Goal: Complete application form

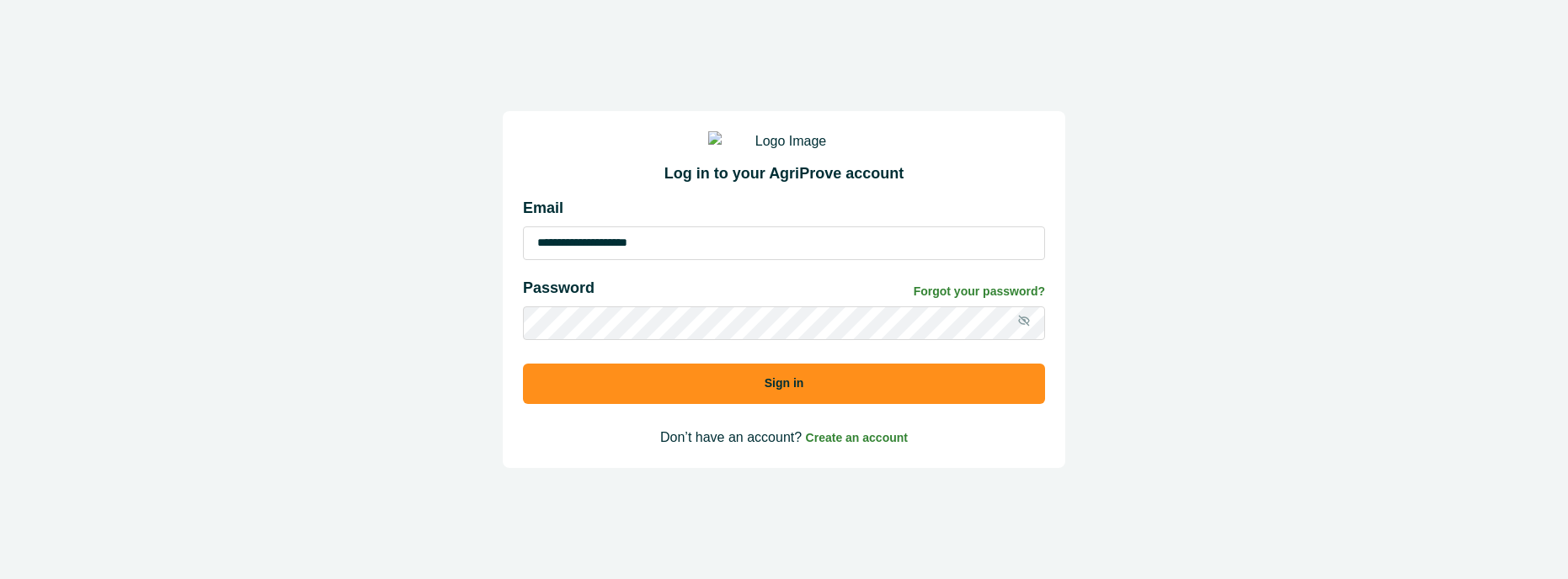
click at [806, 404] on button "Sign in" at bounding box center [784, 385] width 522 height 41
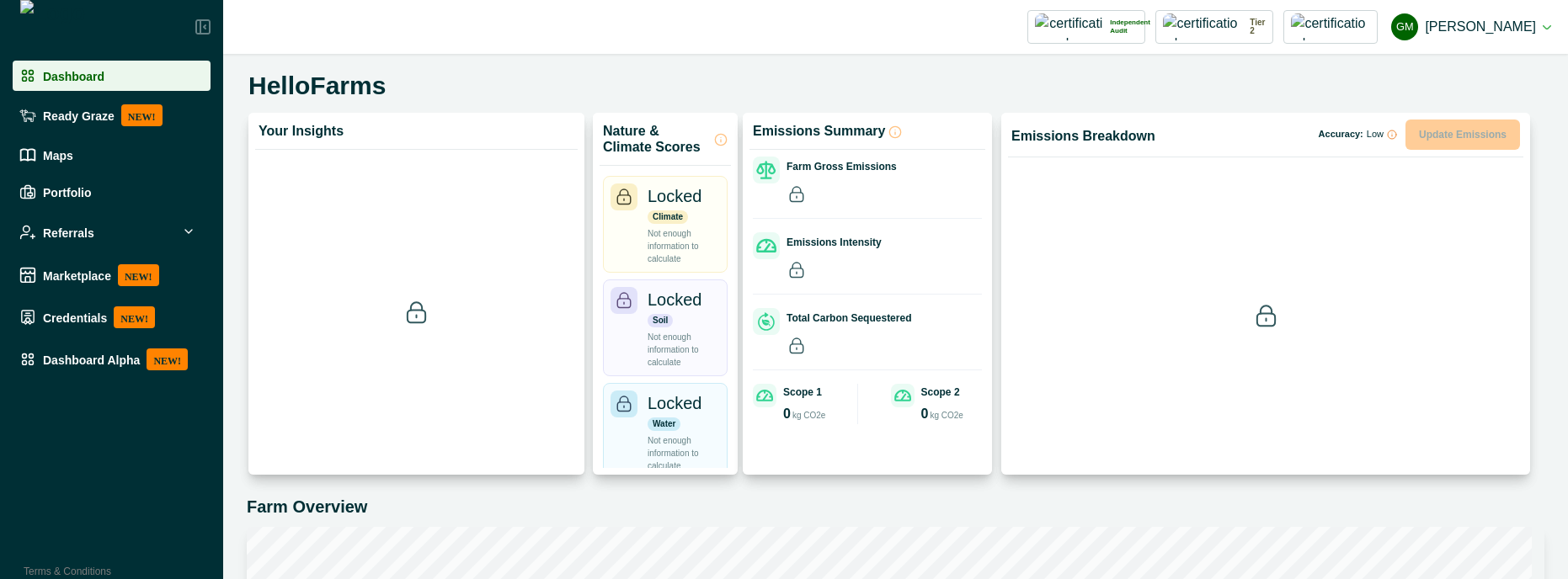
click at [107, 359] on p "Dashboard Alpha" at bounding box center [91, 359] width 97 height 13
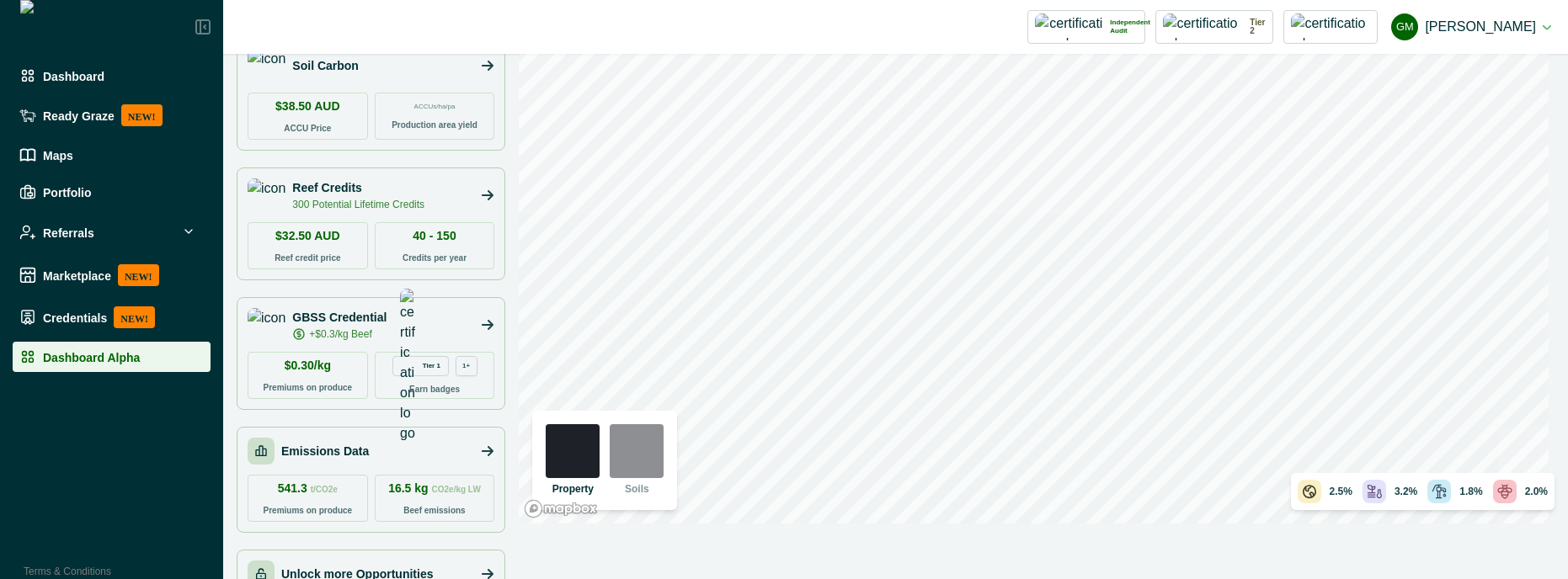
scroll to position [182, 0]
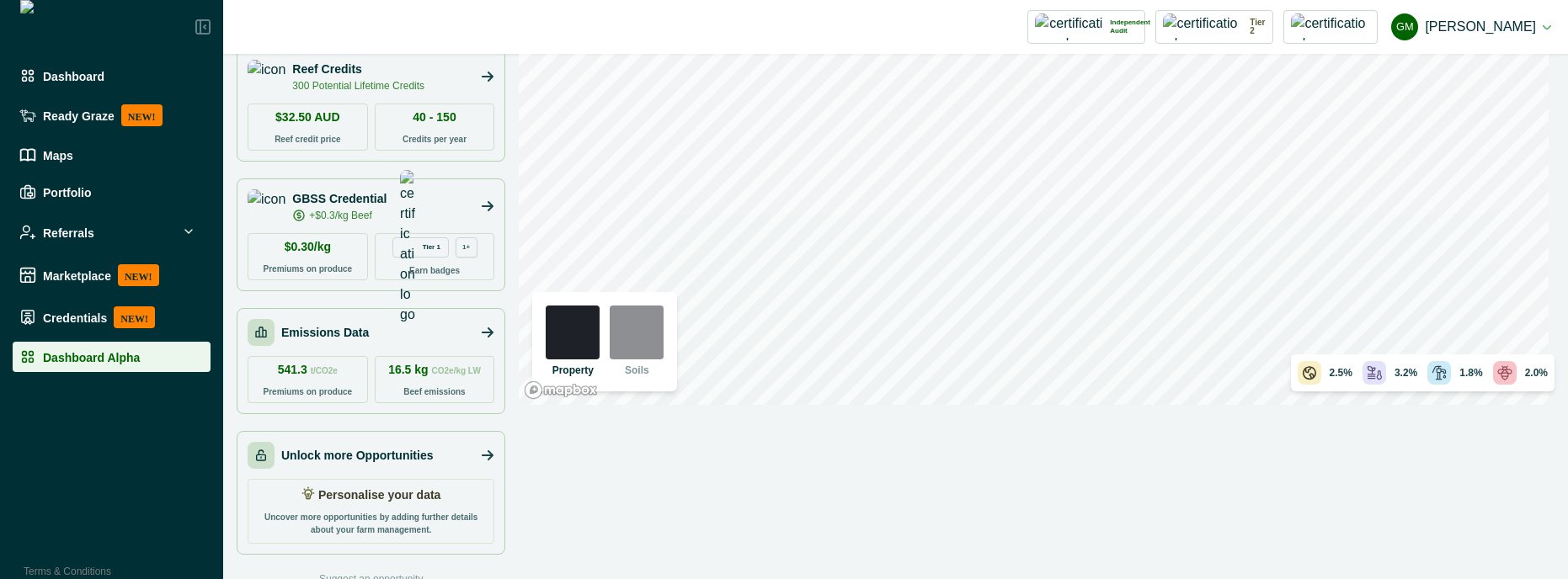
click at [392, 492] on p "Personalise your data" at bounding box center [379, 496] width 123 height 18
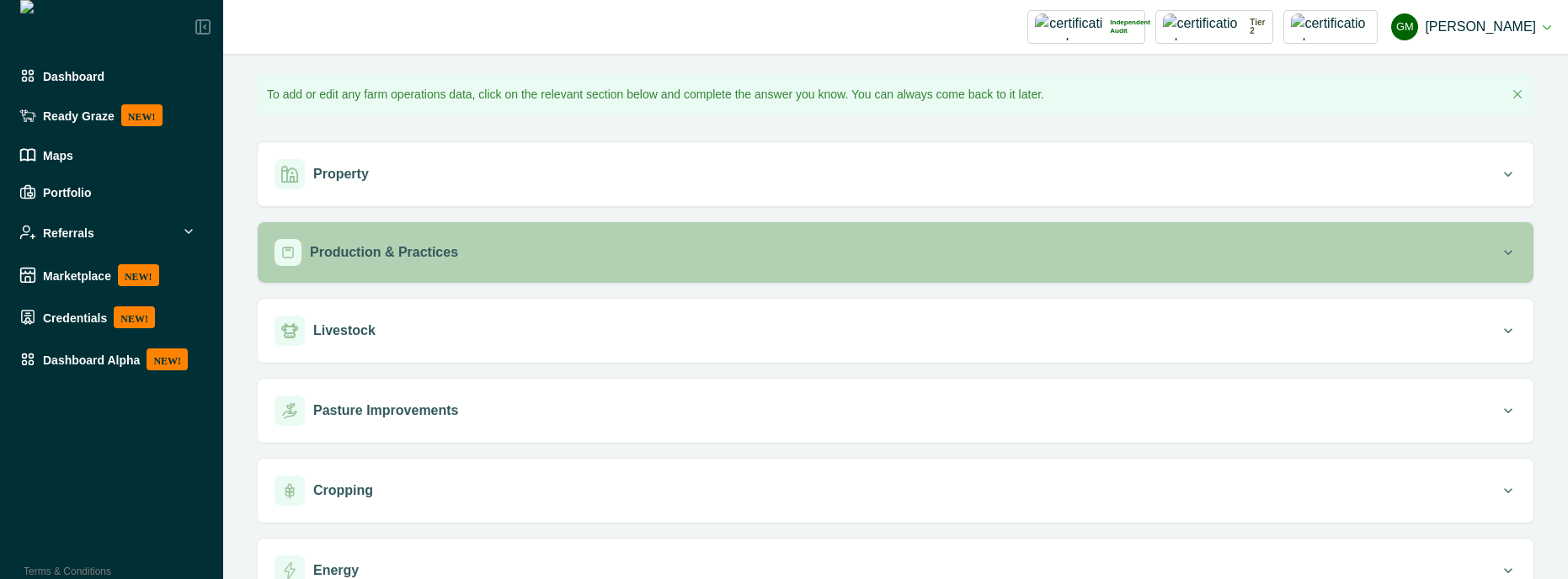
click at [459, 247] on div "Production & Practices" at bounding box center [887, 252] width 1225 height 27
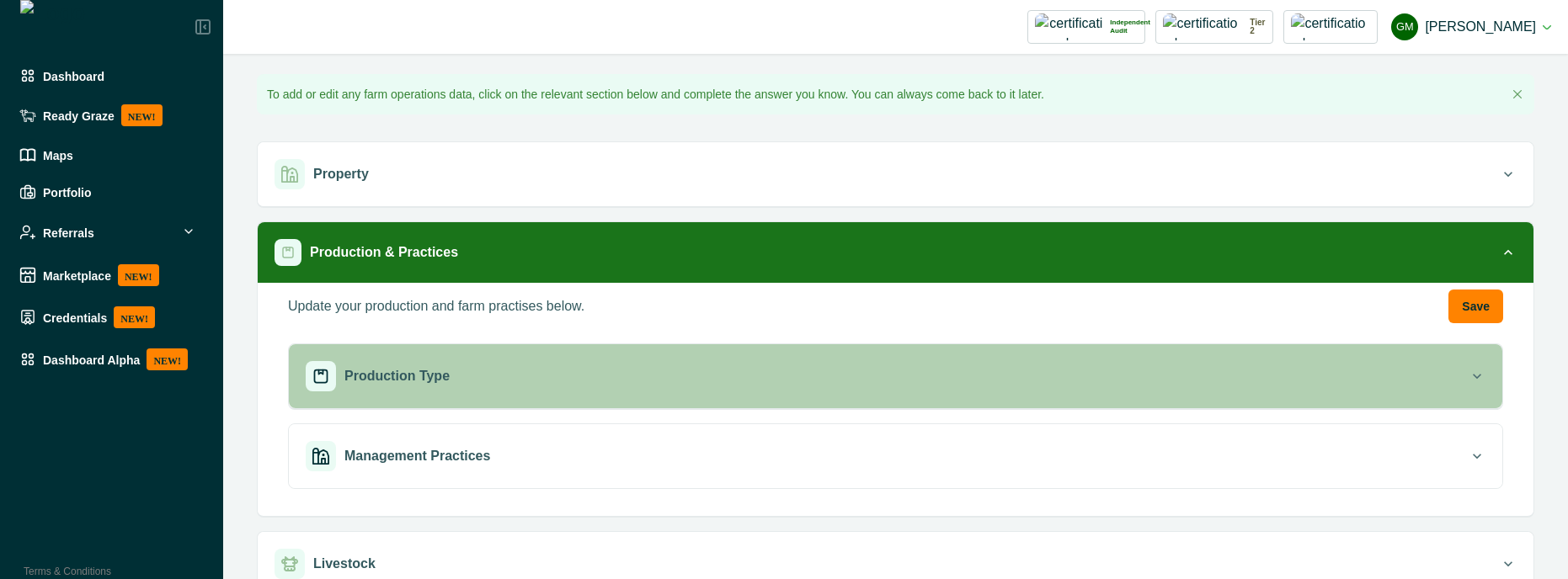
click at [876, 366] on div "Production Type" at bounding box center [887, 377] width 1163 height 30
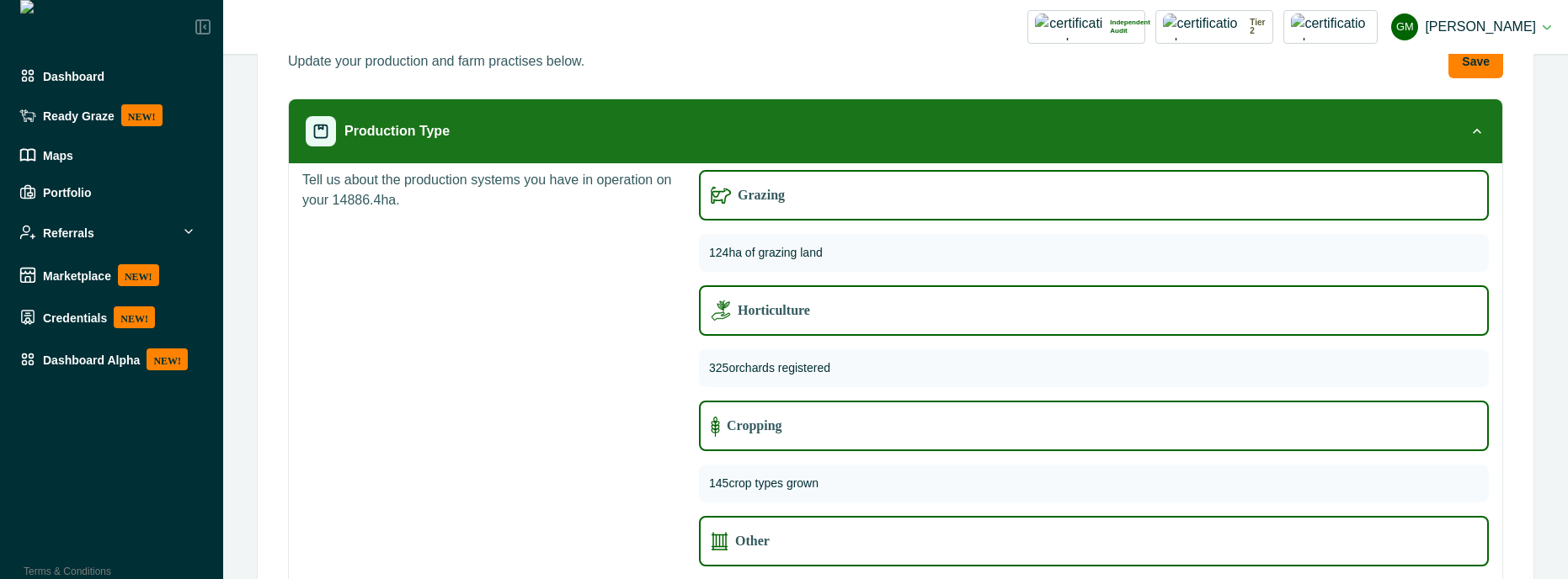
scroll to position [303, 0]
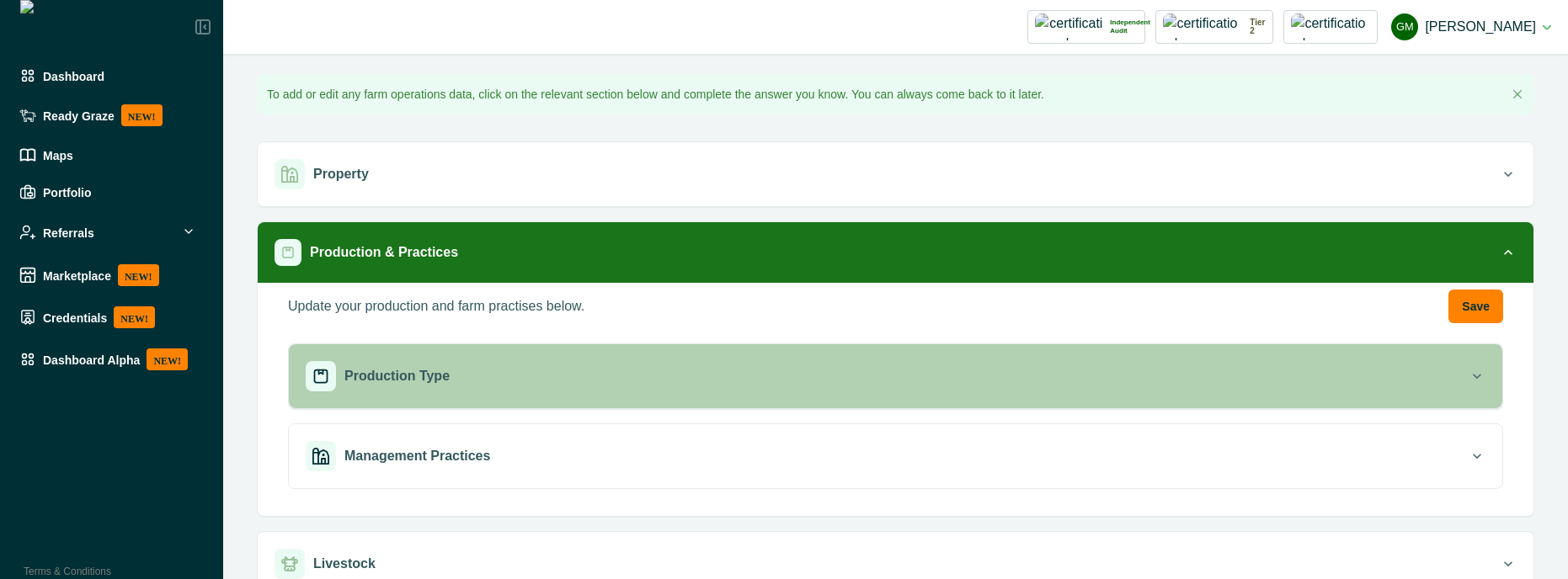
click at [618, 356] on button "Production Type" at bounding box center [895, 377] width 1214 height 64
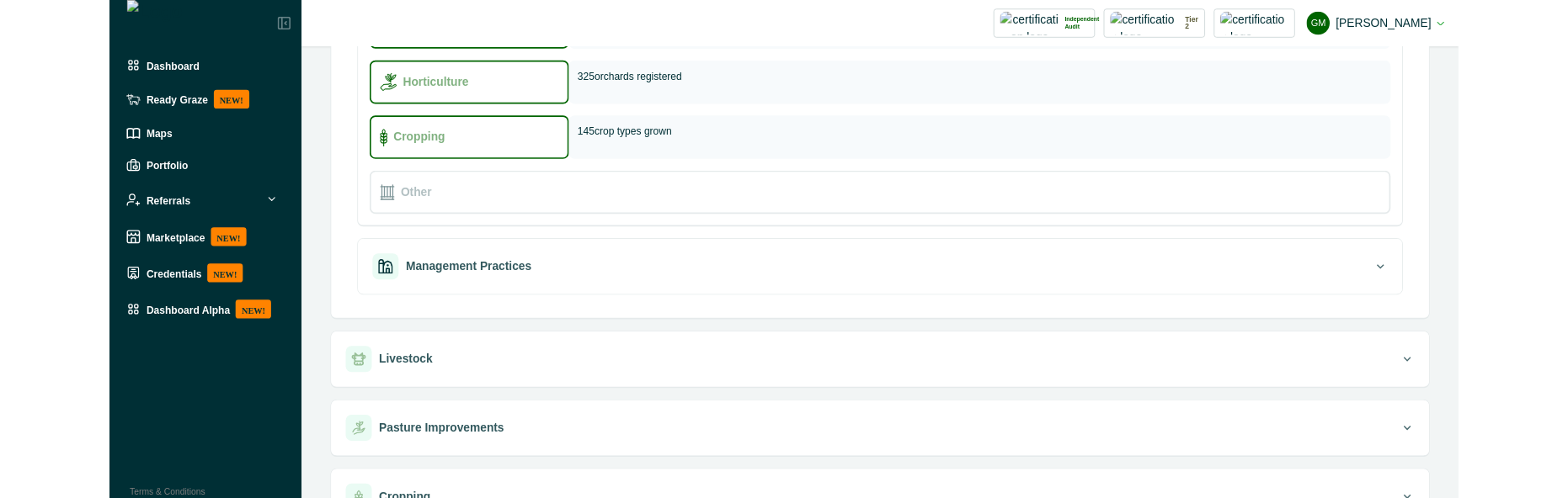
scroll to position [455, 0]
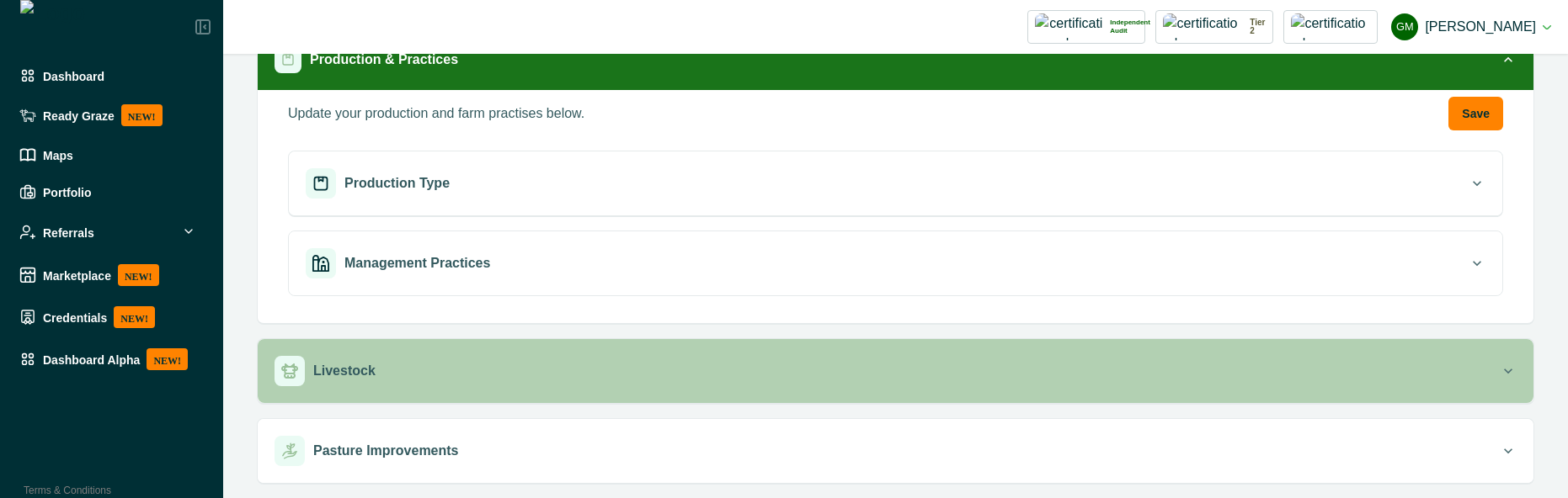
scroll to position [152, 0]
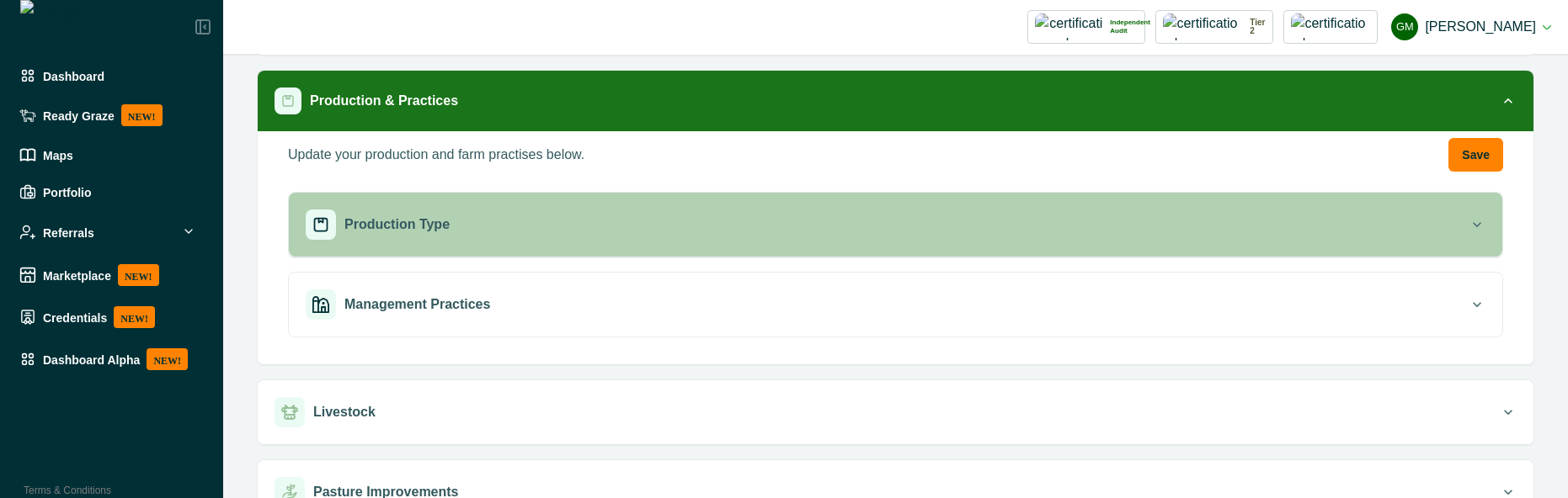
click at [865, 241] on button "Production Type" at bounding box center [895, 225] width 1214 height 64
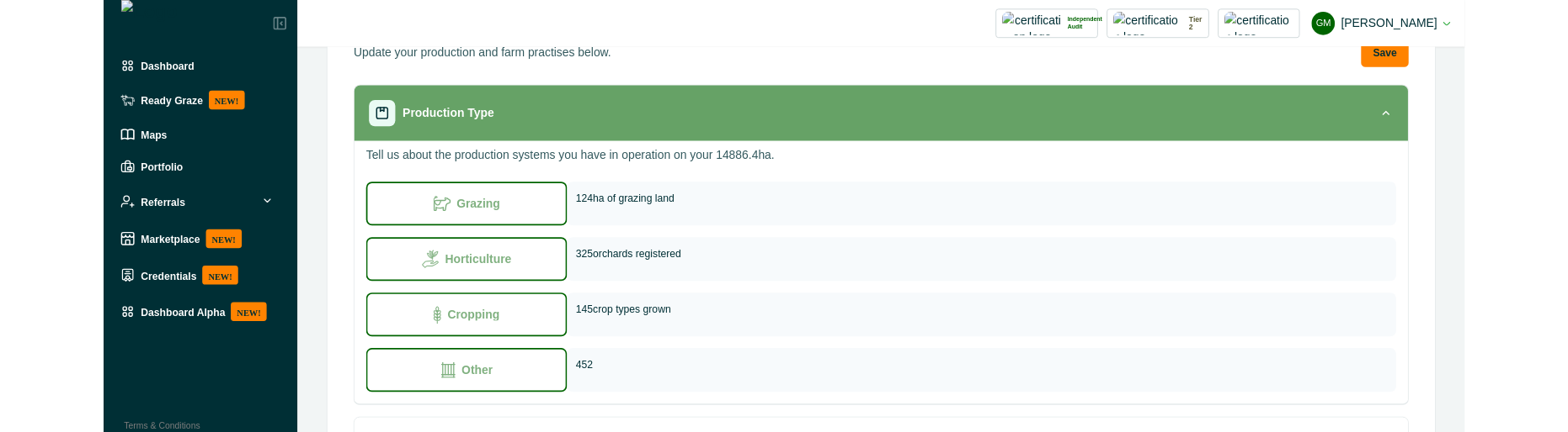
scroll to position [302, 0]
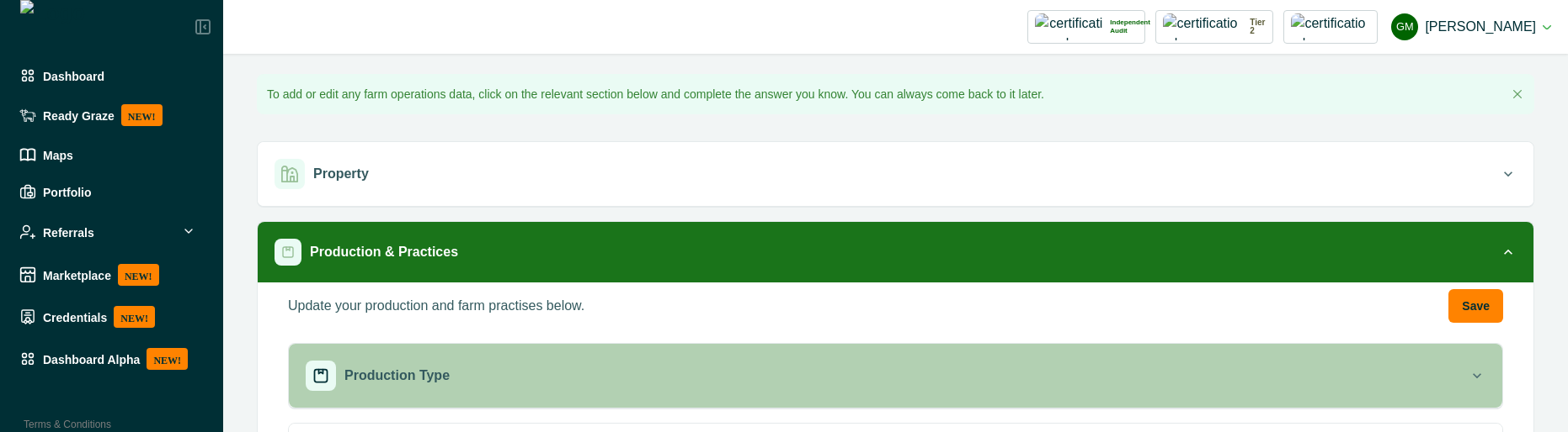
click at [810, 399] on button "Production Type" at bounding box center [895, 376] width 1214 height 64
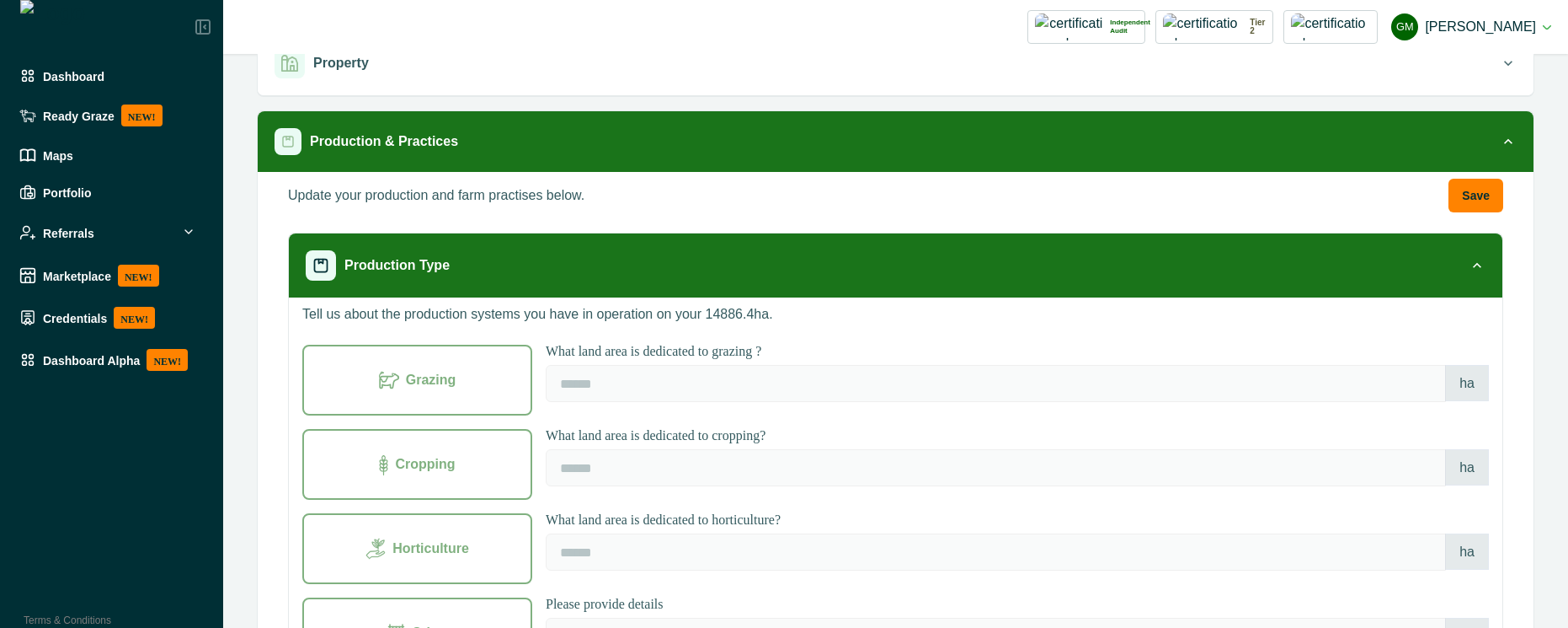
scroll to position [152, 0]
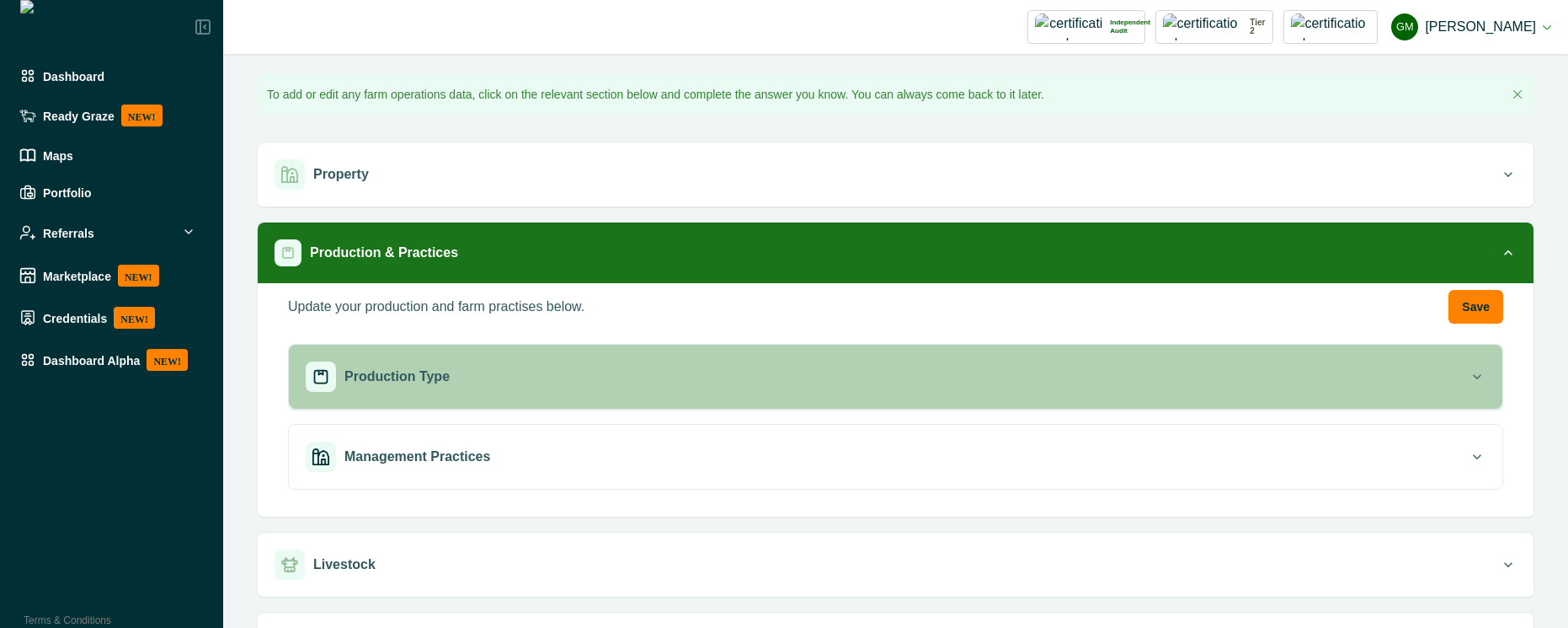
click at [612, 371] on div "Production Type" at bounding box center [887, 377] width 1163 height 30
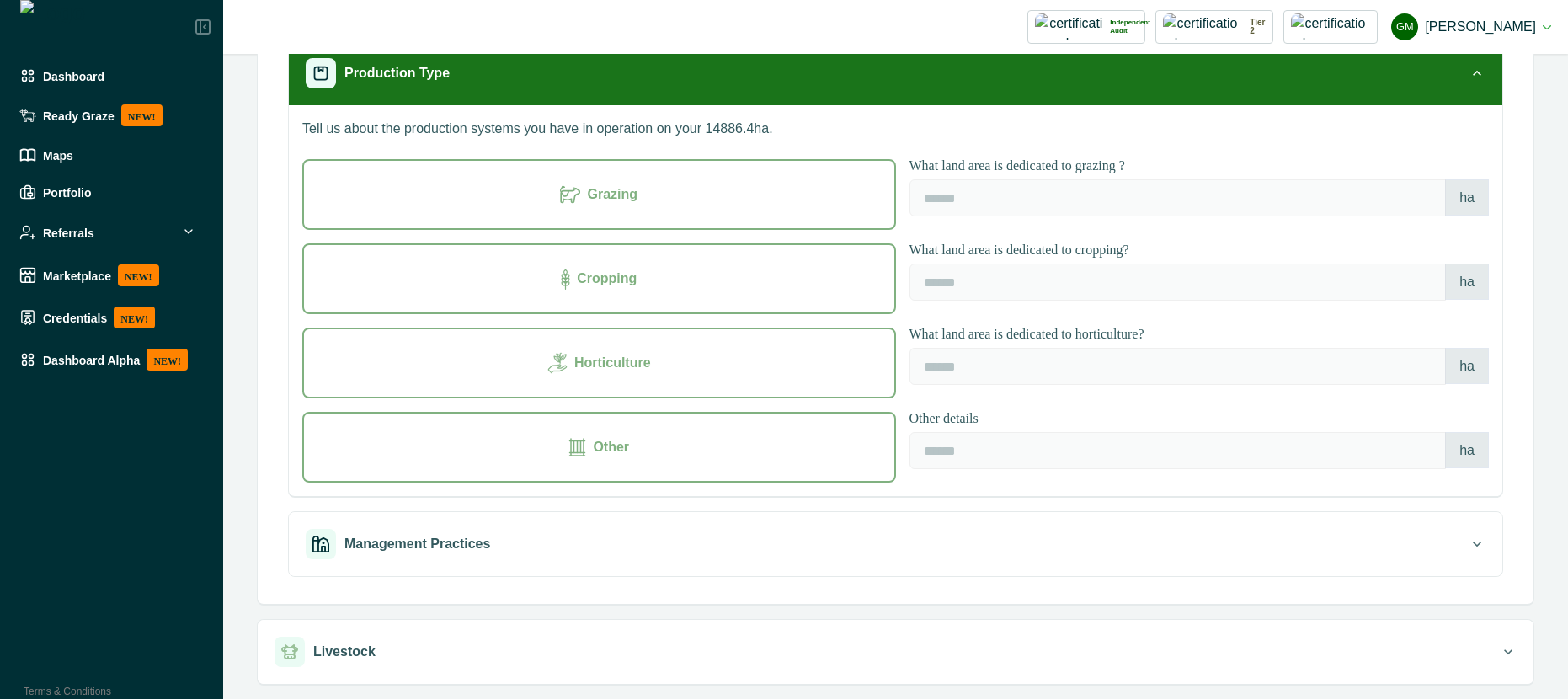
scroll to position [152, 0]
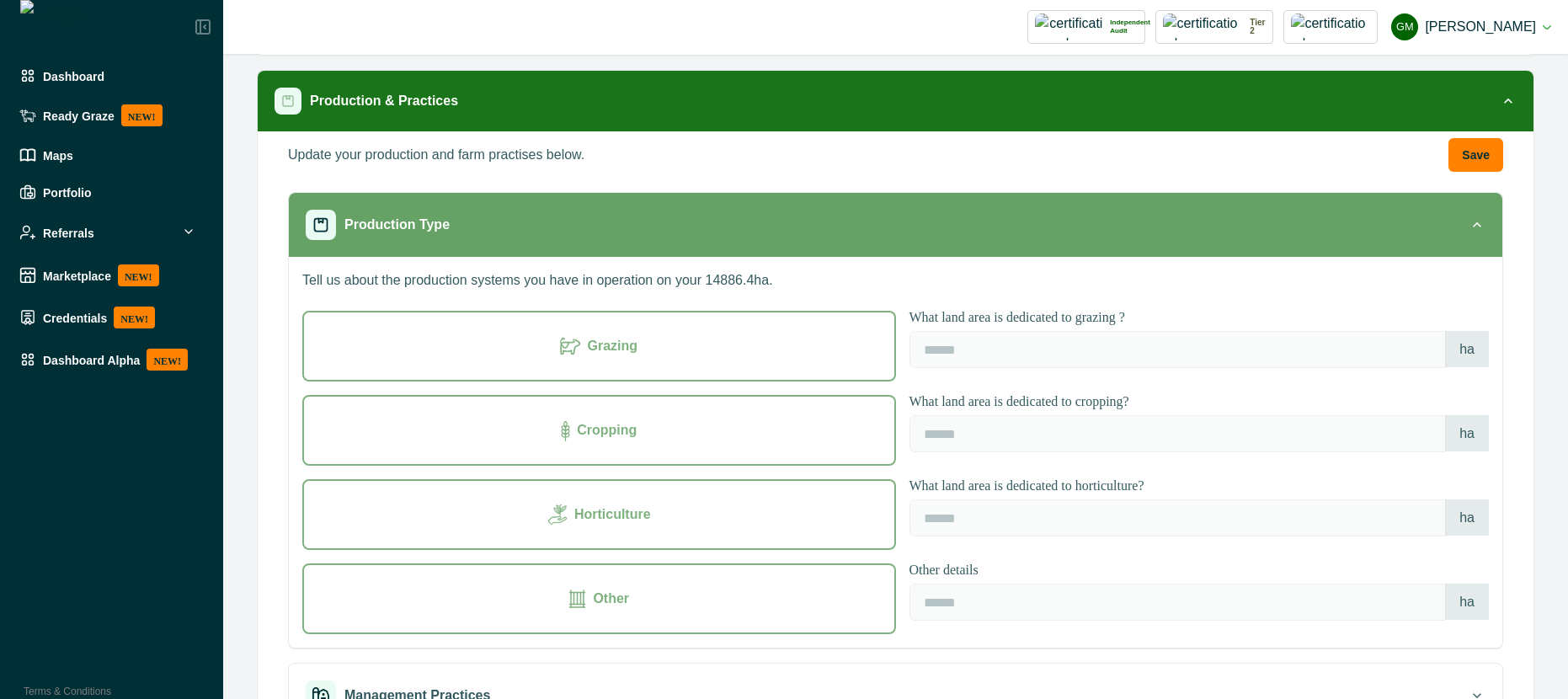
click at [1144, 241] on button "Production Type" at bounding box center [895, 225] width 1214 height 64
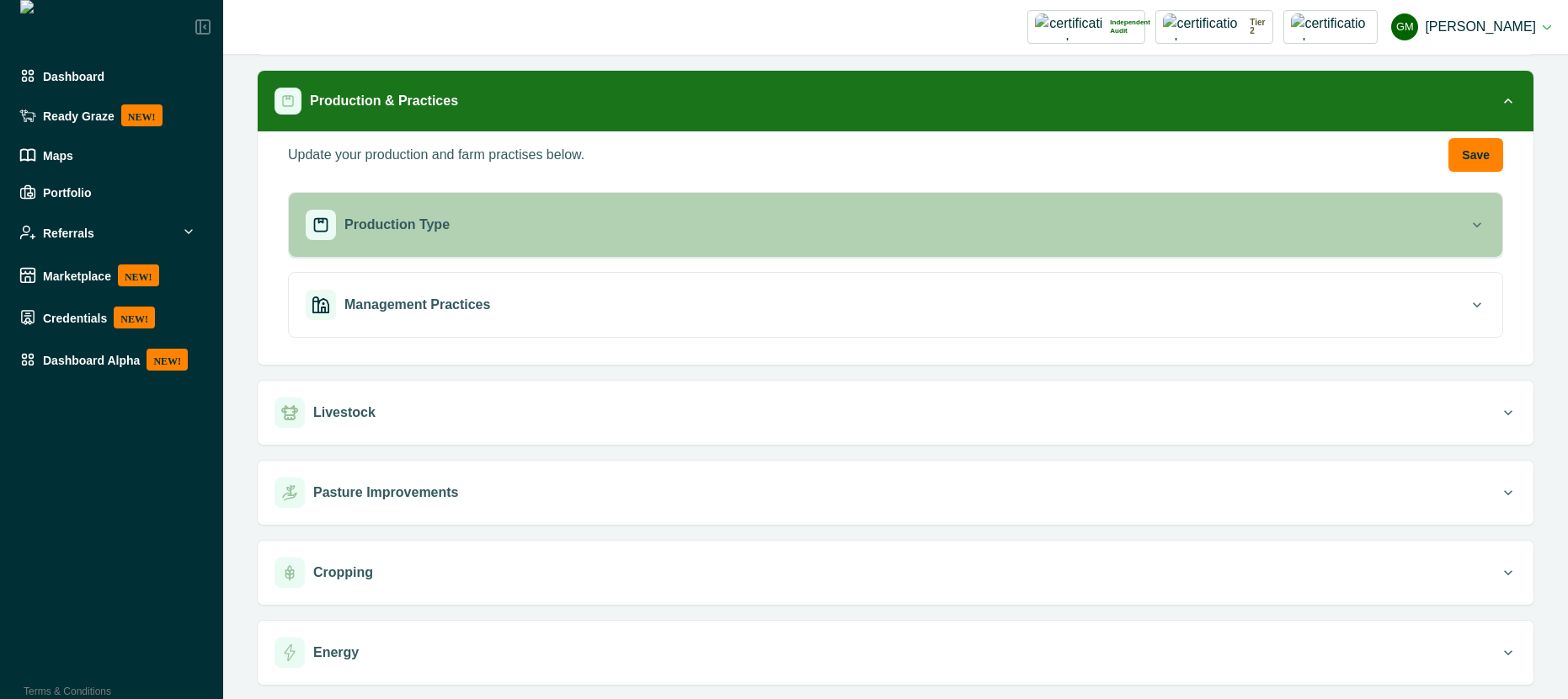
click at [1144, 241] on button "Production Type" at bounding box center [895, 225] width 1214 height 64
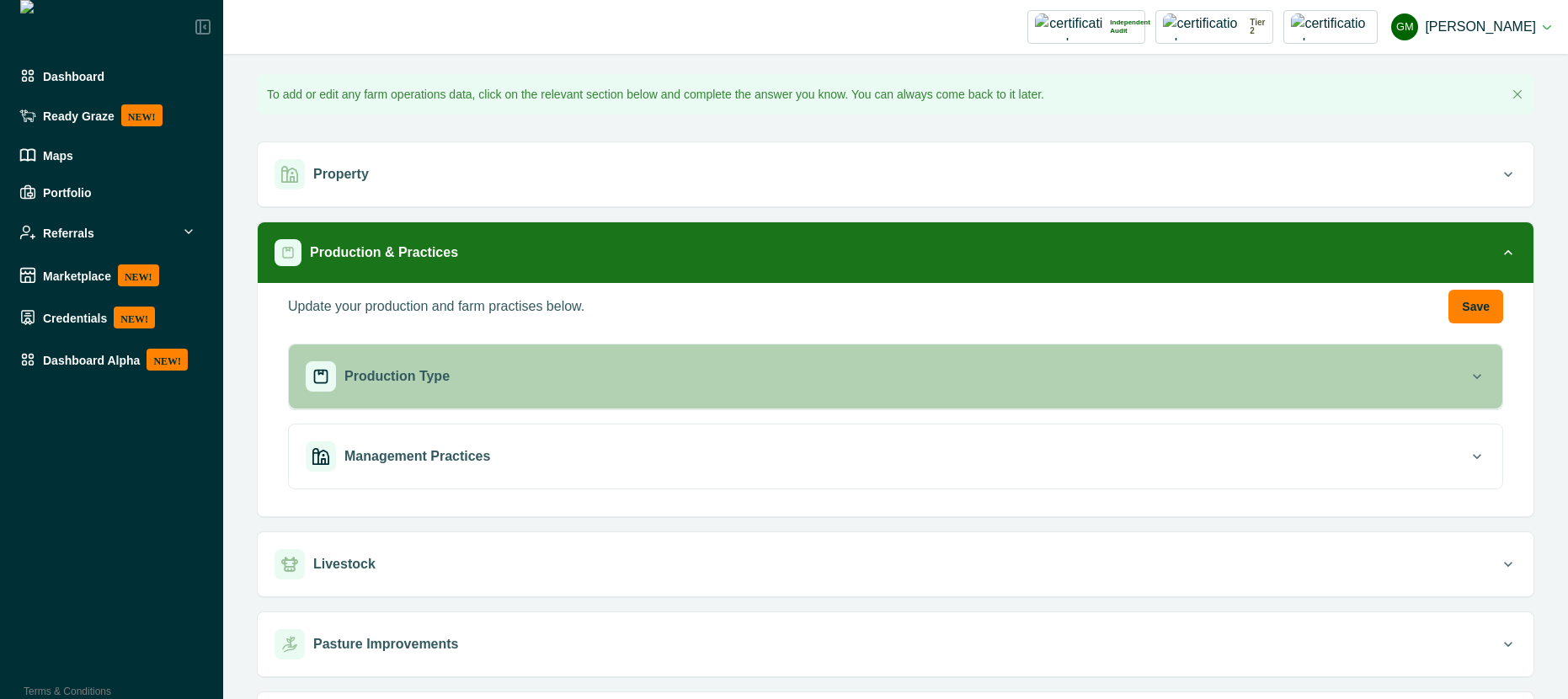
click at [850, 377] on div "Production Type" at bounding box center [887, 377] width 1163 height 30
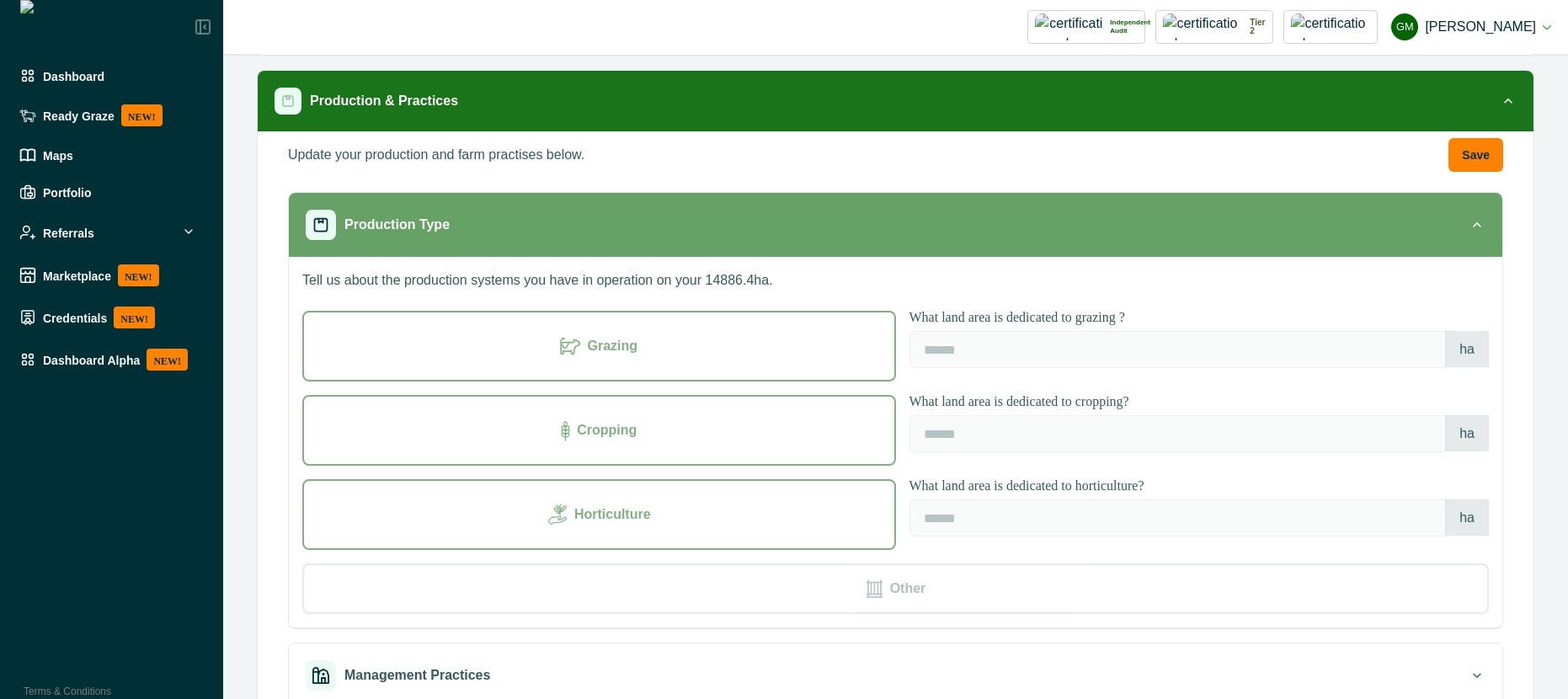
click at [732, 226] on div "Production Type" at bounding box center [887, 225] width 1163 height 30
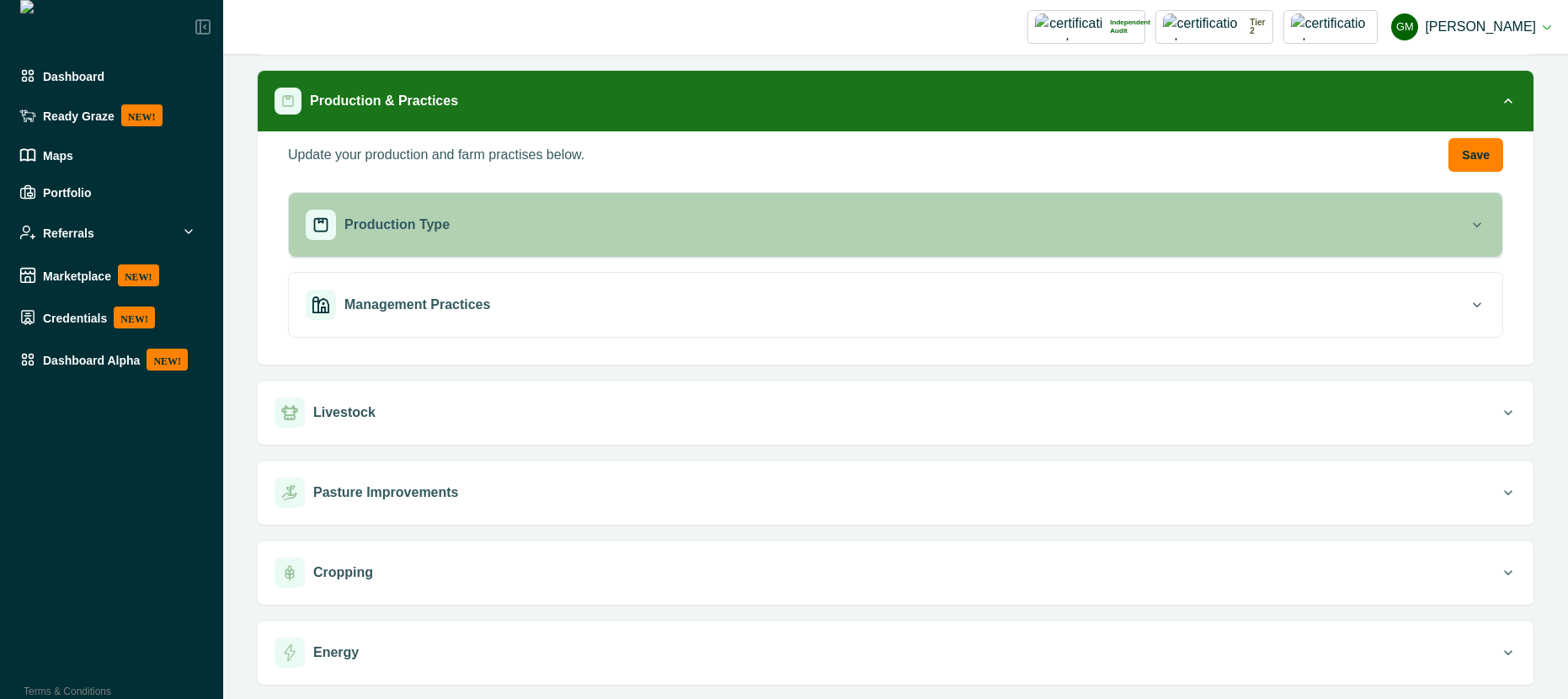
scroll to position [232, 0]
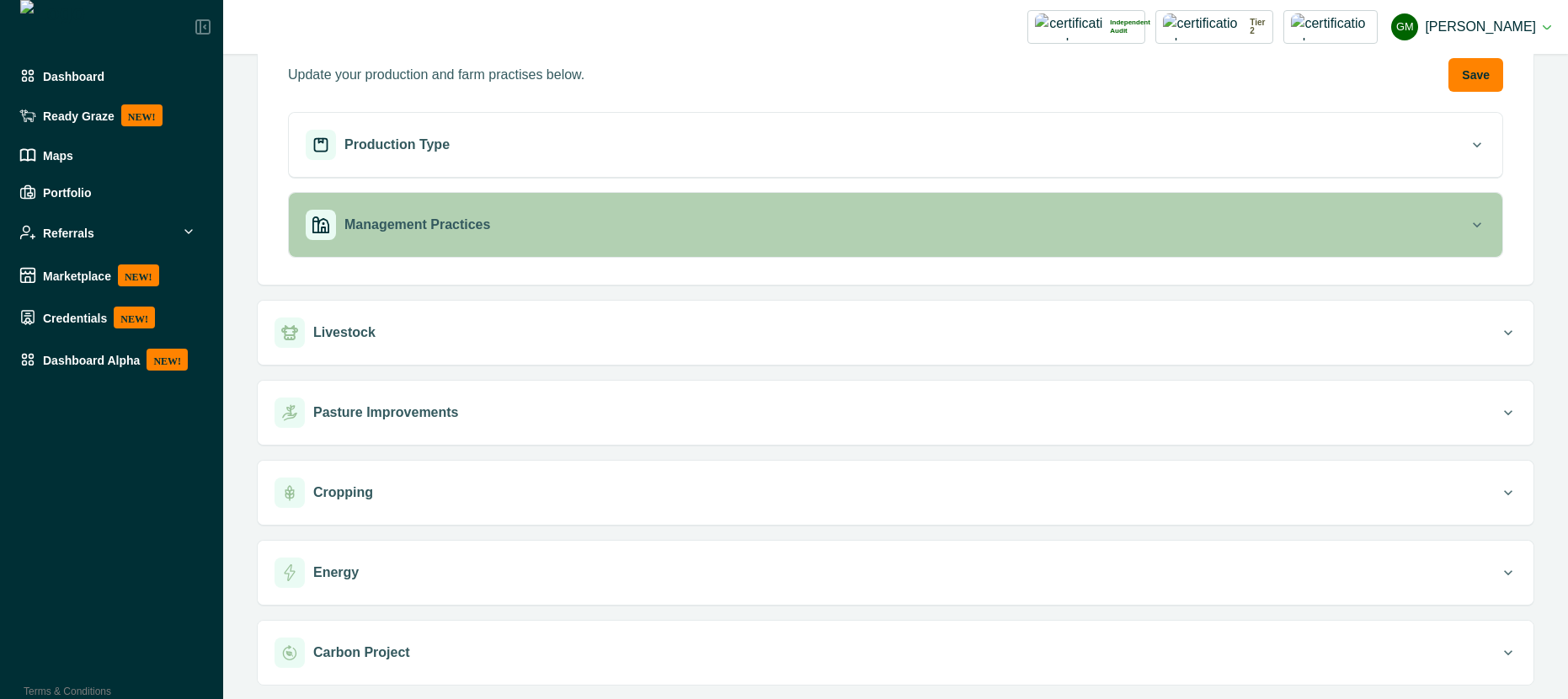
click at [661, 214] on div "Management Practices" at bounding box center [887, 225] width 1163 height 30
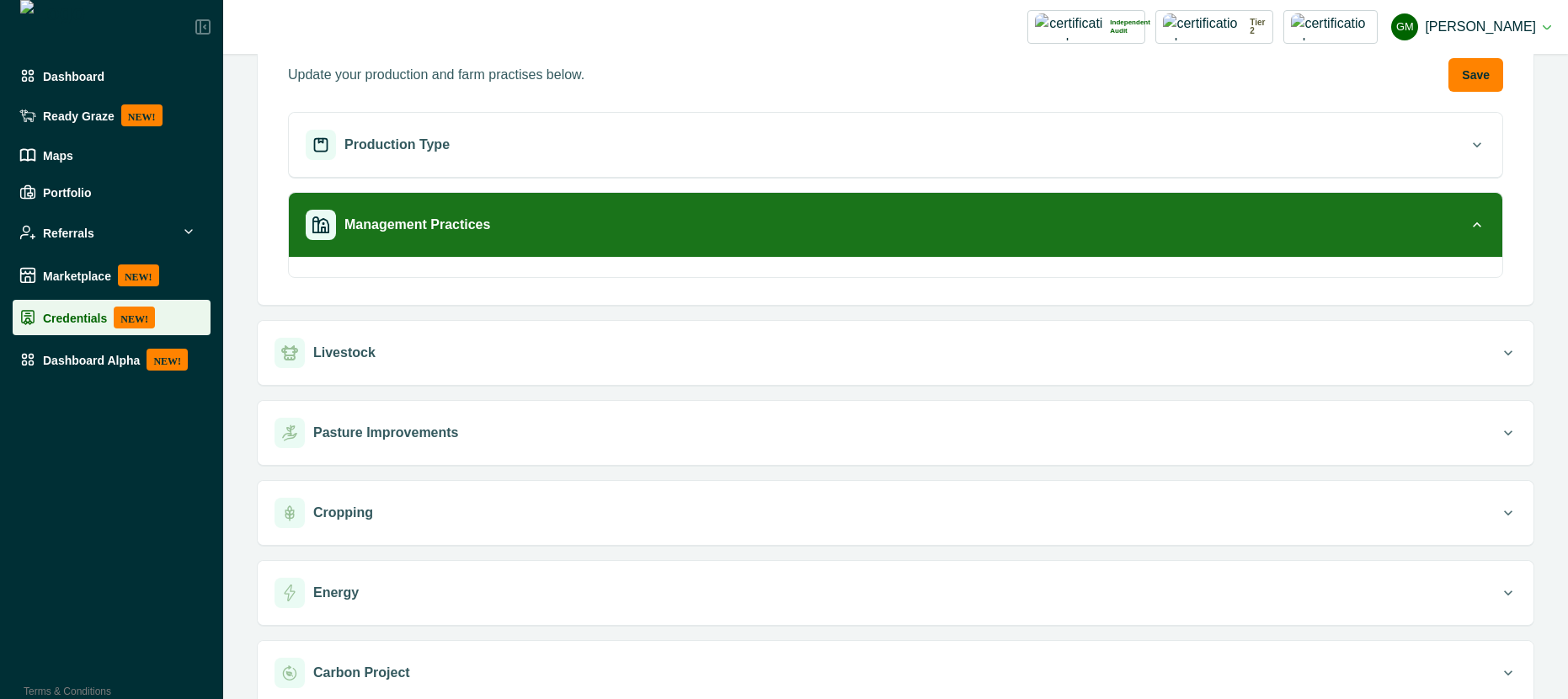
click at [83, 326] on div "Credentials NEW!" at bounding box center [112, 317] width 185 height 22
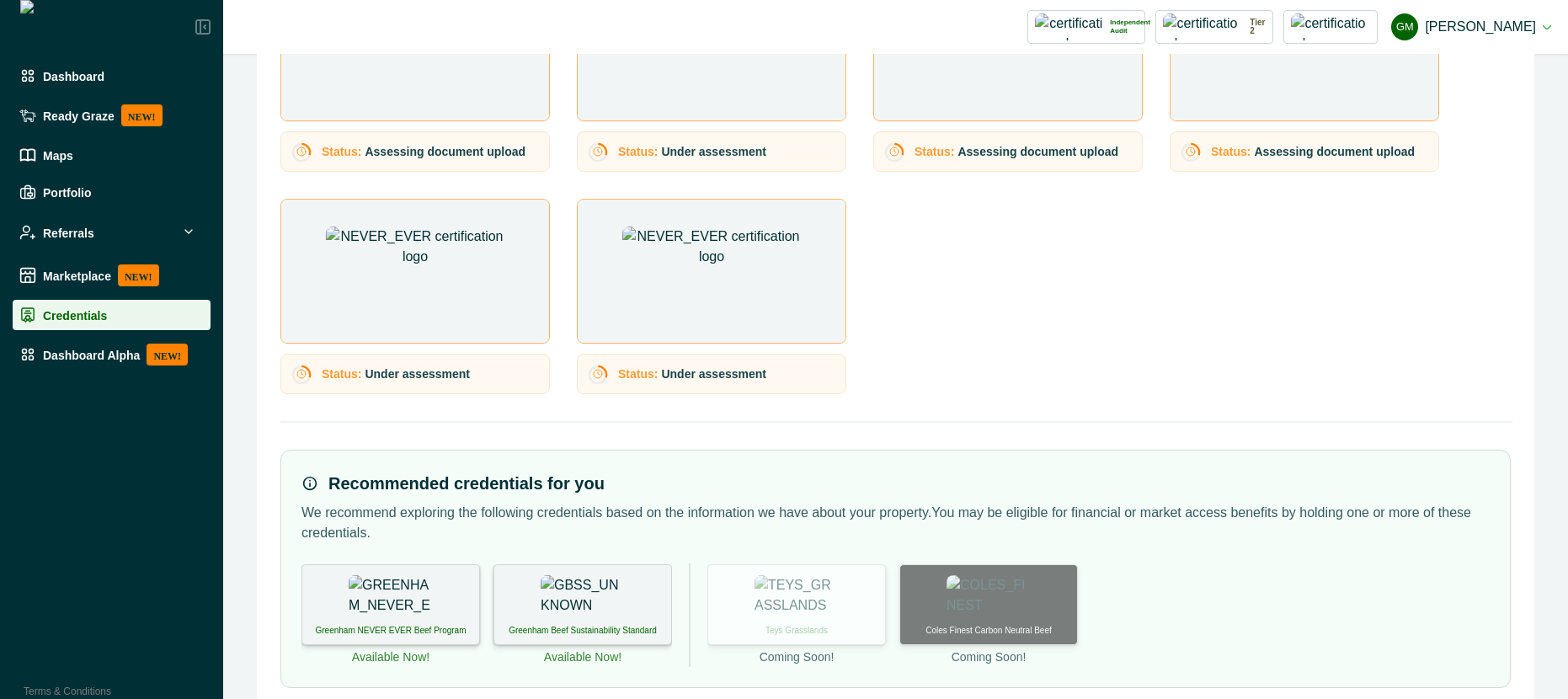
scroll to position [1340, 0]
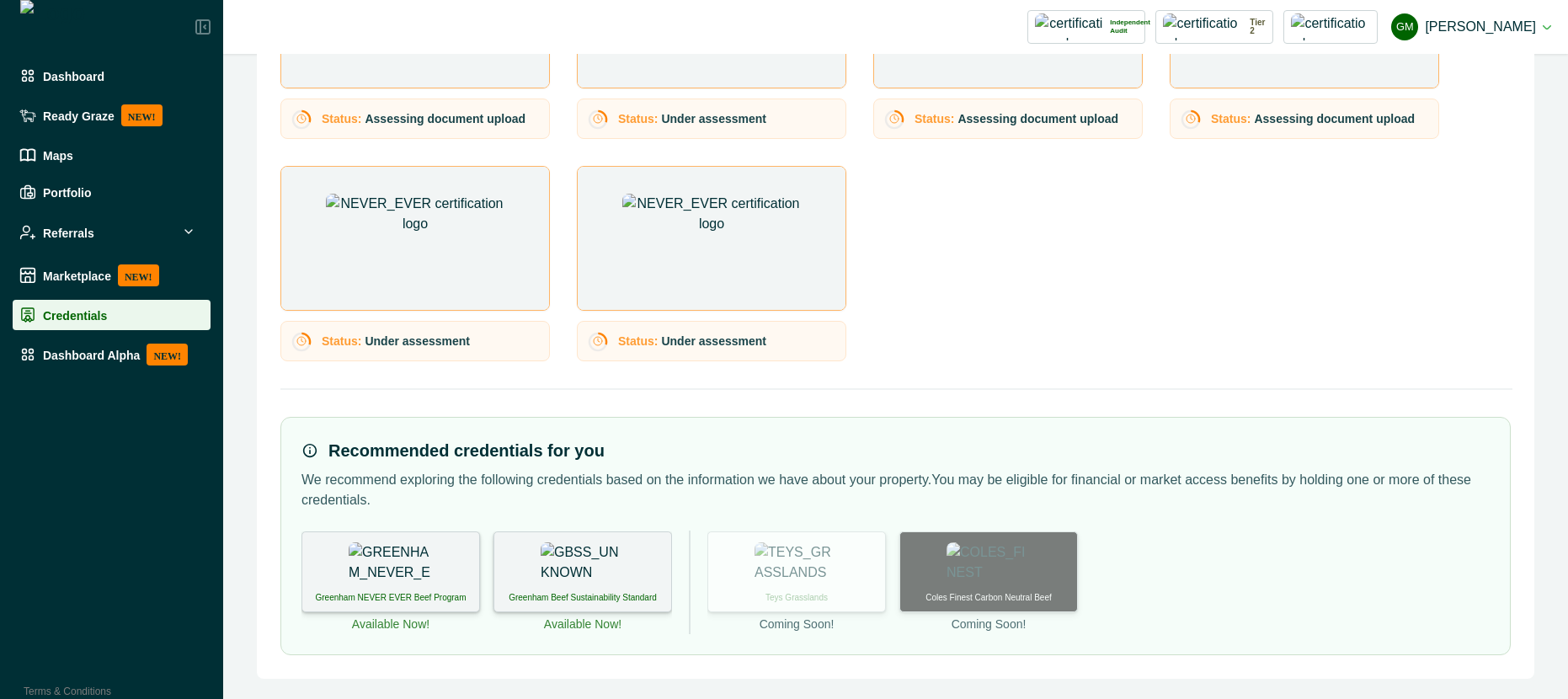
click at [396, 561] on img at bounding box center [391, 563] width 84 height 42
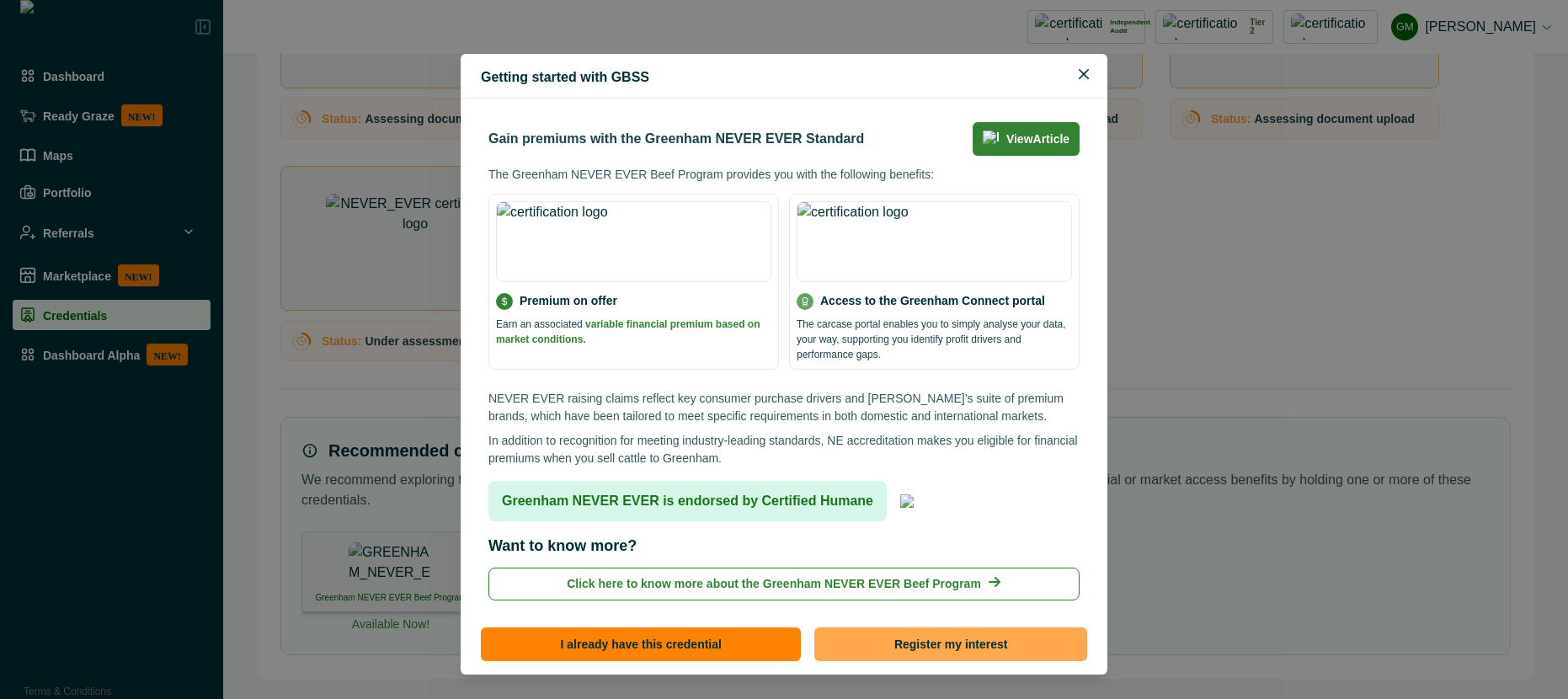
click at [868, 627] on button "Register my interest" at bounding box center [950, 645] width 273 height 34
select select "*******"
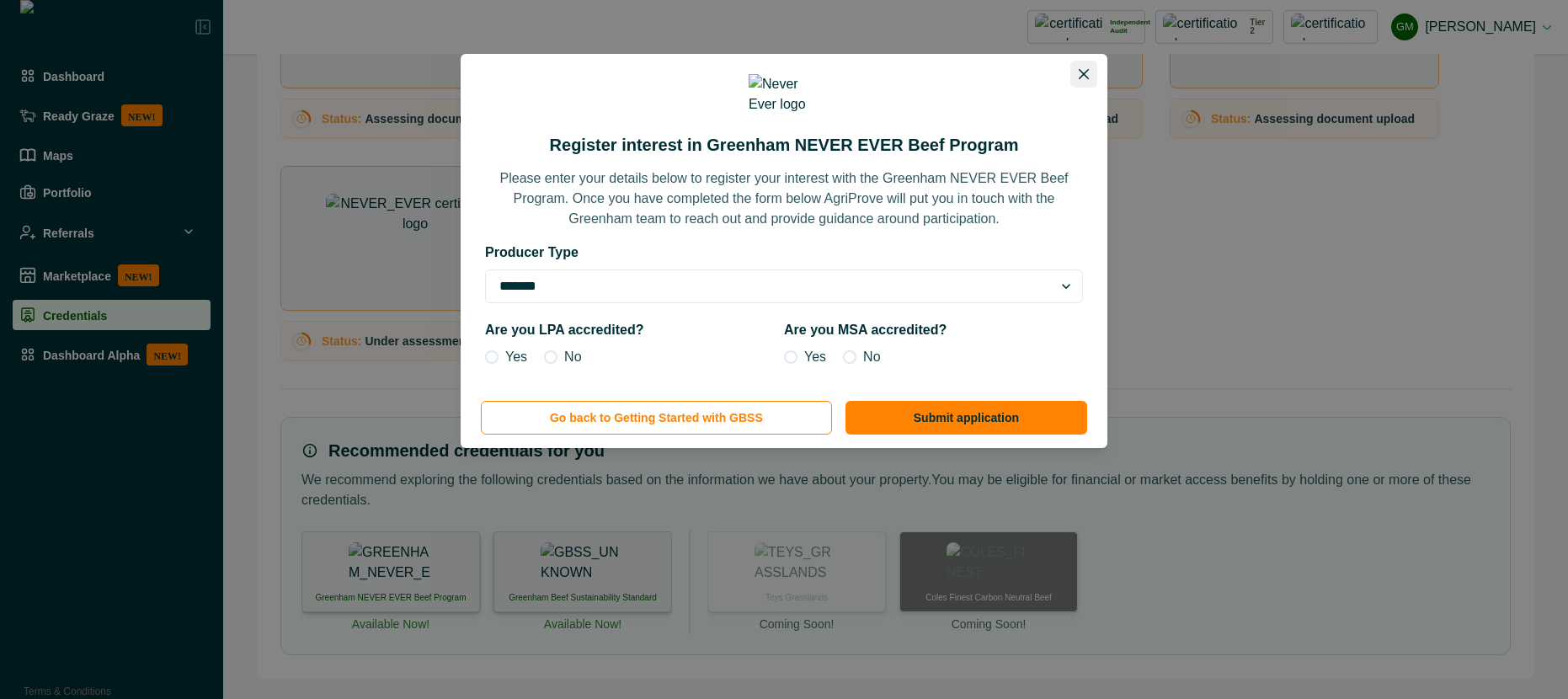
click at [1079, 75] on icon "Close" at bounding box center [1083, 74] width 10 height 10
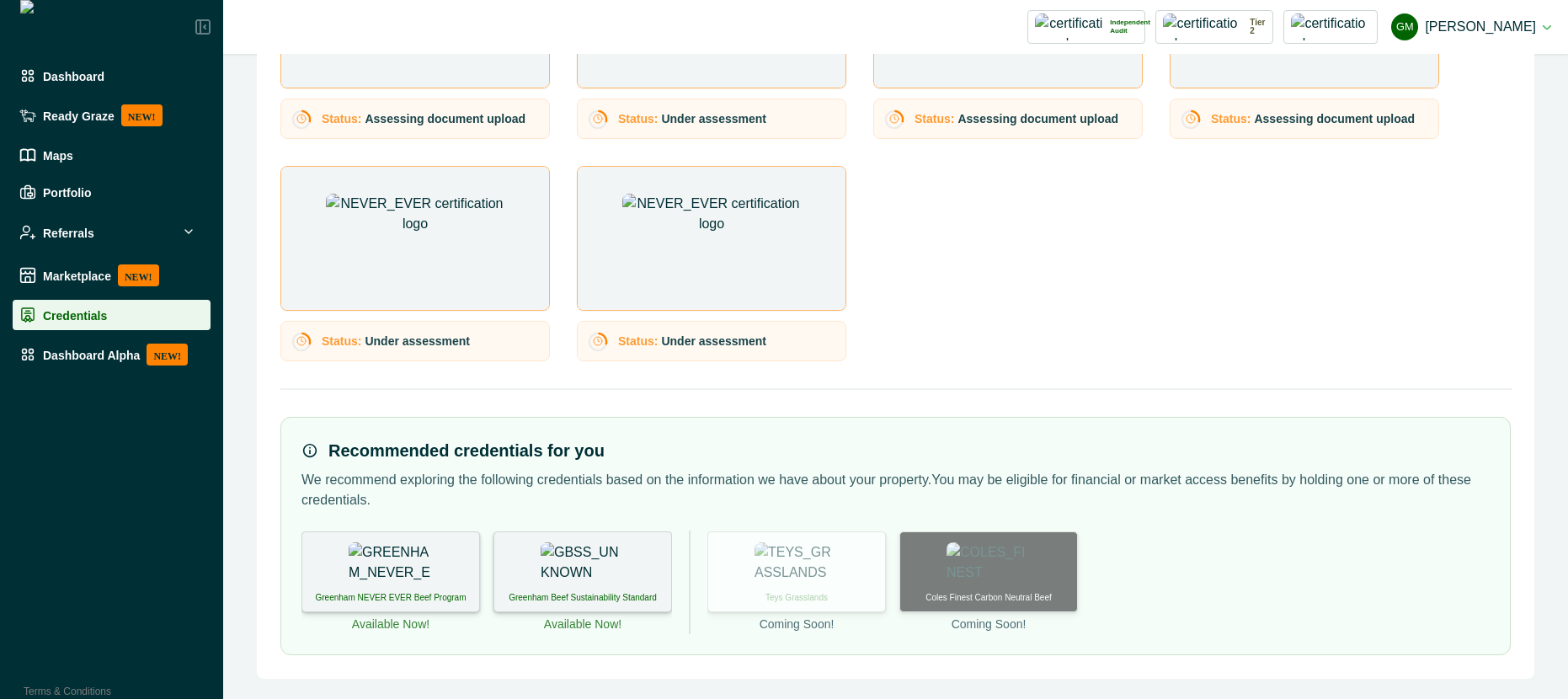
click at [611, 565] on div "Greenham Beef Sustainability Standard" at bounding box center [582, 571] width 178 height 81
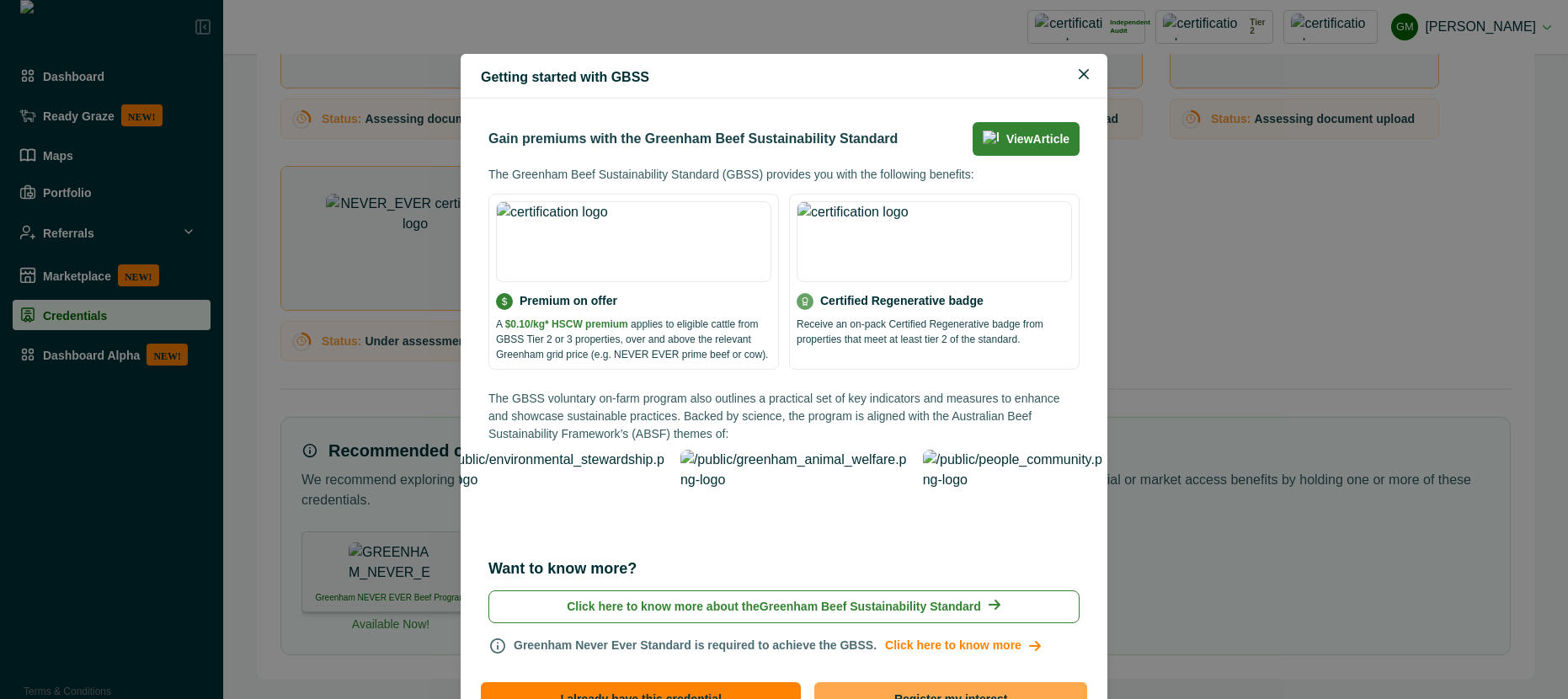
click at [902, 627] on button "Register my interest" at bounding box center [950, 699] width 273 height 34
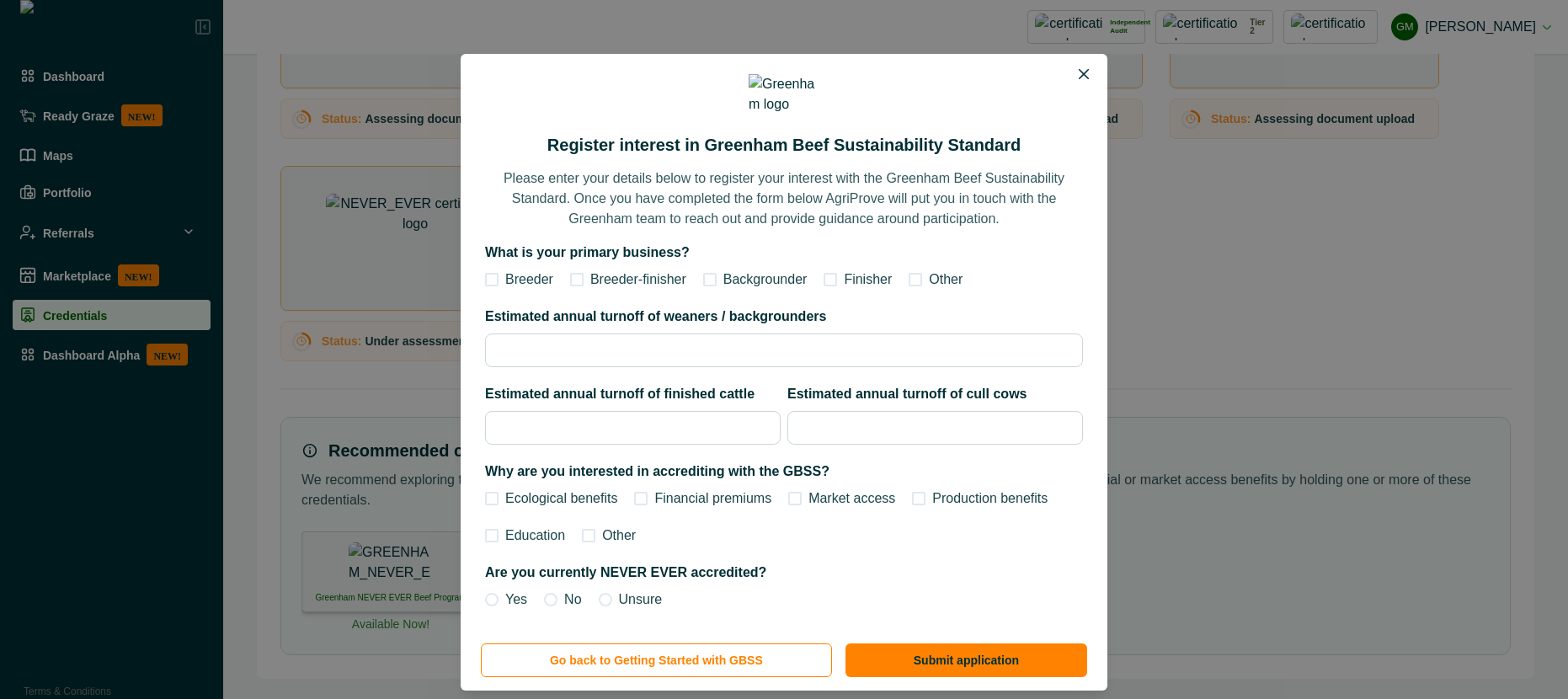
scroll to position [59, 0]
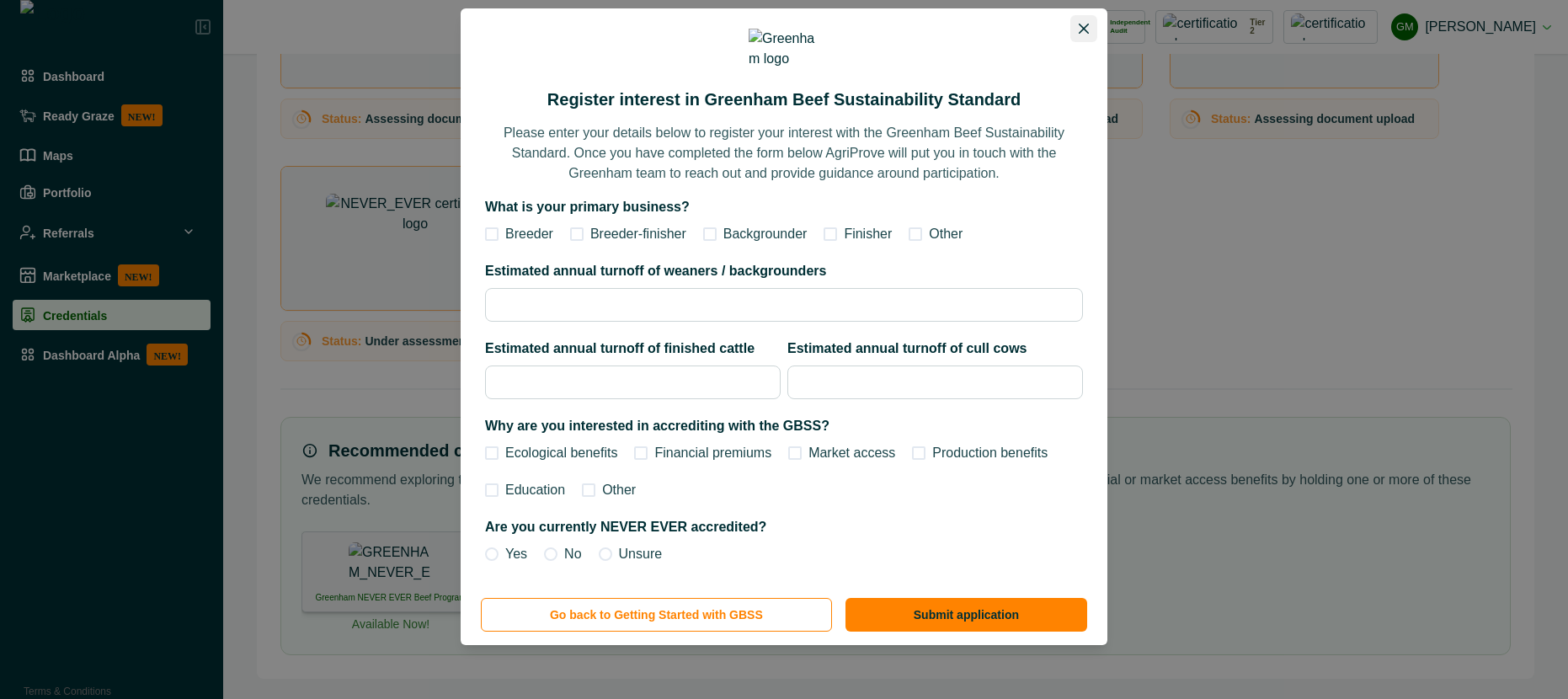
click at [1079, 24] on icon "Close" at bounding box center [1083, 28] width 10 height 10
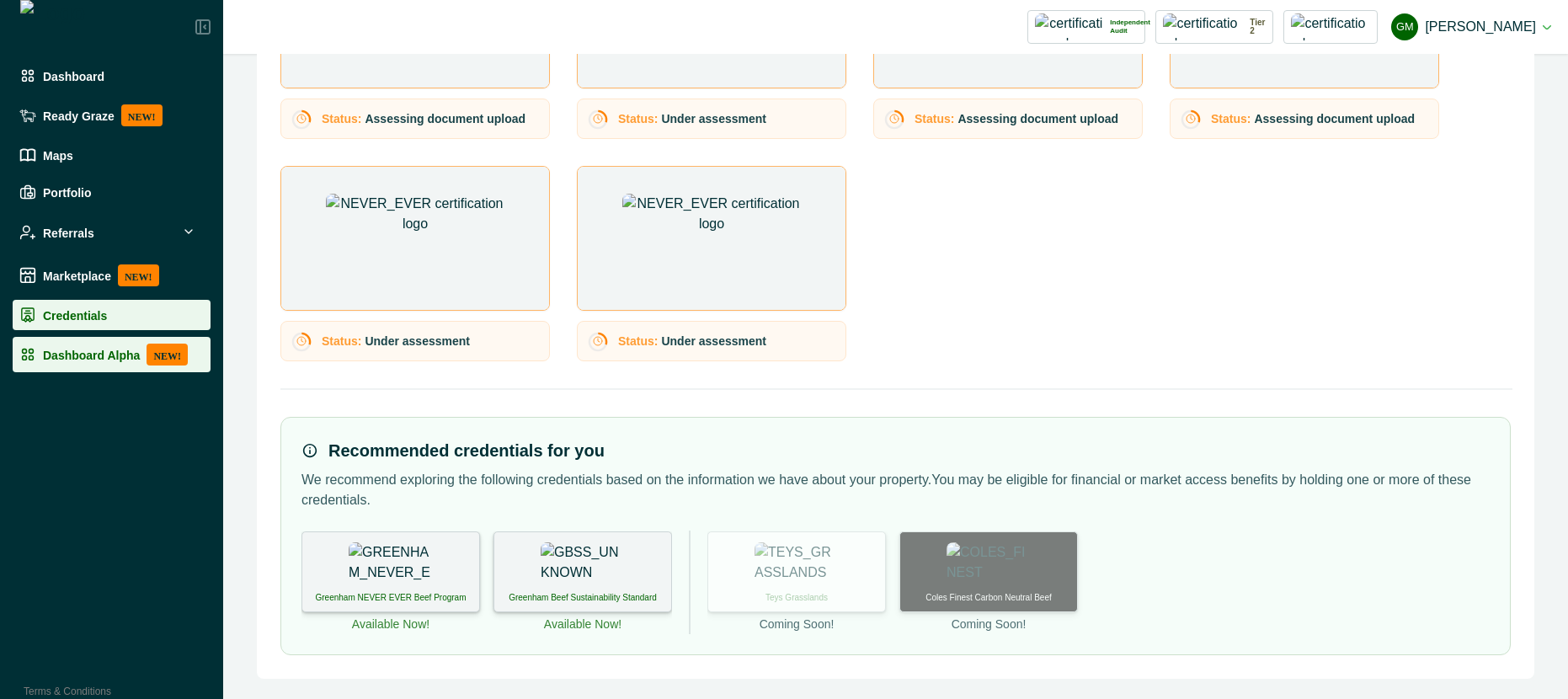
click at [61, 352] on p "Dashboard Alpha" at bounding box center [91, 354] width 97 height 13
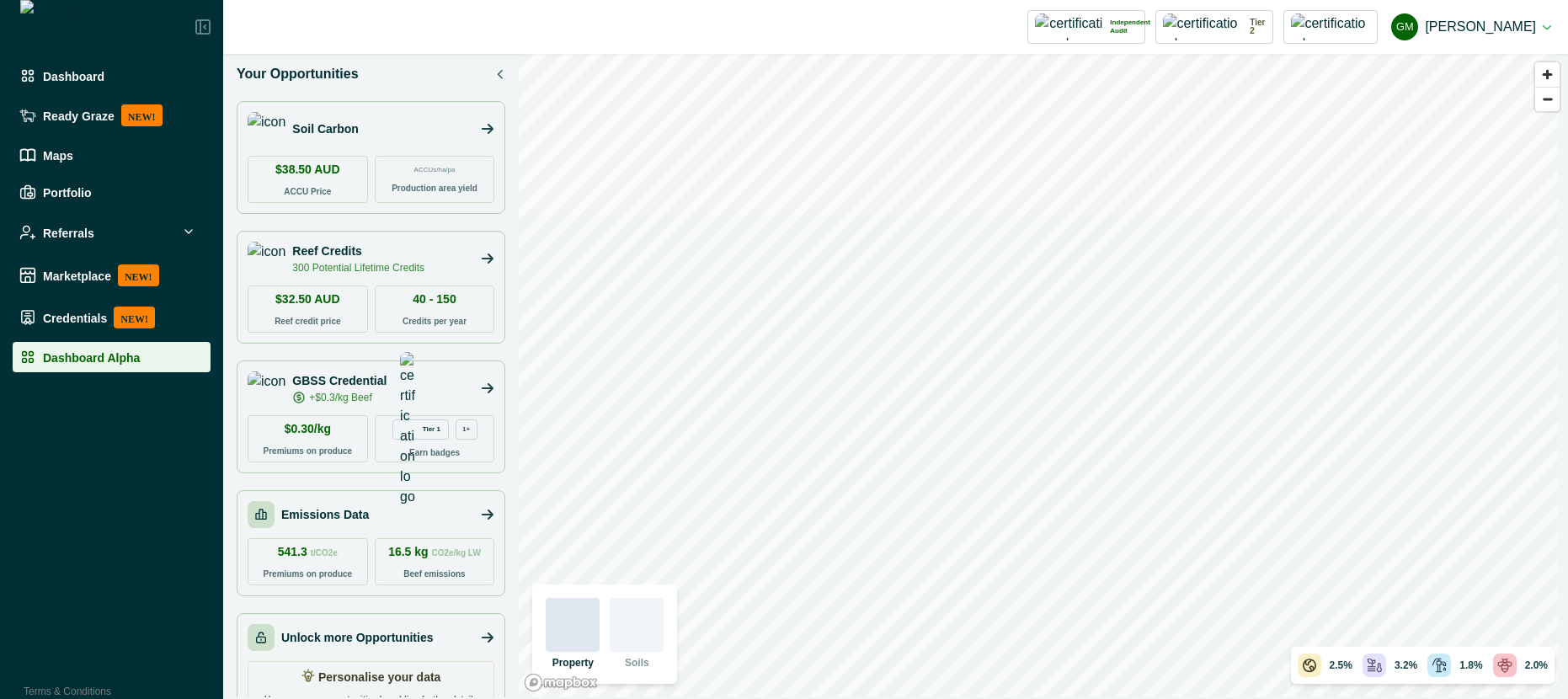
click at [380, 627] on div "Unlock more Opportunities" at bounding box center [340, 638] width 186 height 27
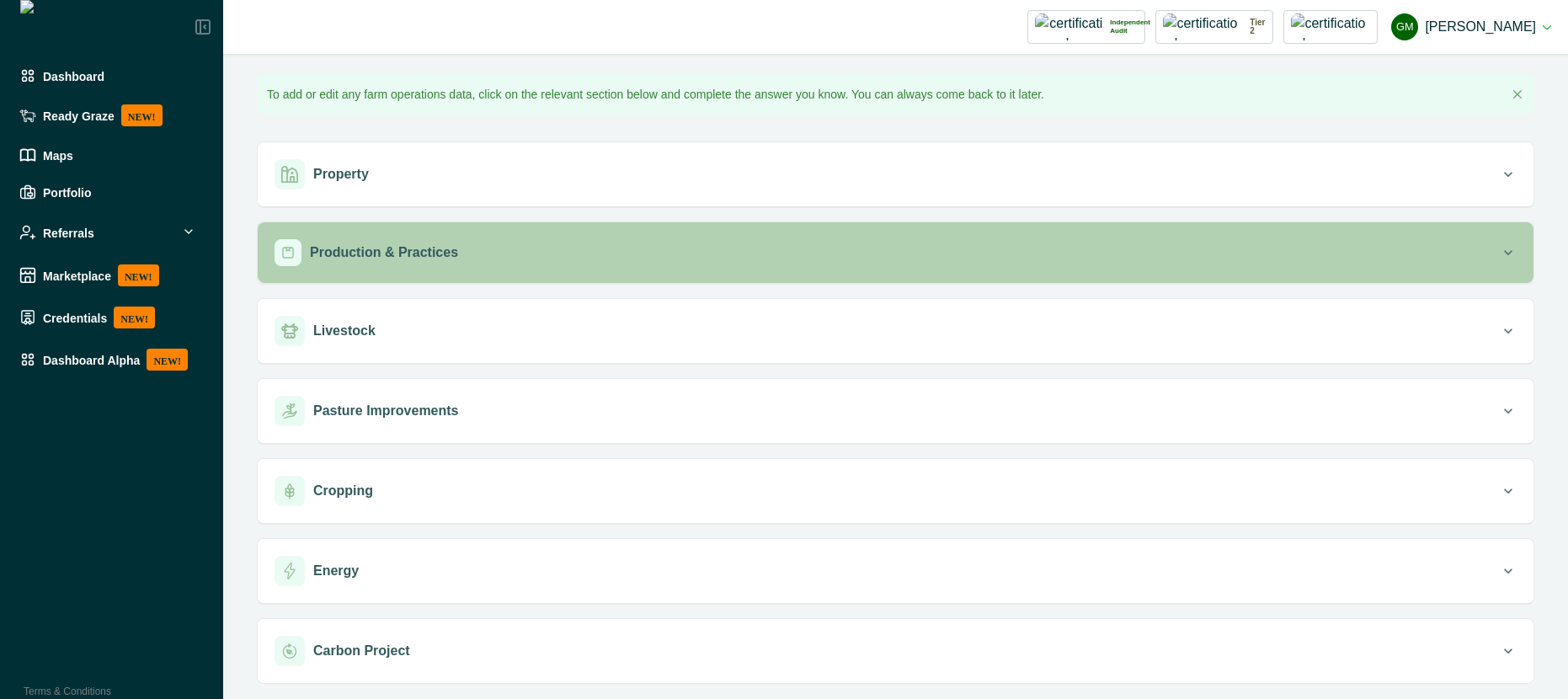
click at [463, 245] on div "Production & Practices" at bounding box center [887, 252] width 1225 height 27
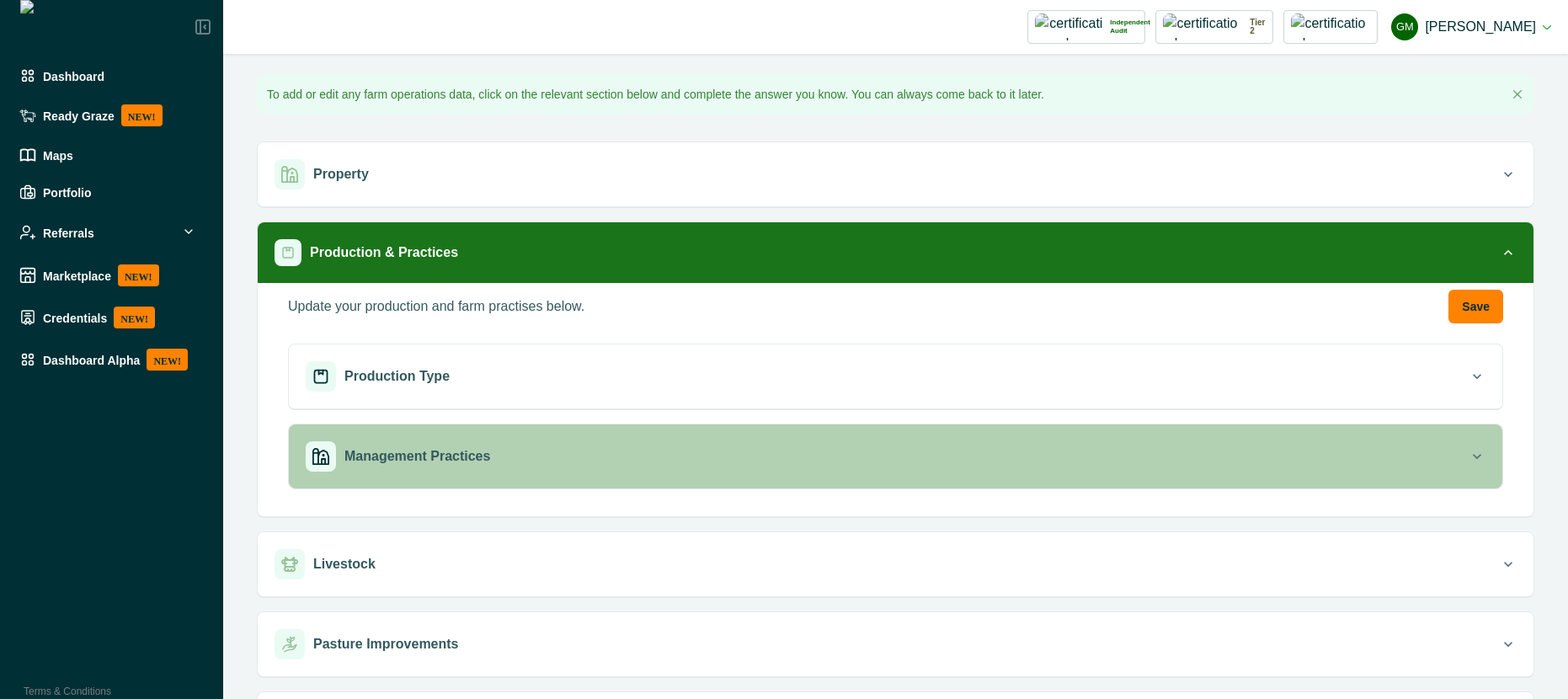
click at [579, 459] on div "Management Practices" at bounding box center [887, 457] width 1163 height 30
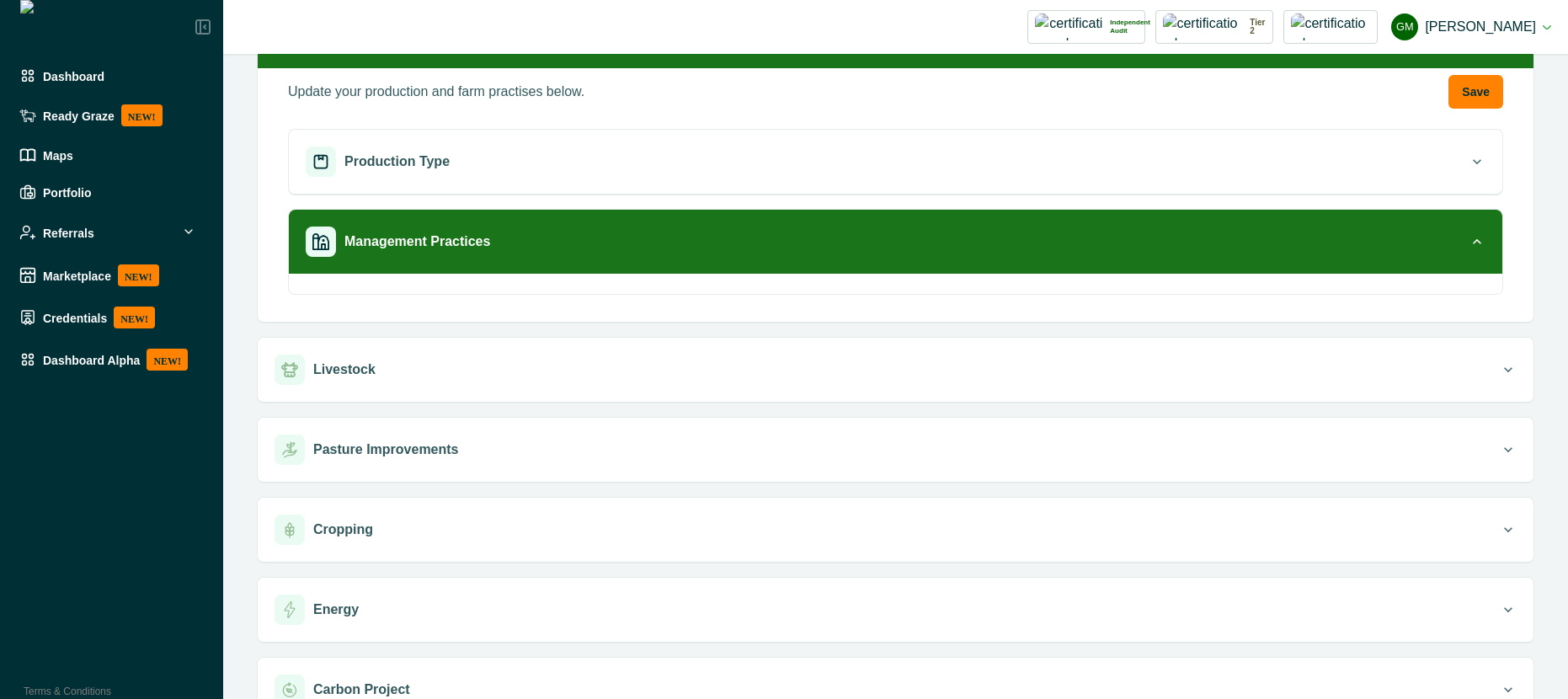
scroll to position [252, 0]
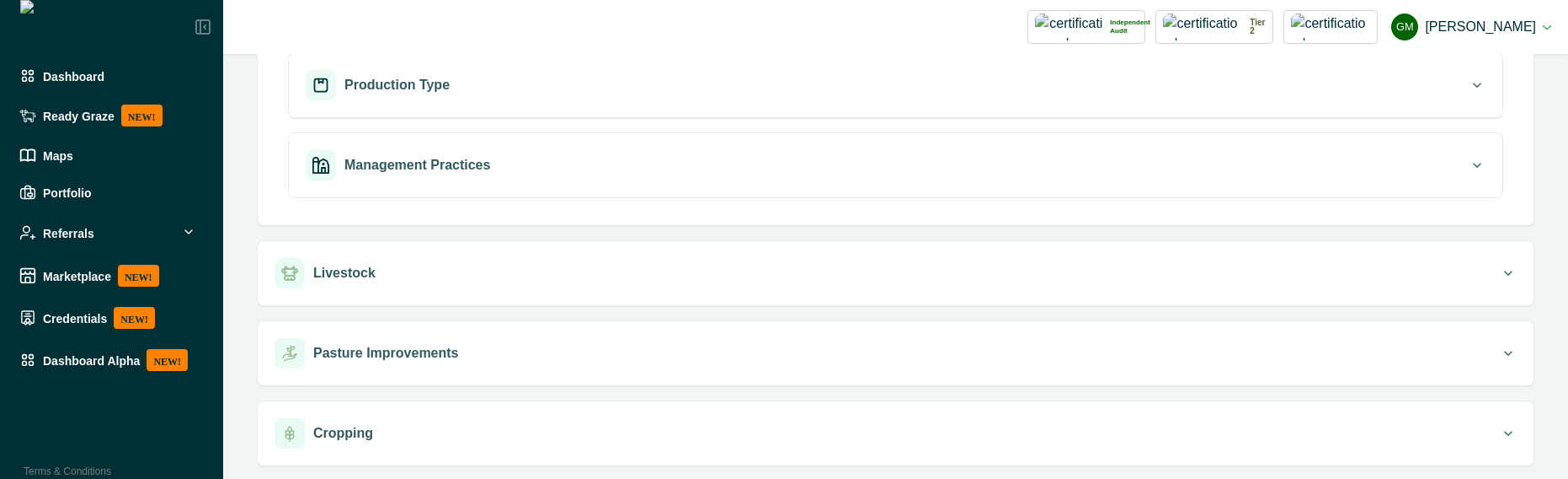
scroll to position [303, 0]
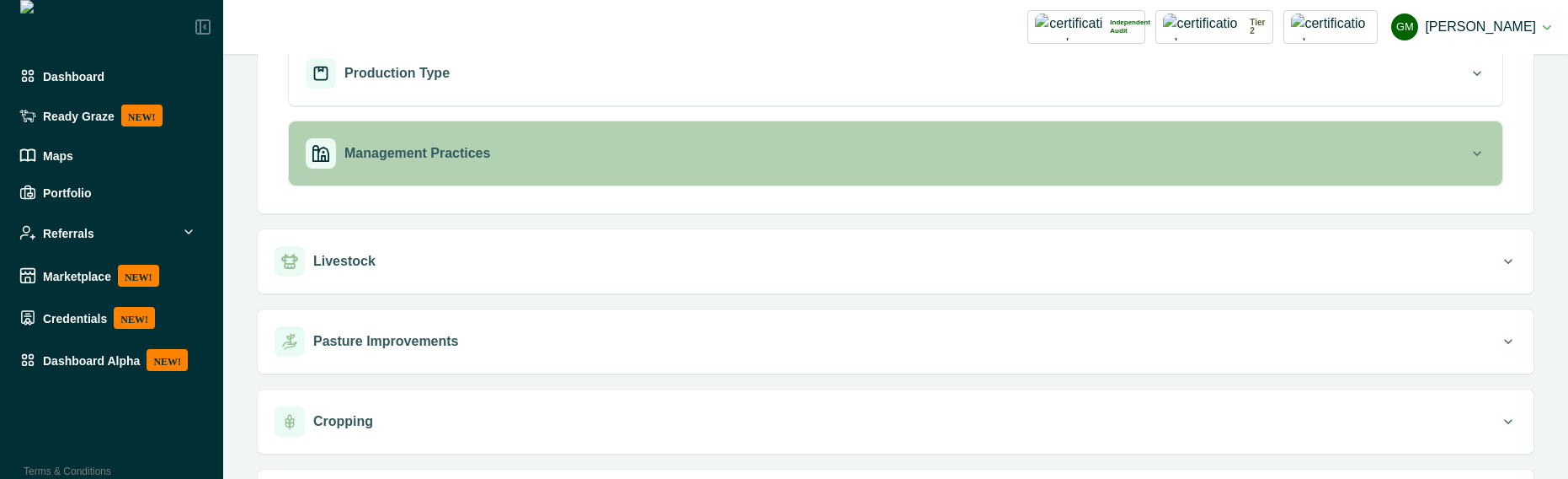
click at [645, 157] on div "Management Practices" at bounding box center [887, 154] width 1163 height 30
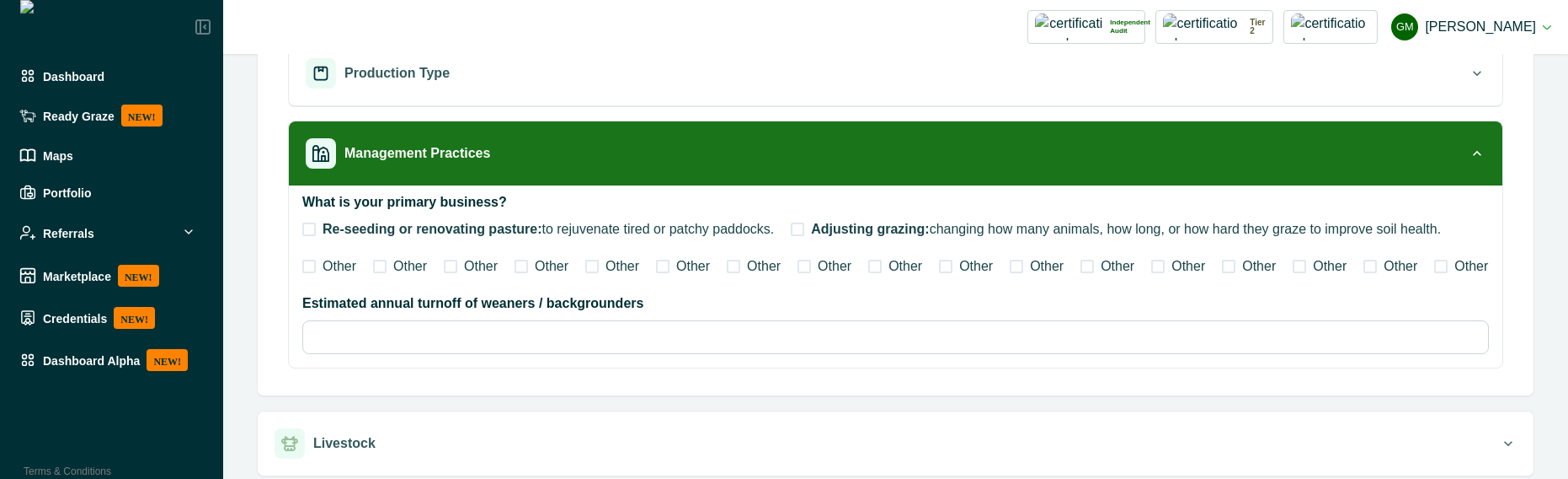
click at [96, 327] on div "Credentials NEW!" at bounding box center [112, 317] width 185 height 22
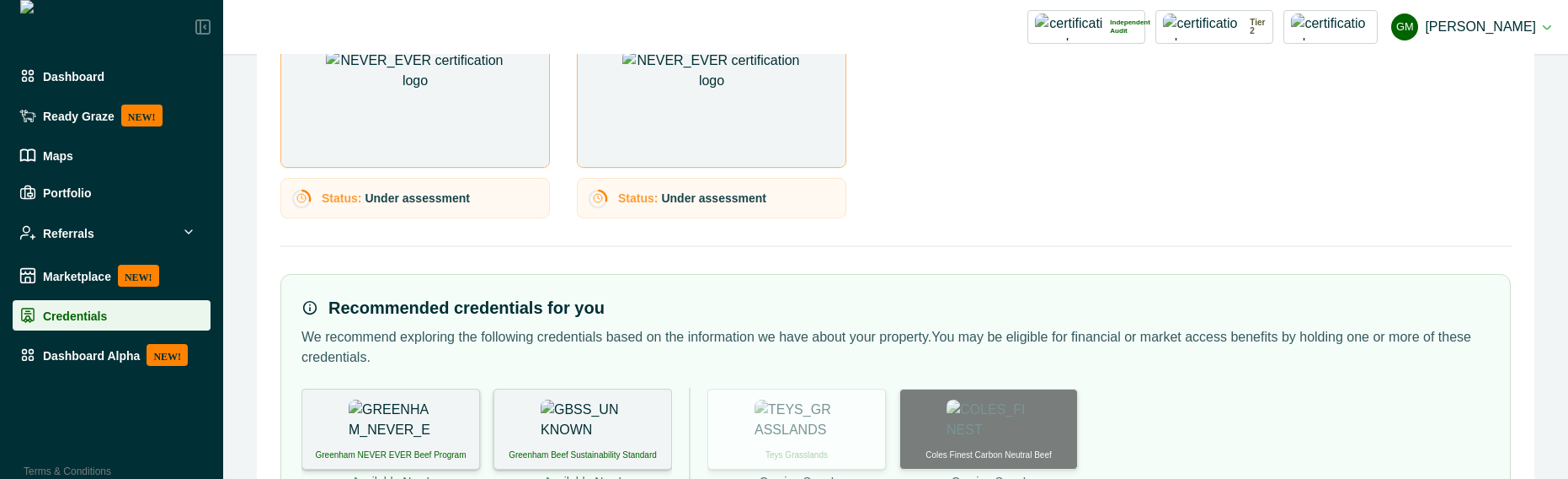
scroll to position [1561, 0]
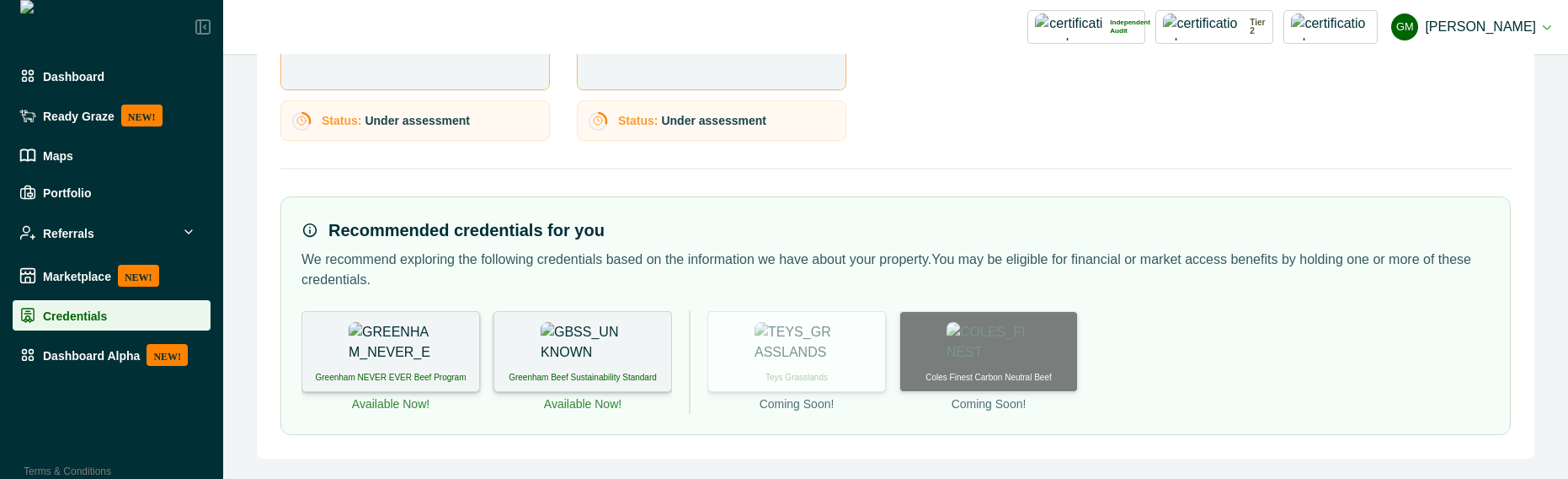
click at [628, 391] on div "Greenham Beef Sustainability Standard" at bounding box center [582, 351] width 178 height 81
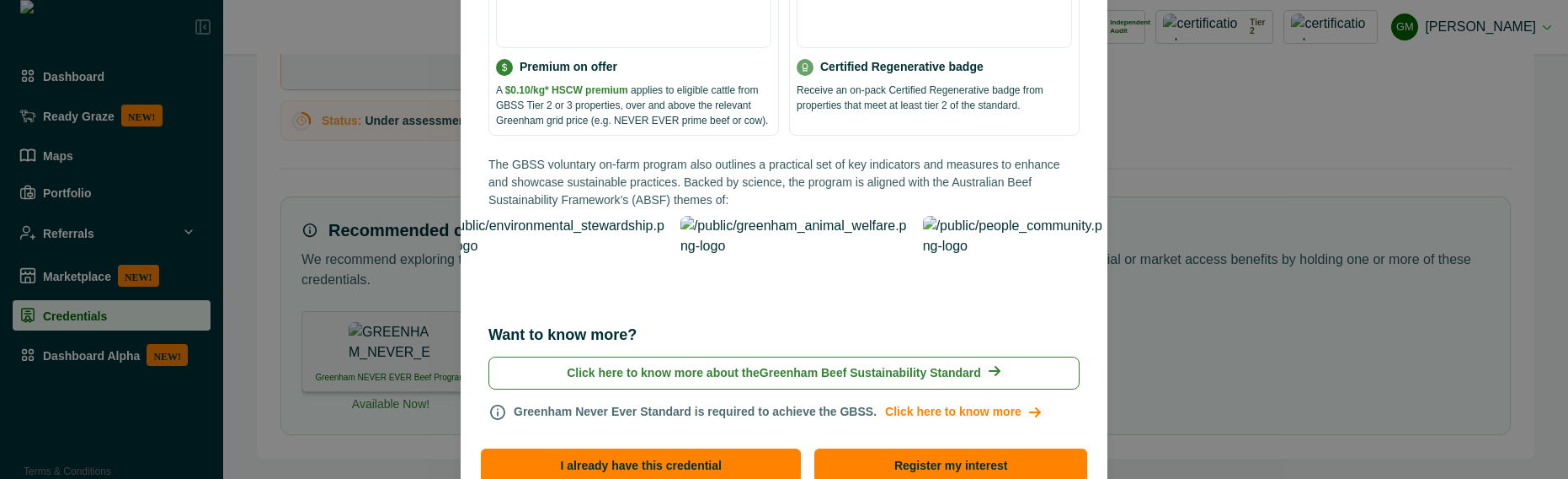
scroll to position [272, 0]
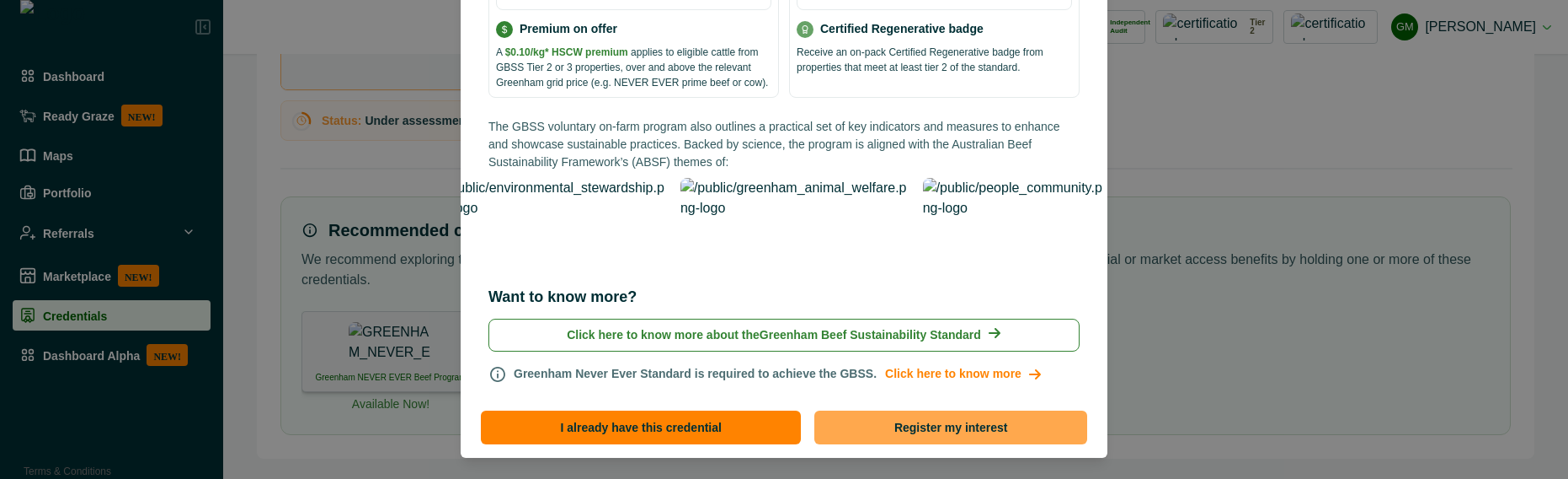
click at [1027, 411] on button "Register my interest" at bounding box center [950, 427] width 273 height 34
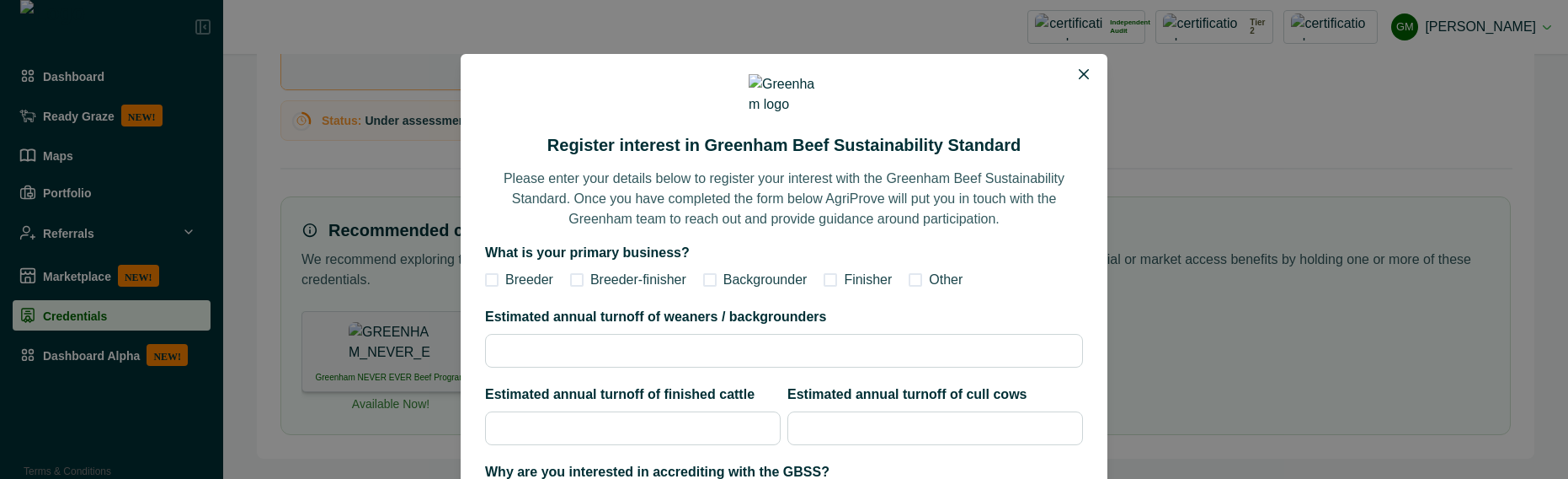
click at [396, 237] on div "Register interest in Greenham Beef Sustainability Standard Please enter your de…" at bounding box center [784, 239] width 1568 height 479
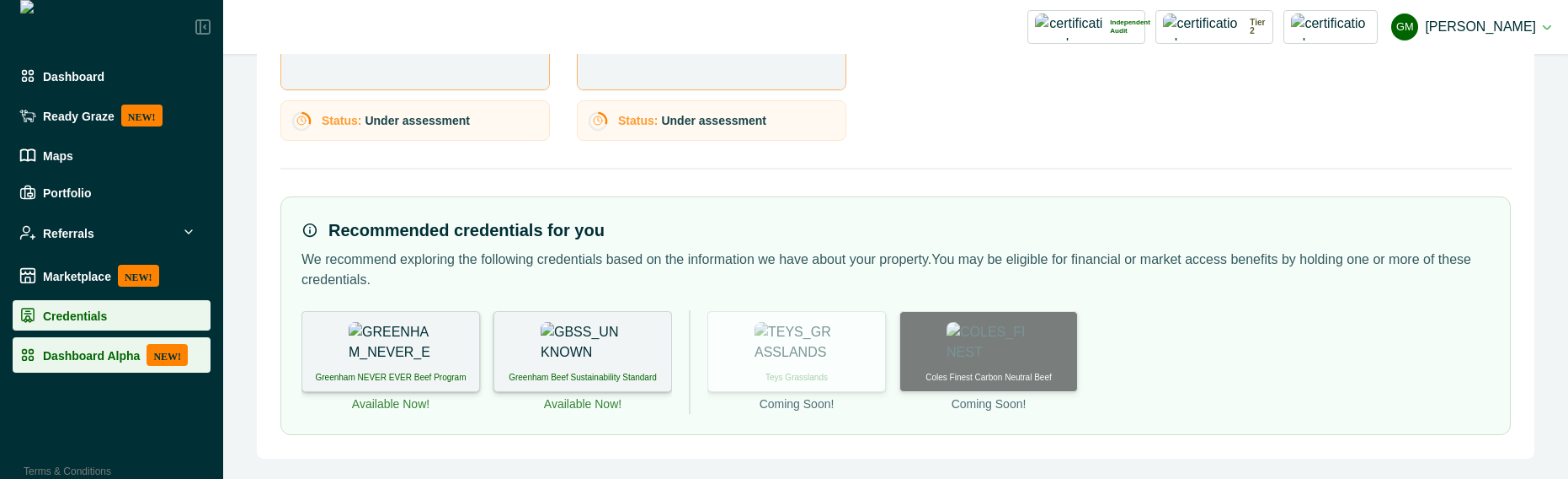
click at [99, 350] on p "Dashboard Alpha" at bounding box center [91, 355] width 97 height 13
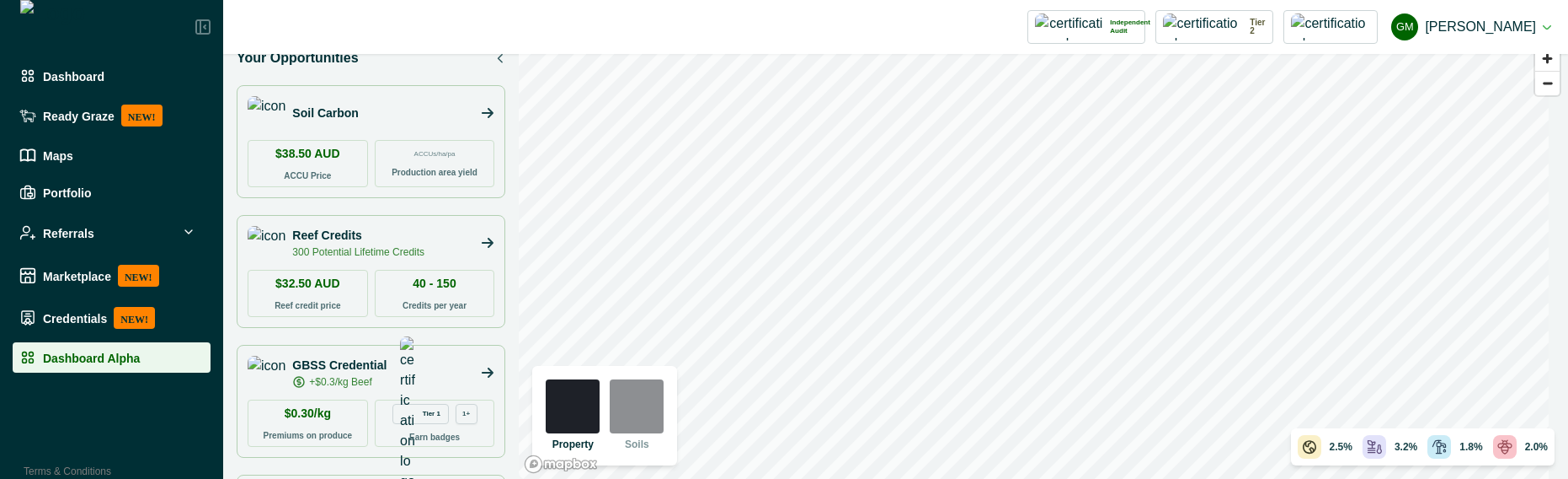
scroll to position [275, 0]
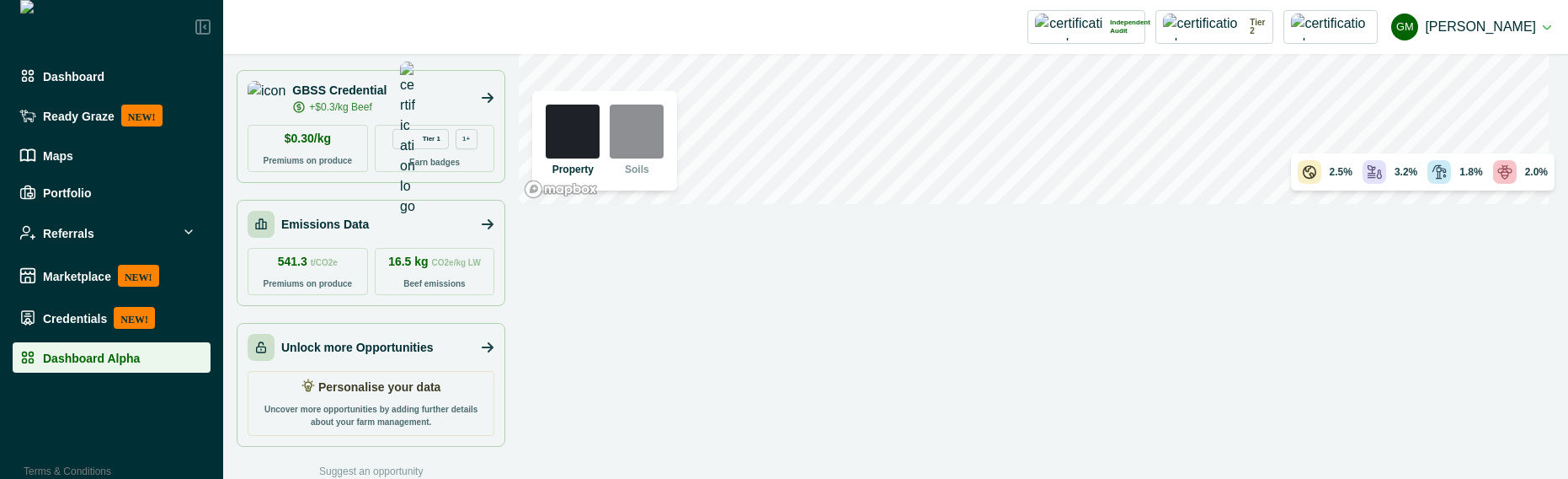
click at [360, 399] on div "Personalise your data Uncover more opportunities by adding further details abou…" at bounding box center [371, 403] width 247 height 65
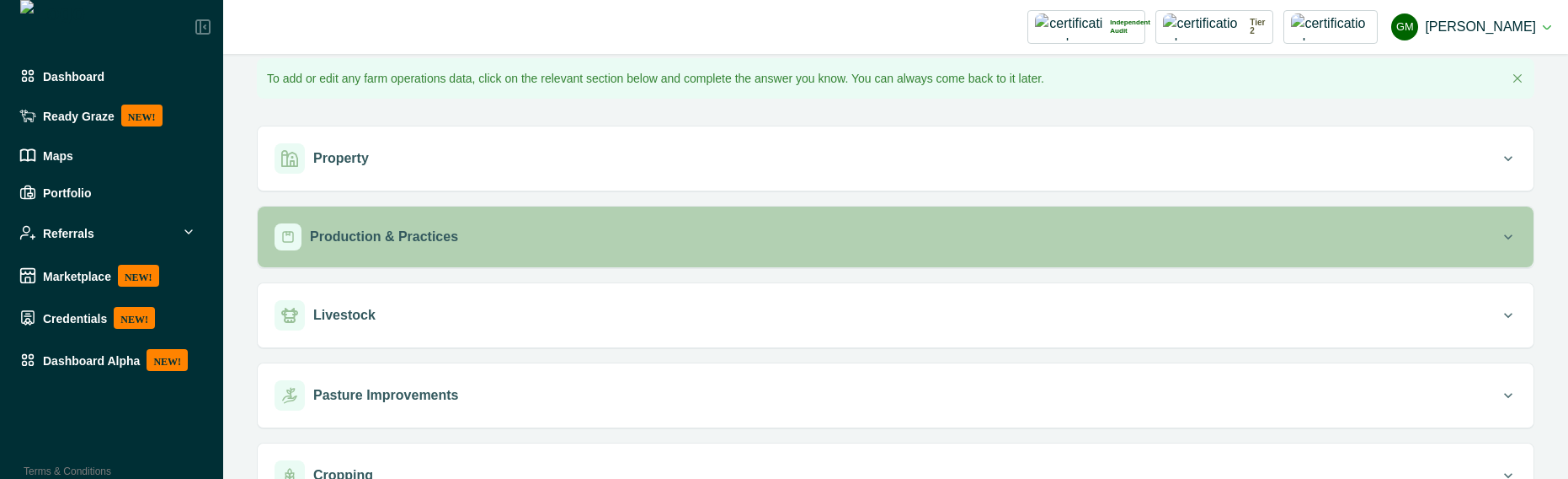
click at [447, 223] on div "Production & Practices" at bounding box center [887, 236] width 1225 height 27
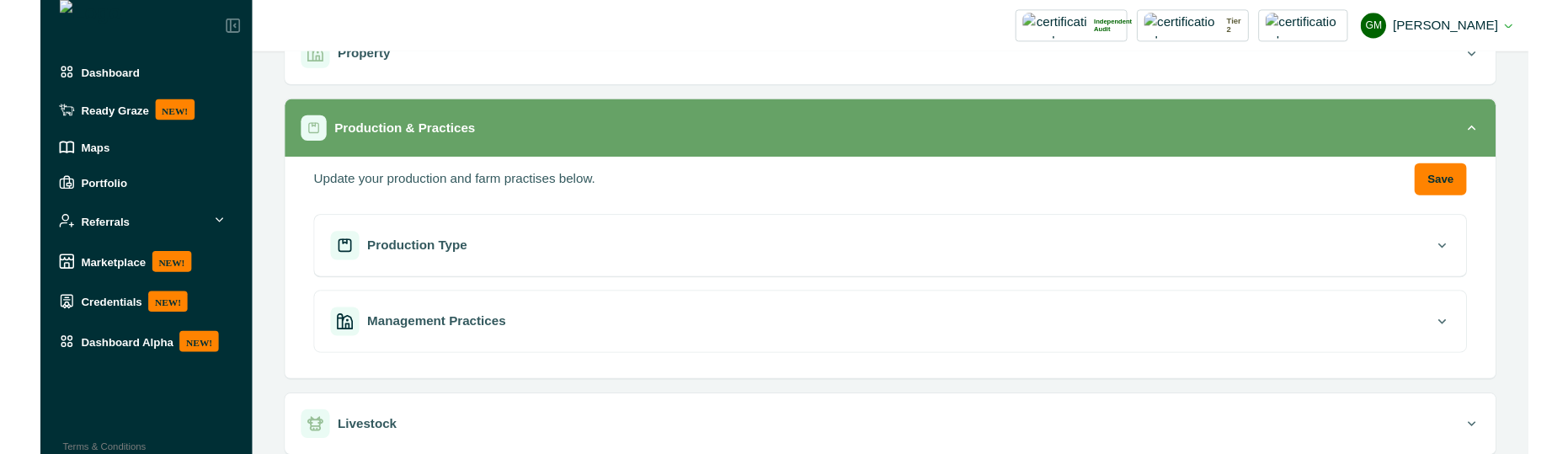
scroll to position [319, 0]
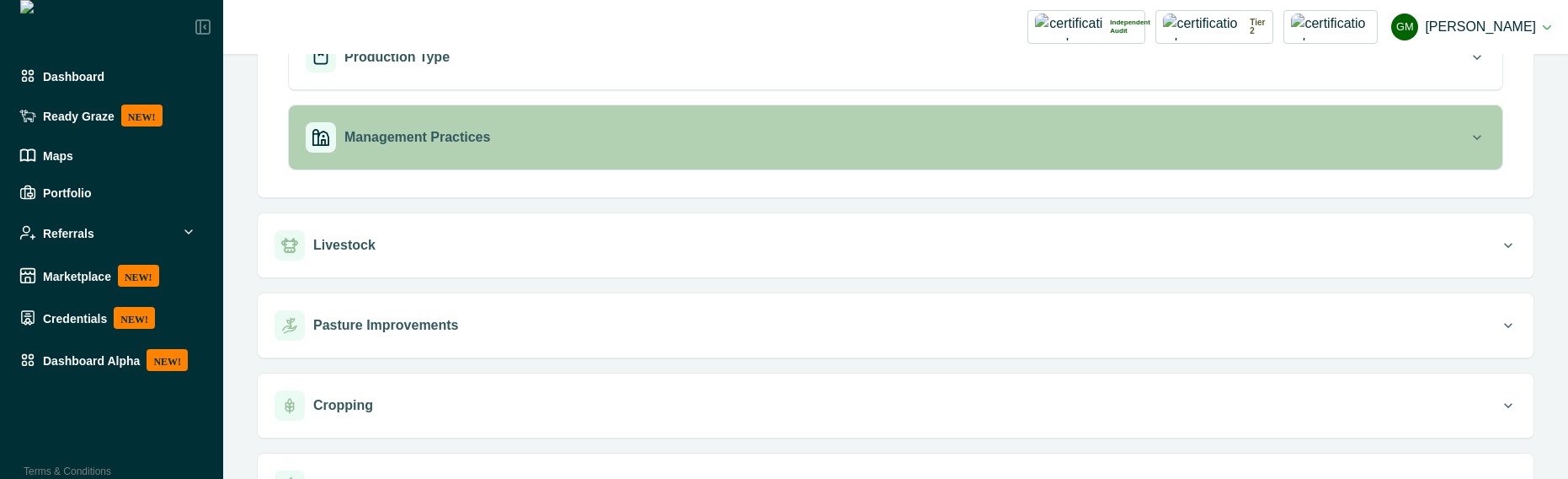
click at [497, 118] on button "Management Practices" at bounding box center [895, 138] width 1214 height 64
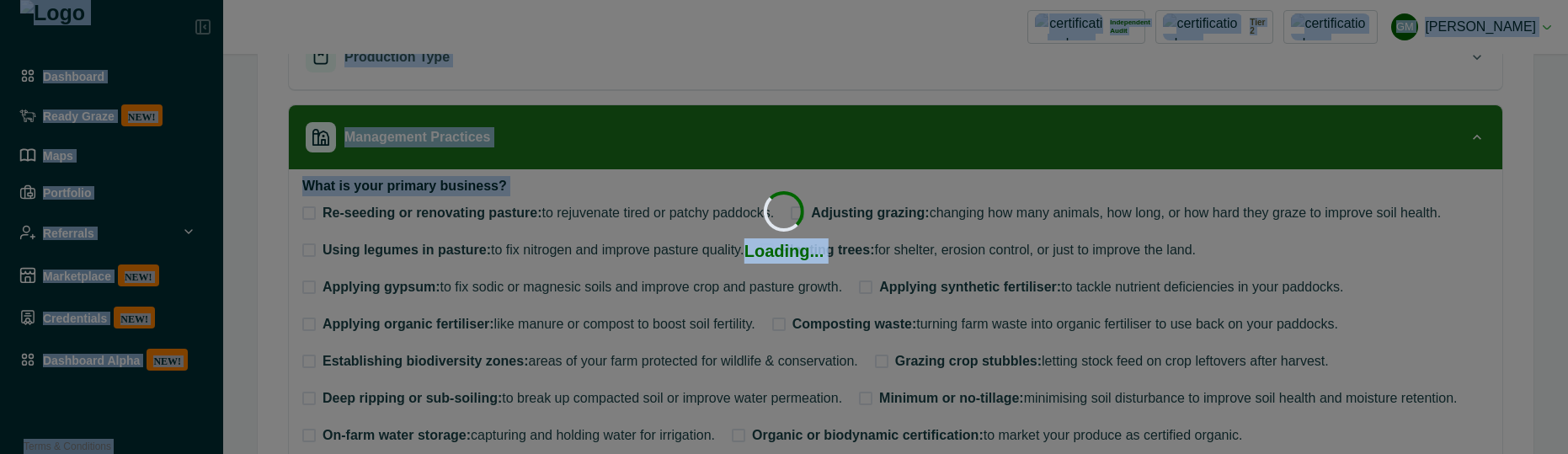
drag, startPoint x: 1017, startPoint y: 453, endPoint x: 1017, endPoint y: 616, distance: 163.0
click at [1017, 454] on html "**********" at bounding box center [784, 227] width 1568 height 454
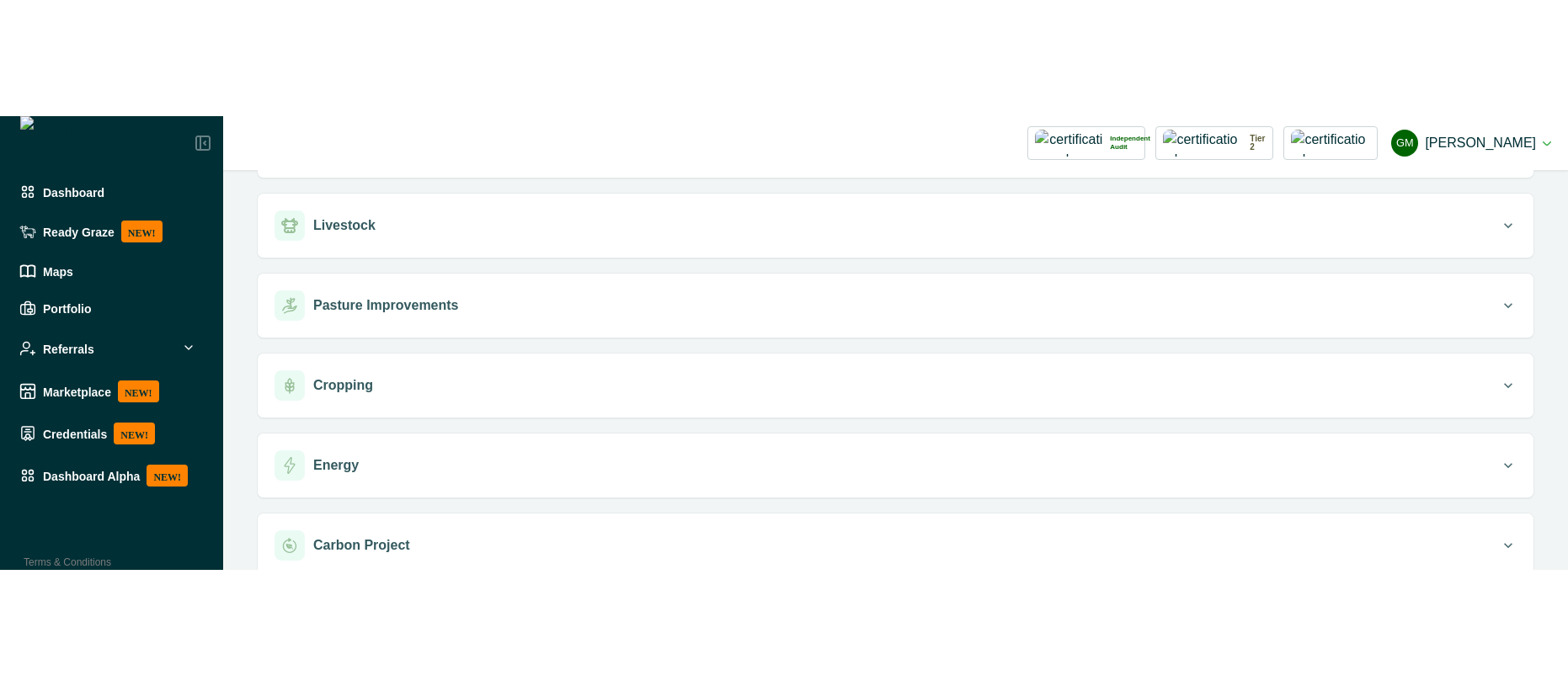
scroll to position [303, 0]
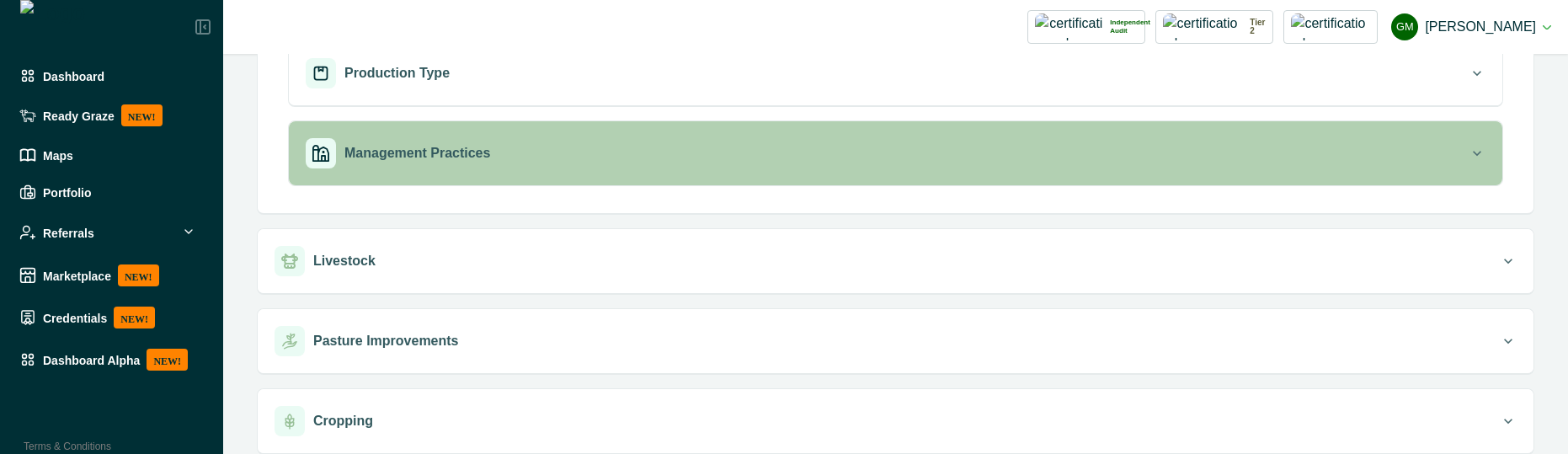
click at [890, 156] on div "Management Practices" at bounding box center [887, 154] width 1163 height 30
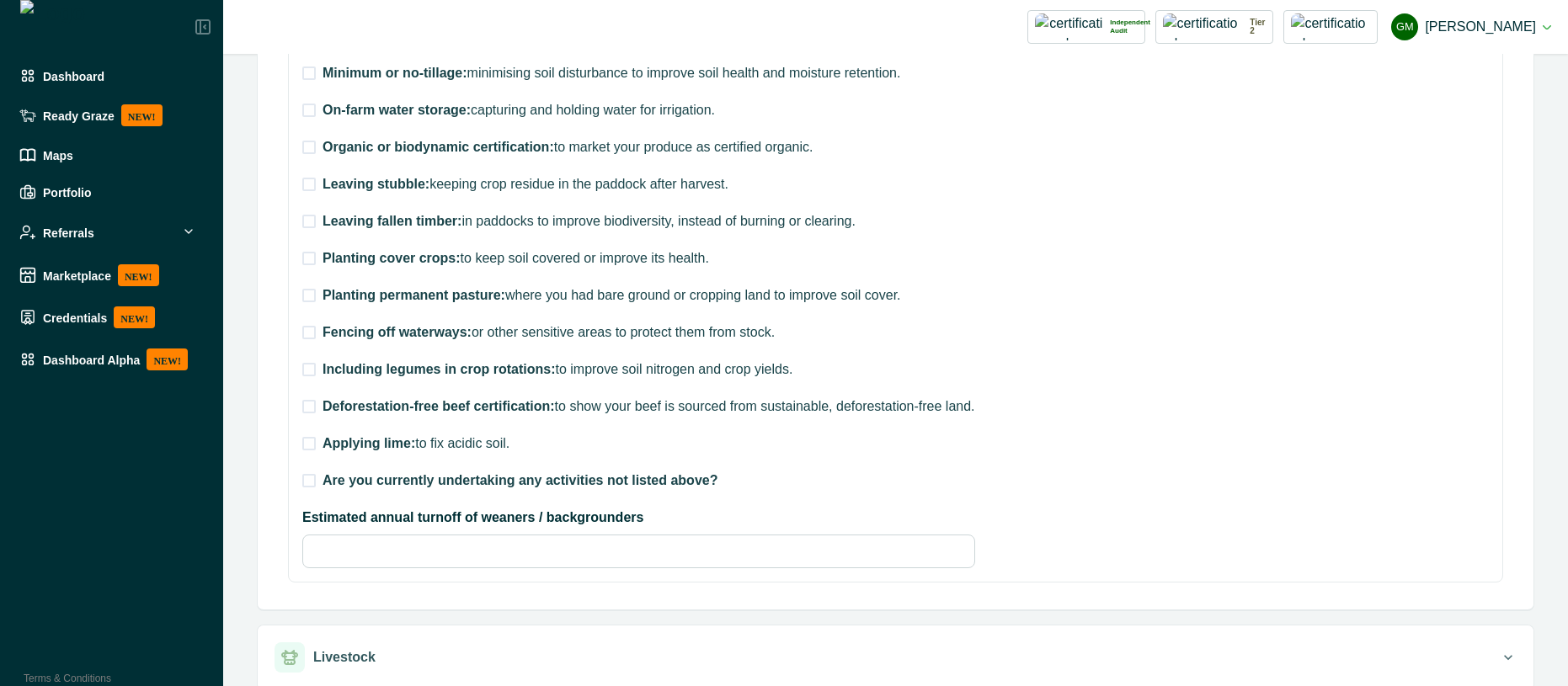
scroll to position [909, 0]
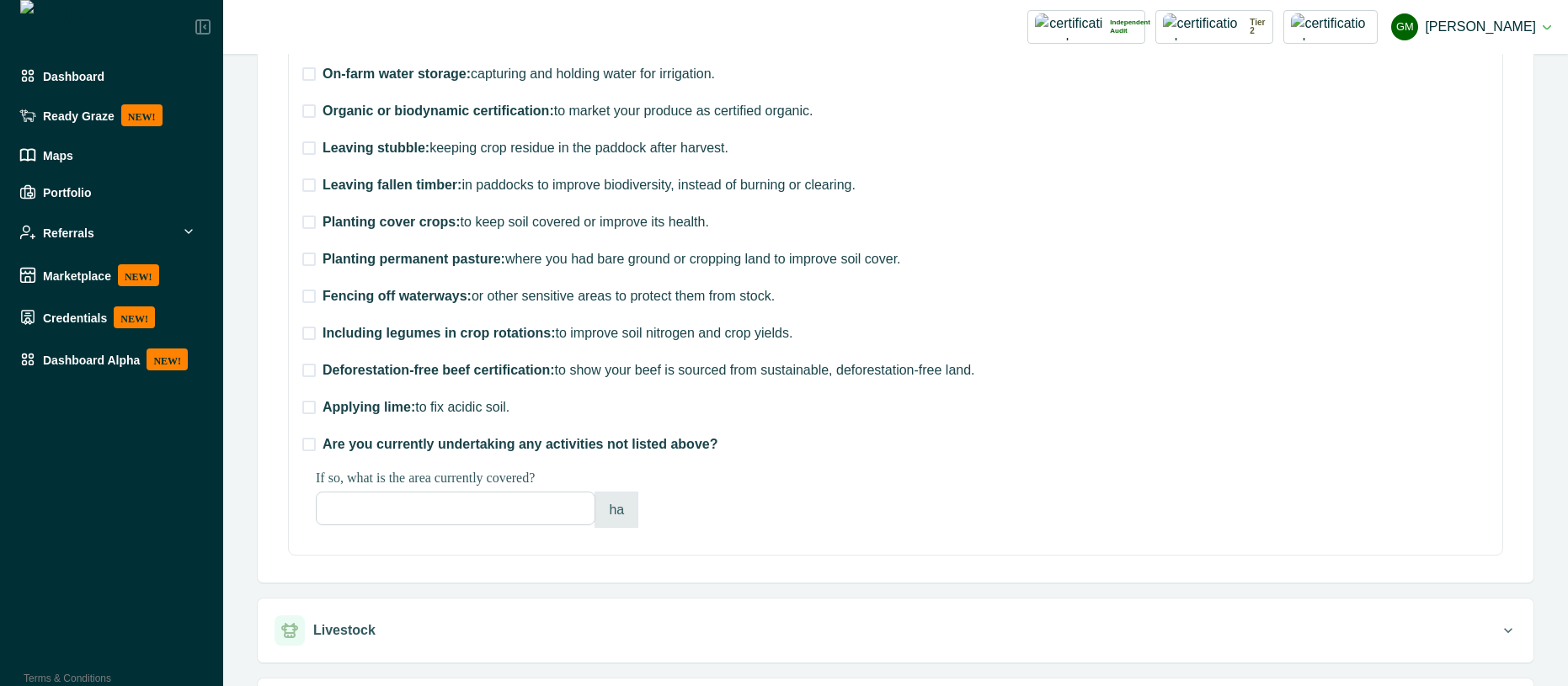
click at [399, 508] on input "number" at bounding box center [455, 509] width 280 height 34
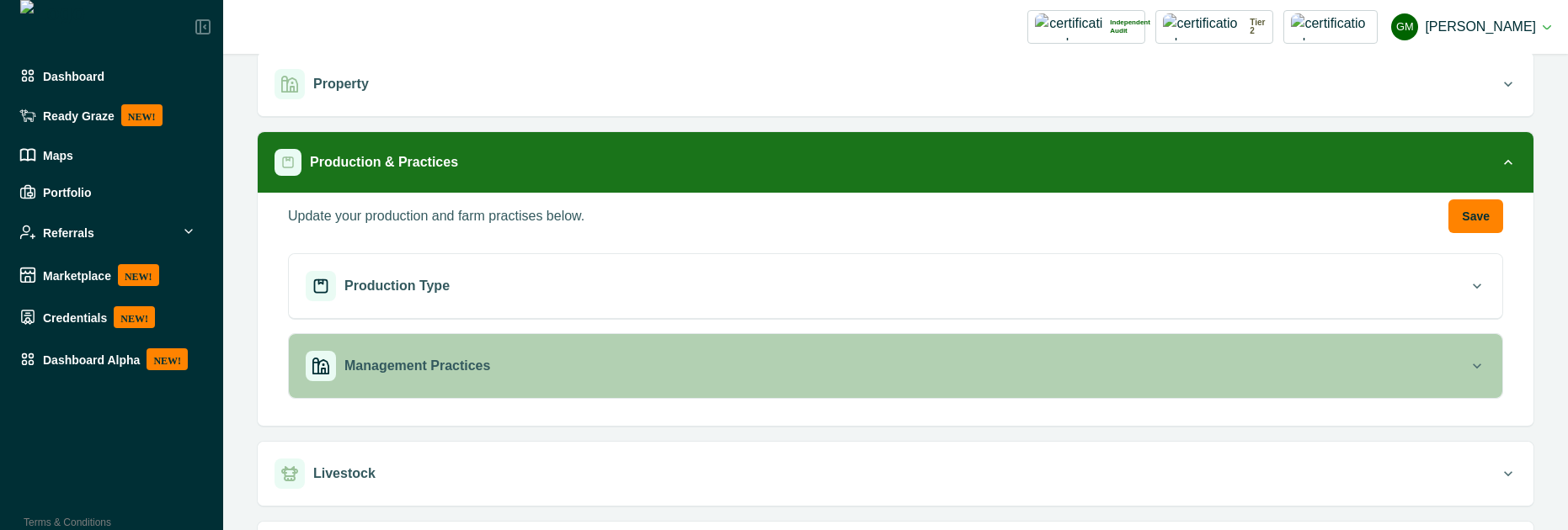
scroll to position [152, 0]
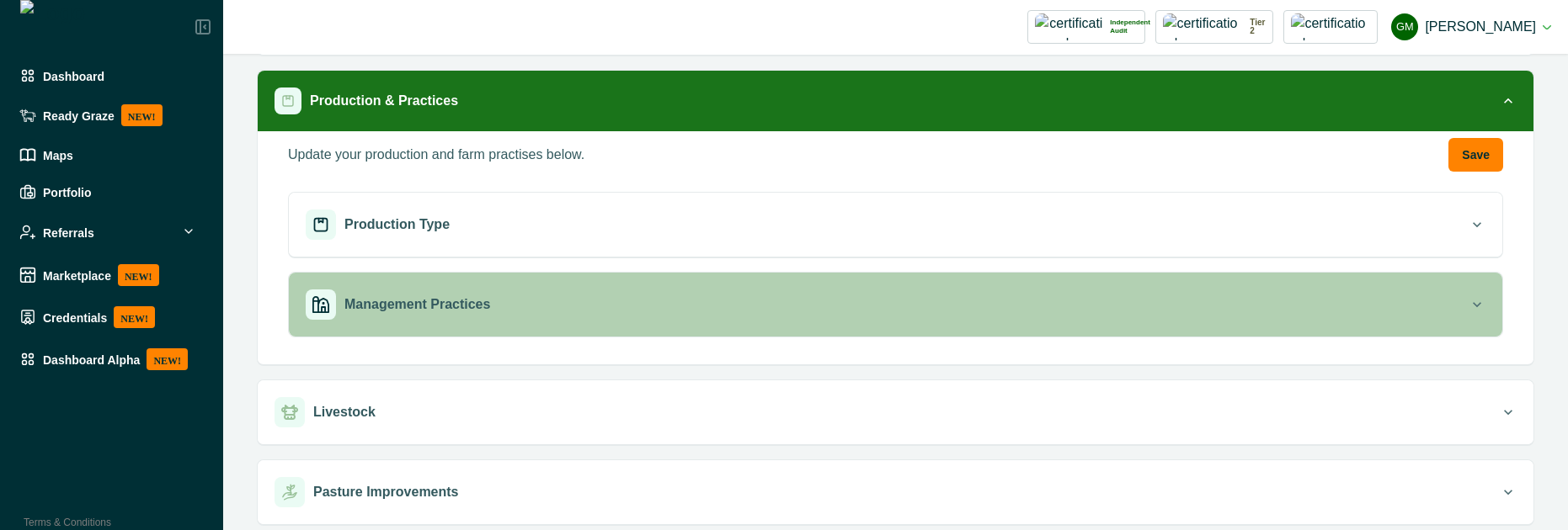
click at [687, 304] on div "Management Practices" at bounding box center [887, 305] width 1163 height 30
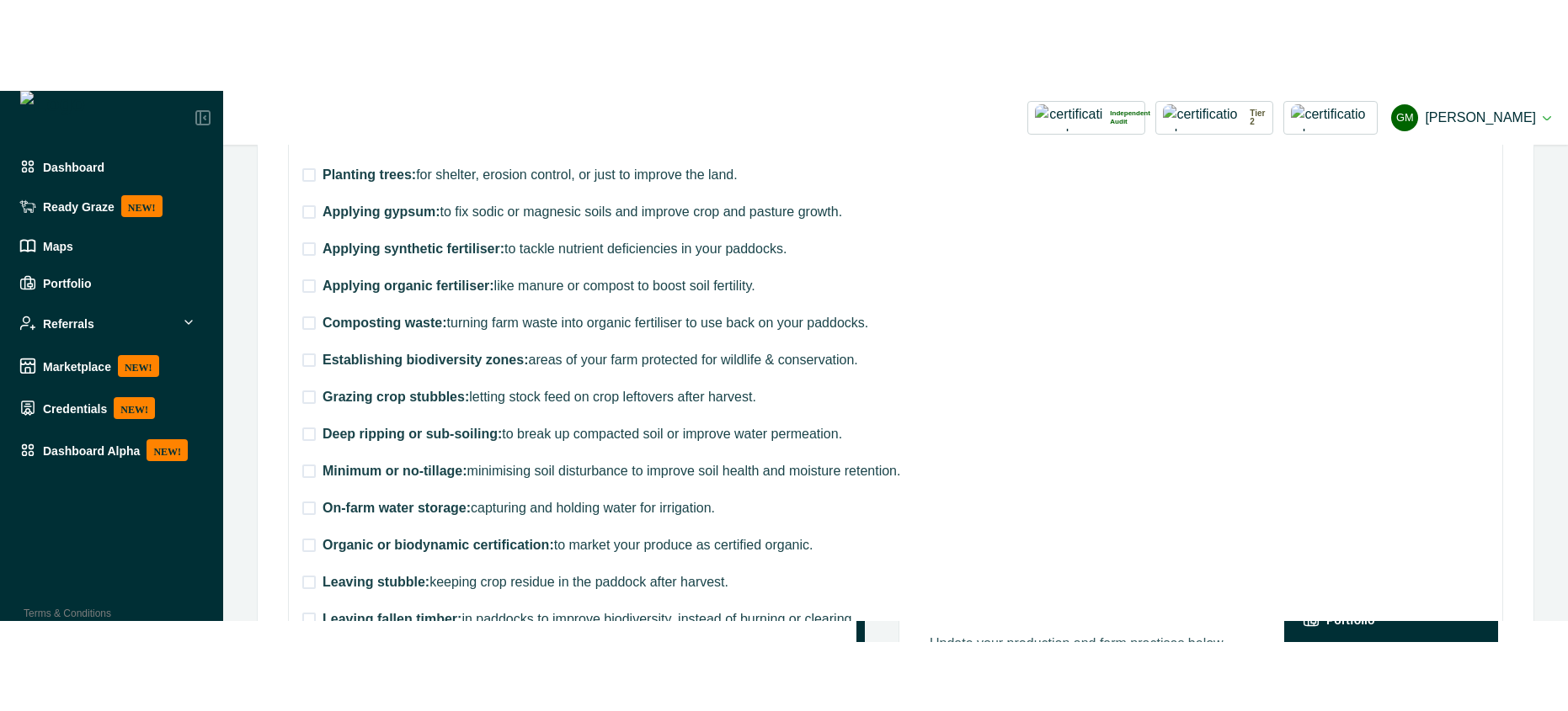
scroll to position [606, 0]
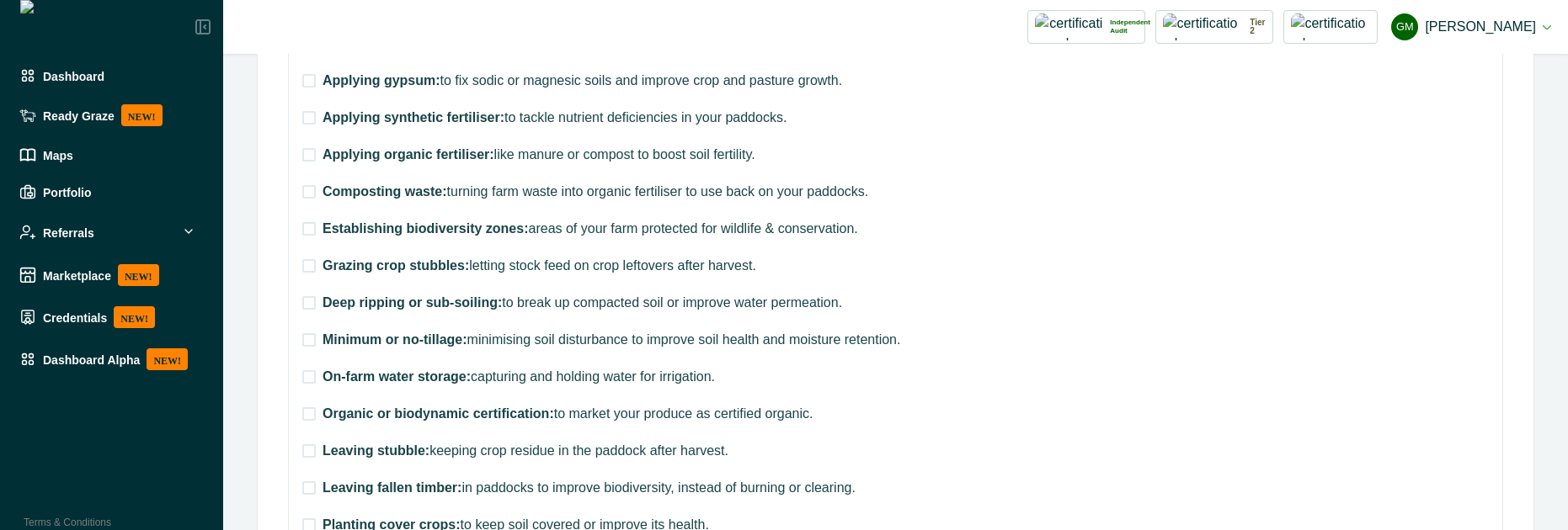
click at [313, 230] on span at bounding box center [308, 228] width 13 height 13
click at [313, 230] on icon at bounding box center [308, 228] width 10 height 8
click at [313, 230] on span at bounding box center [308, 228] width 13 height 13
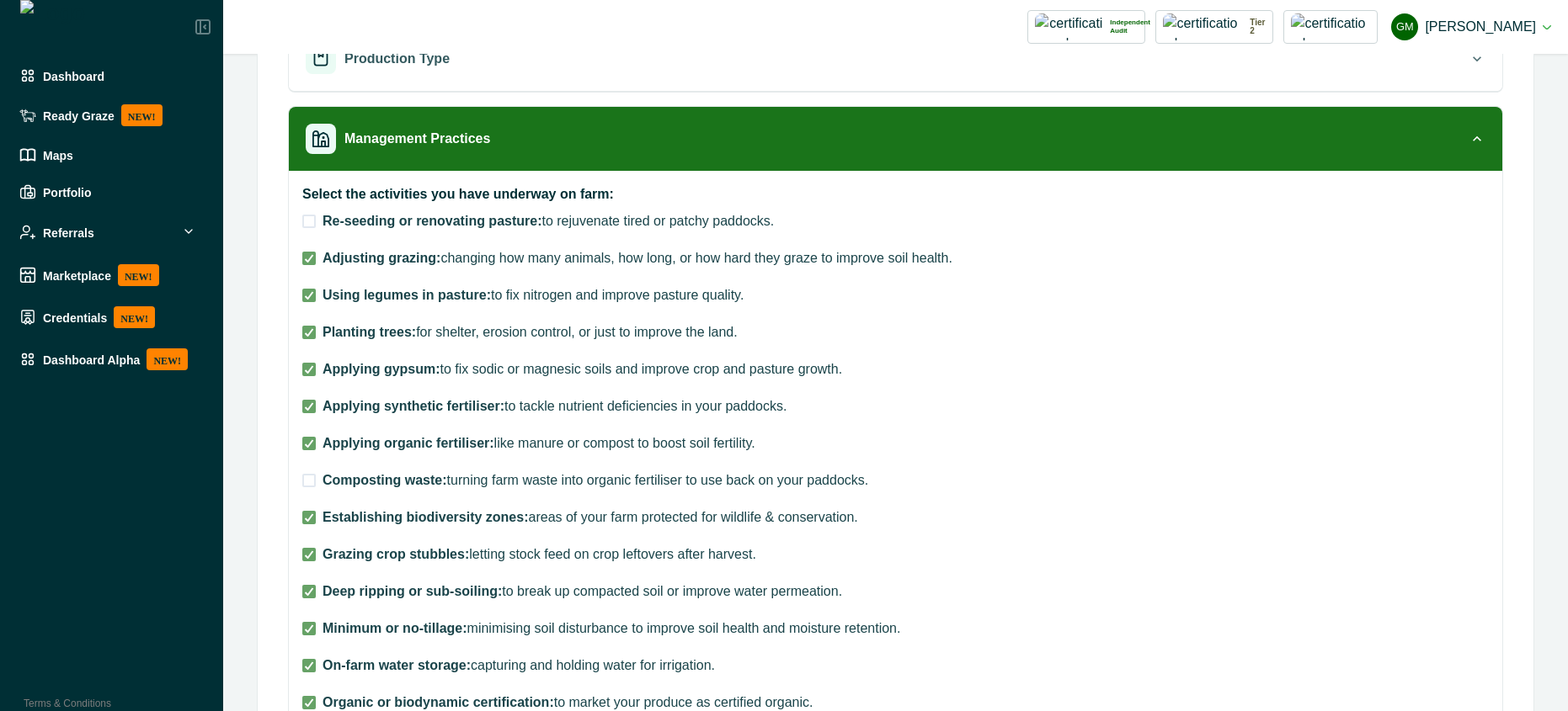
scroll to position [303, 0]
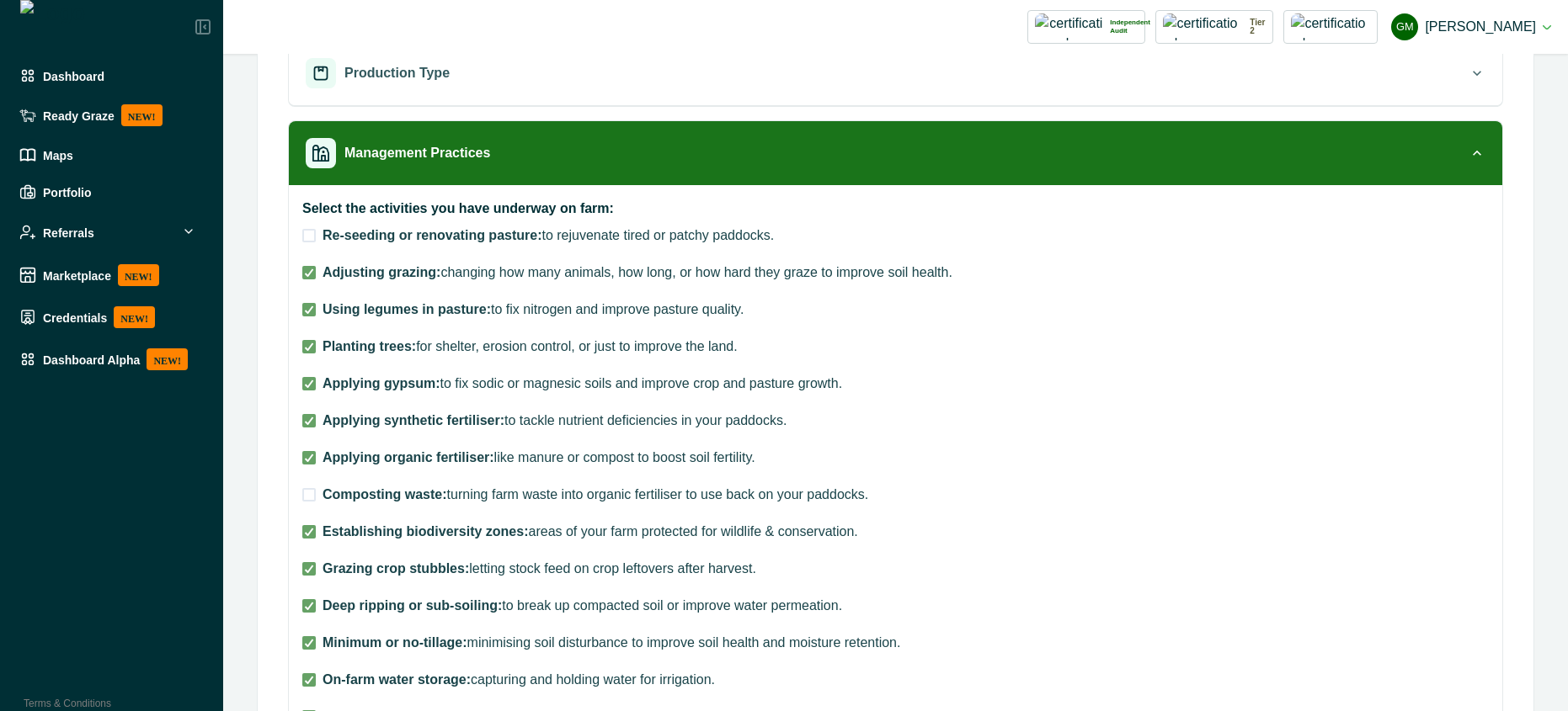
click at [305, 243] on label "Re-seeding or renovating pasture: to rejuvenate tired or patchy paddocks." at bounding box center [638, 235] width 673 height 20
click at [306, 495] on span at bounding box center [308, 494] width 13 height 13
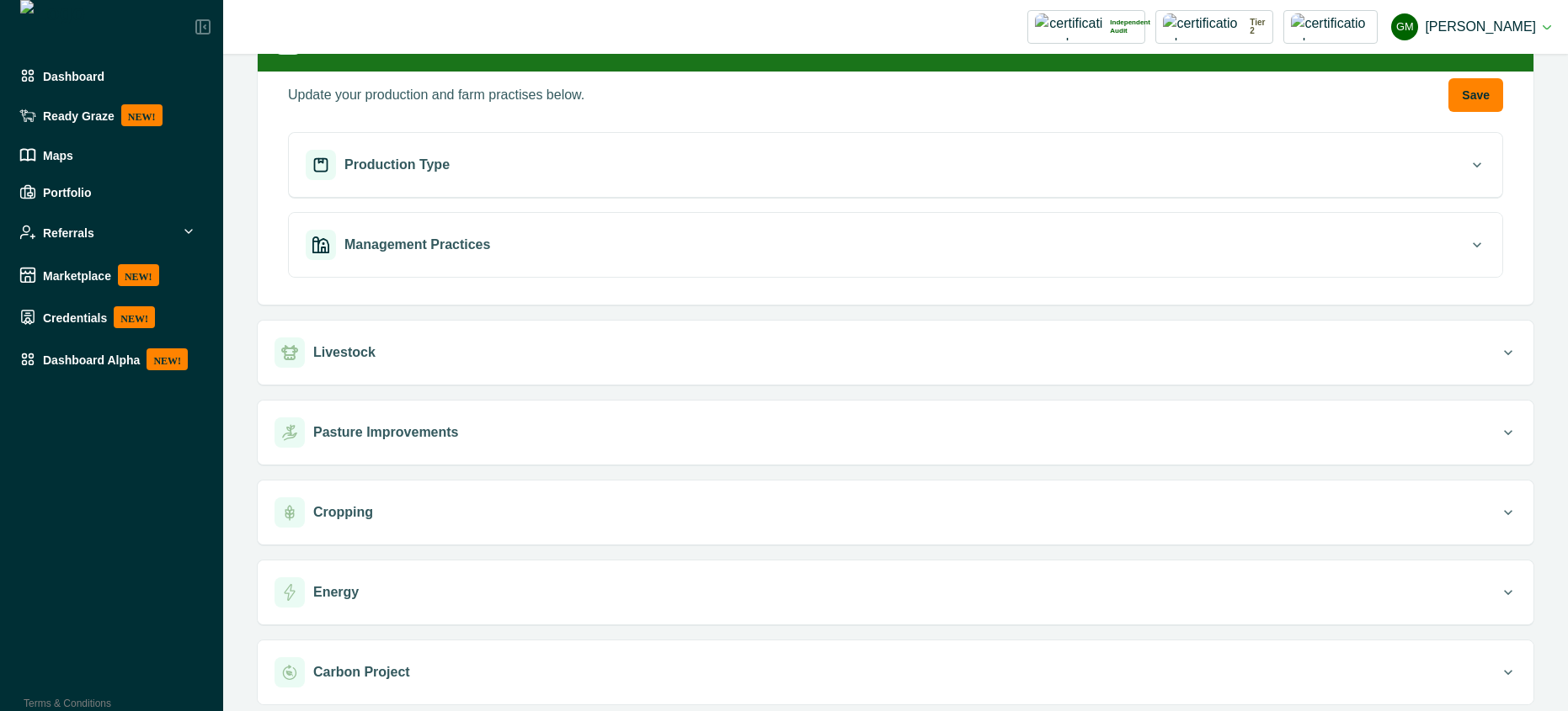
scroll to position [219, 0]
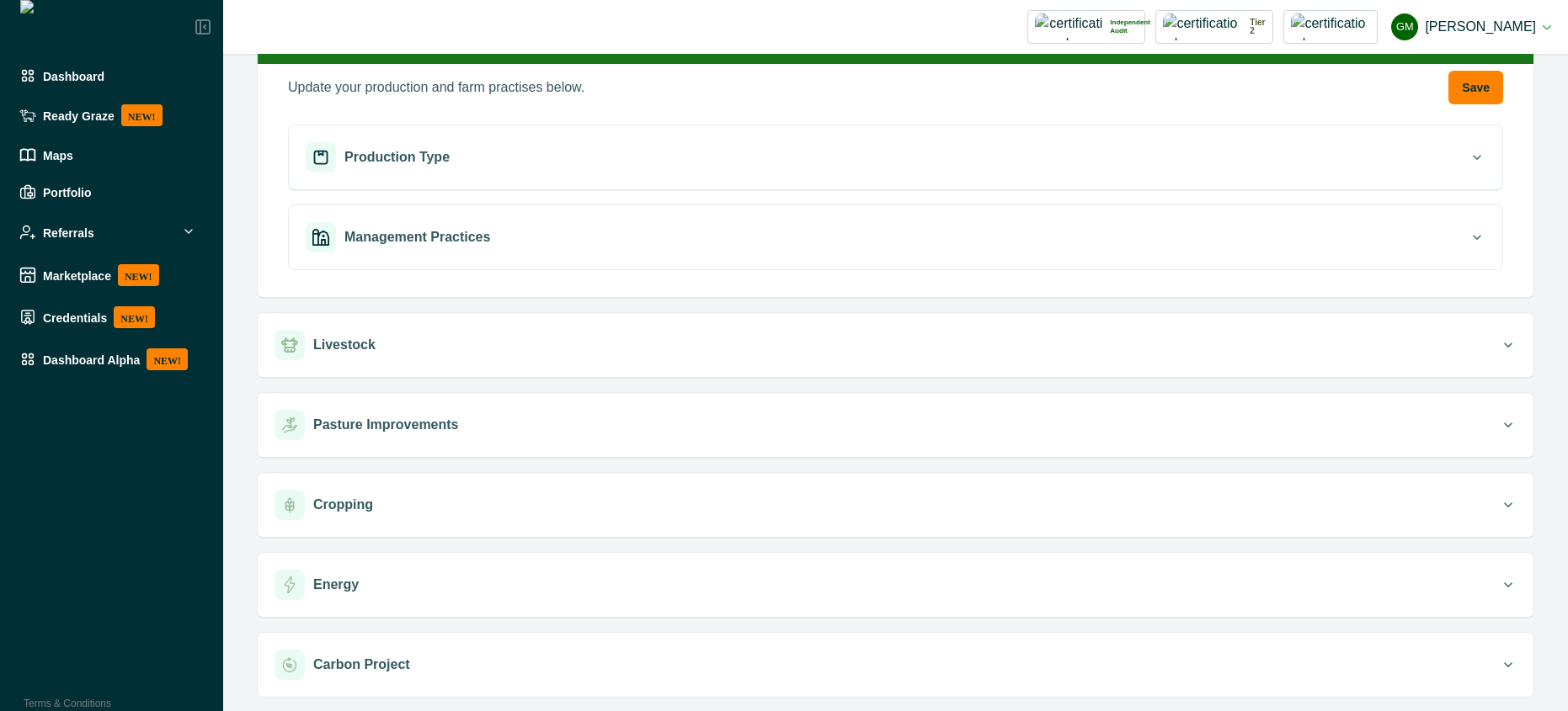
click at [662, 195] on div "Production Type Tell us about the production systems you have in operation on y…" at bounding box center [895, 203] width 1216 height 159
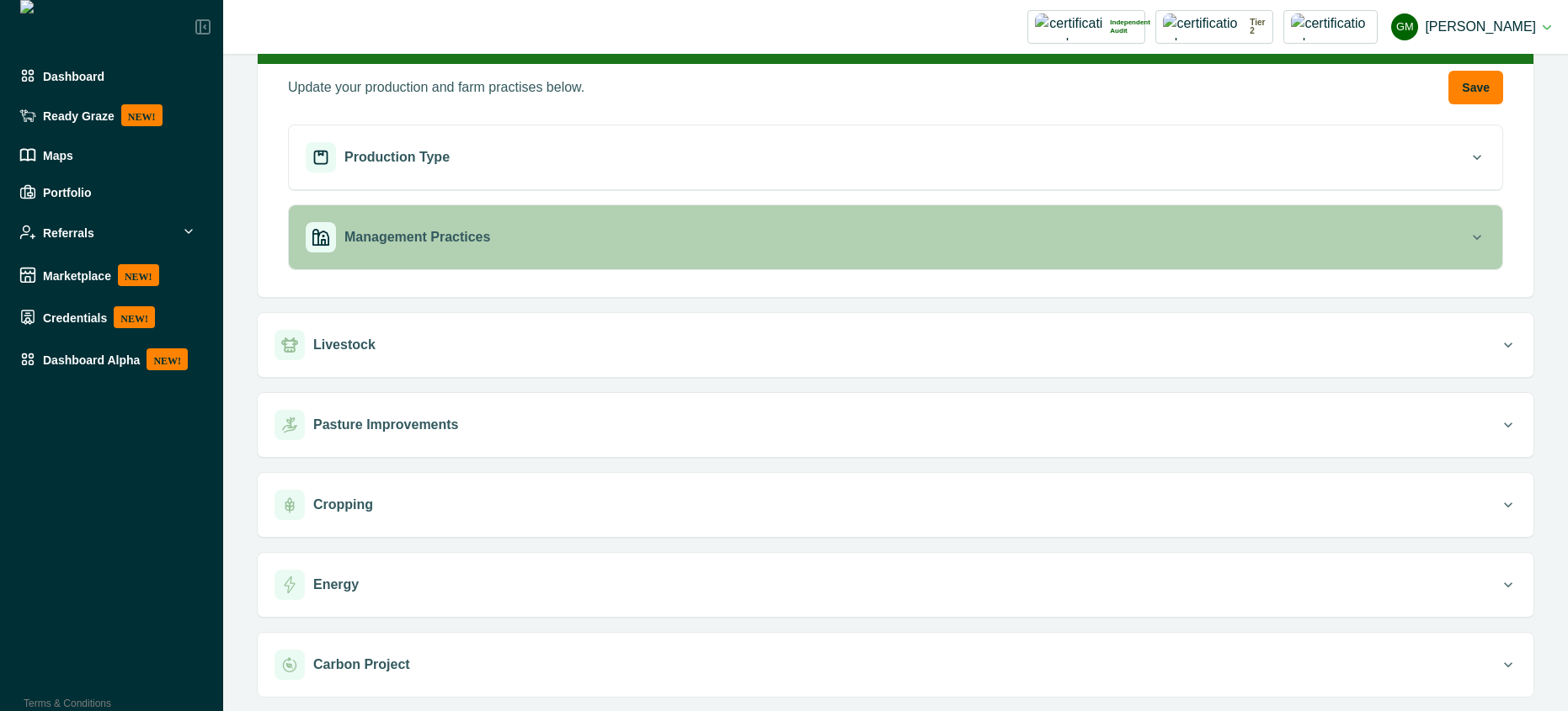
click at [657, 214] on button "Management Practices" at bounding box center [895, 237] width 1214 height 64
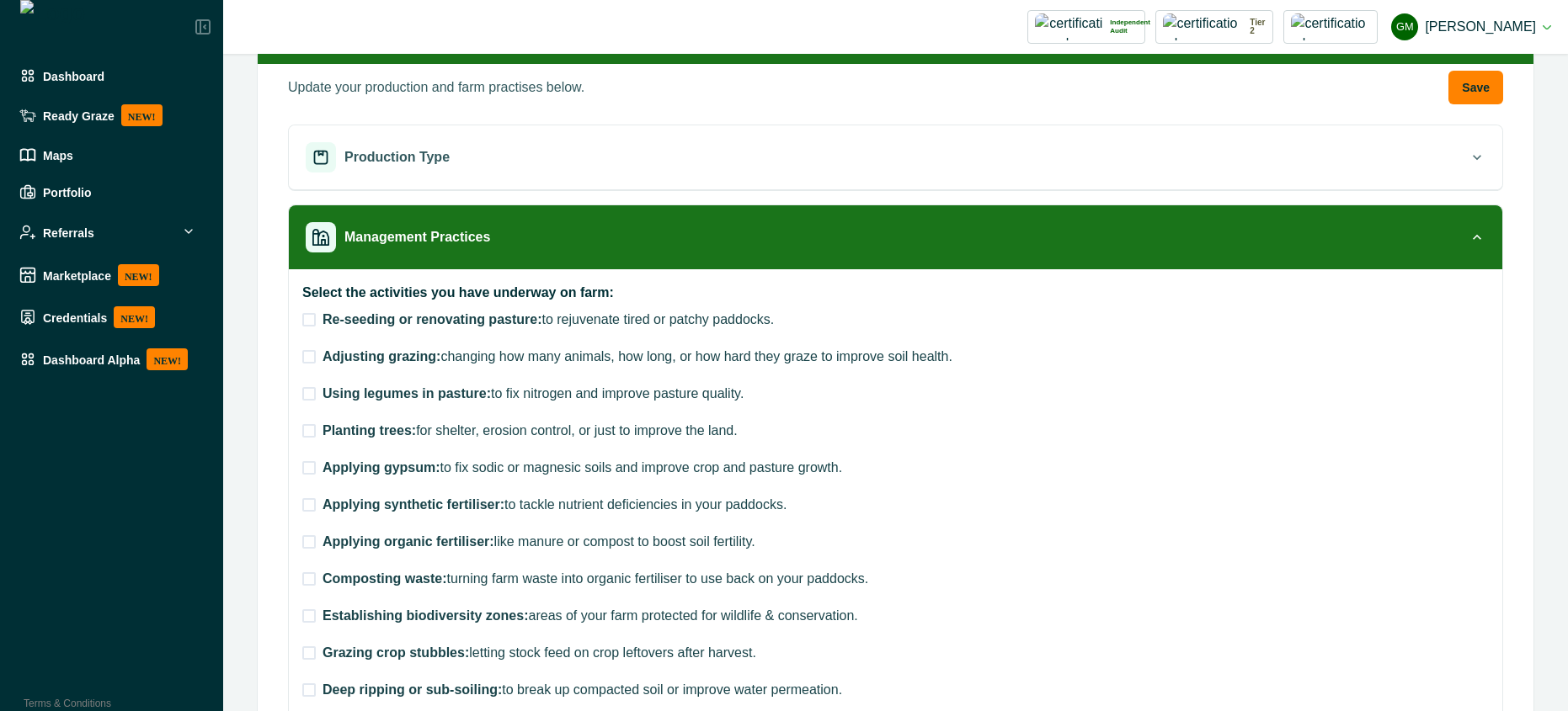
click at [307, 321] on span at bounding box center [308, 320] width 13 height 13
click at [307, 321] on polyline at bounding box center [309, 320] width 8 height 7
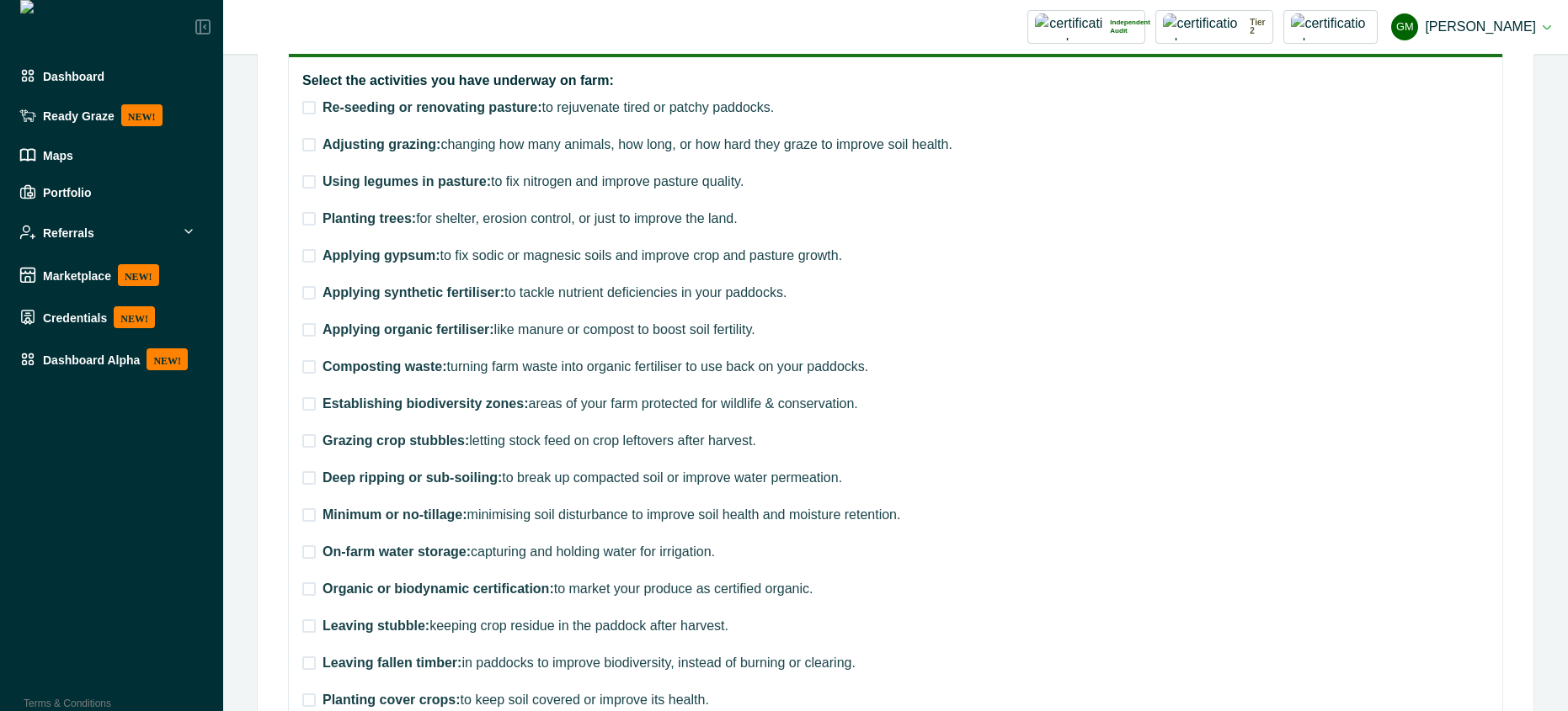
scroll to position [522, 0]
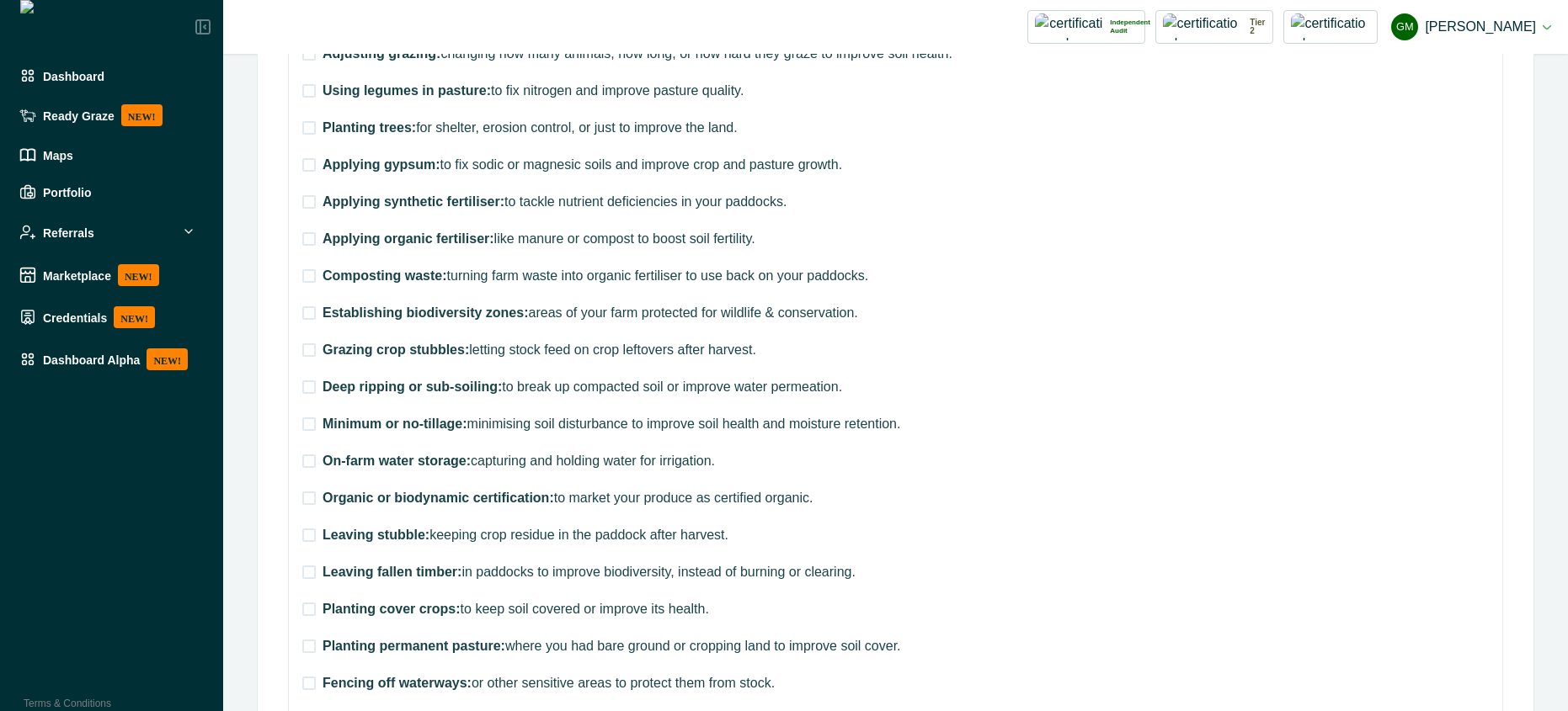
click at [308, 317] on span at bounding box center [308, 312] width 13 height 13
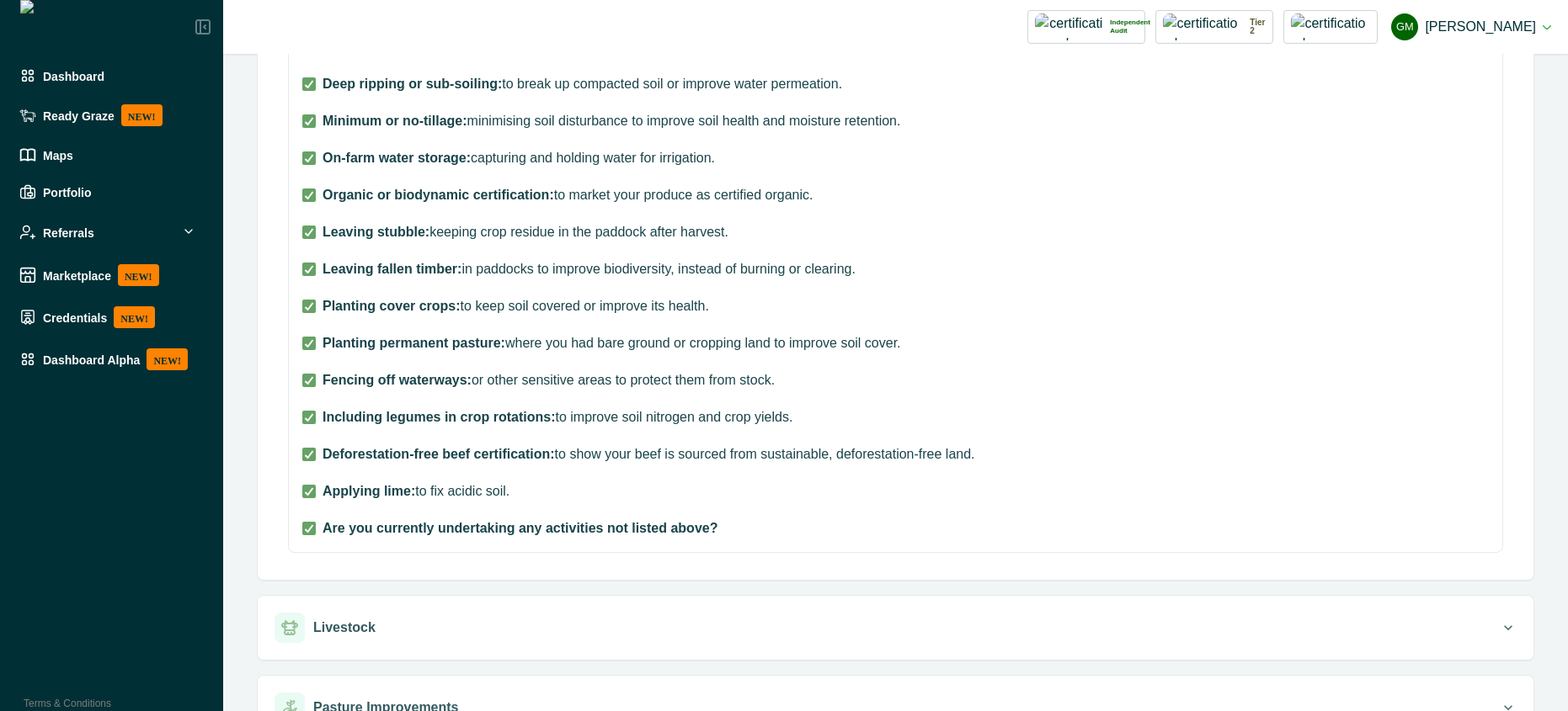
scroll to position [674, 0]
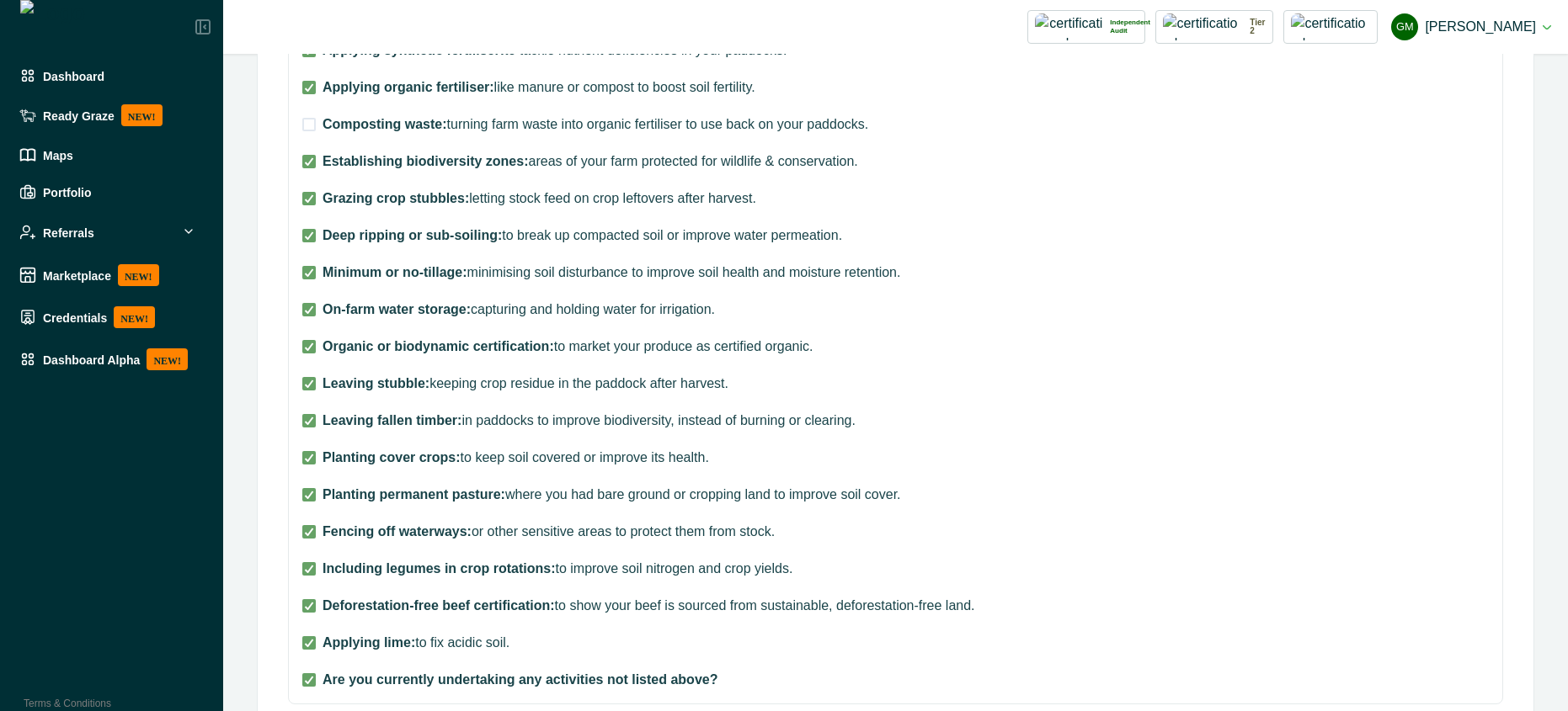
click at [302, 116] on label "Composting waste: turning farm waste into organic fertiliser to use back on you…" at bounding box center [638, 124] width 673 height 20
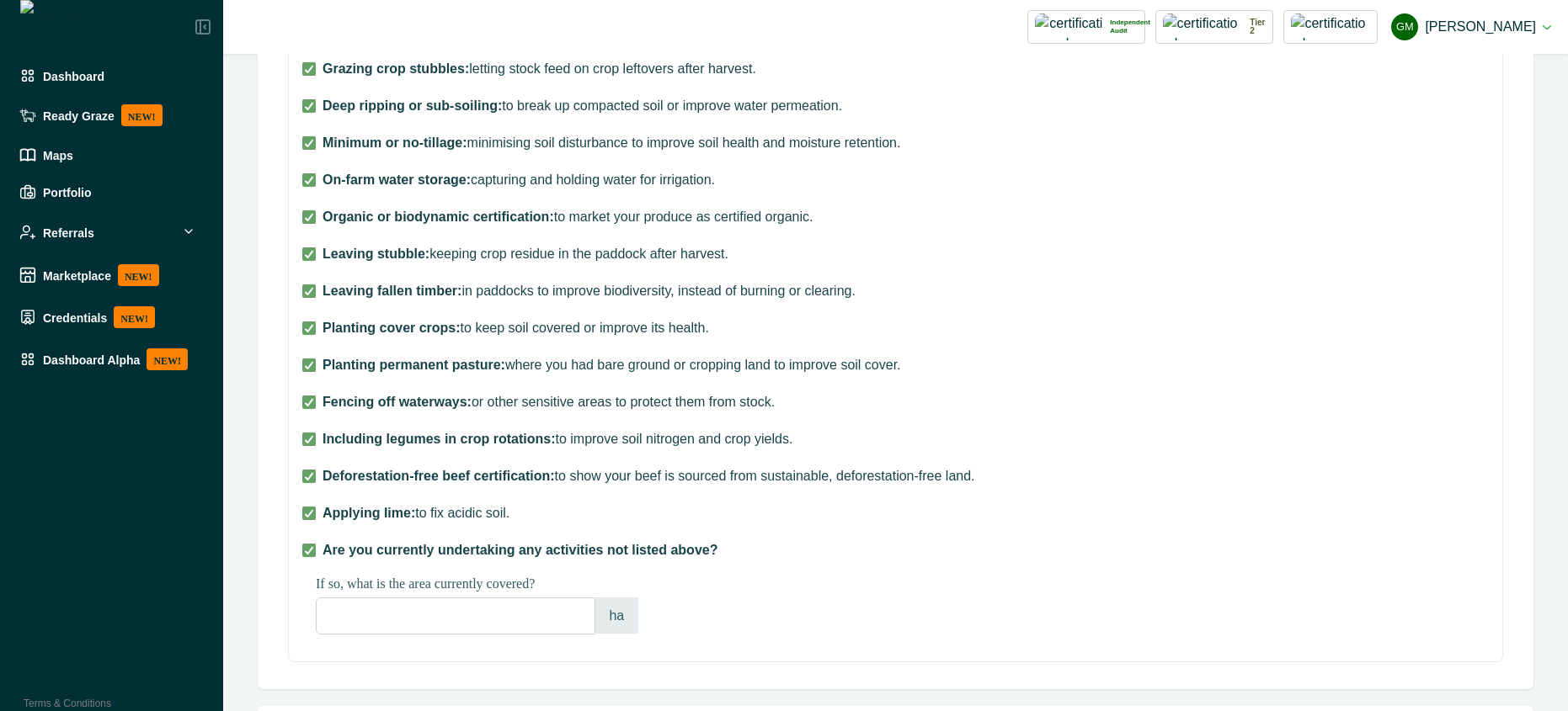
scroll to position [976, 0]
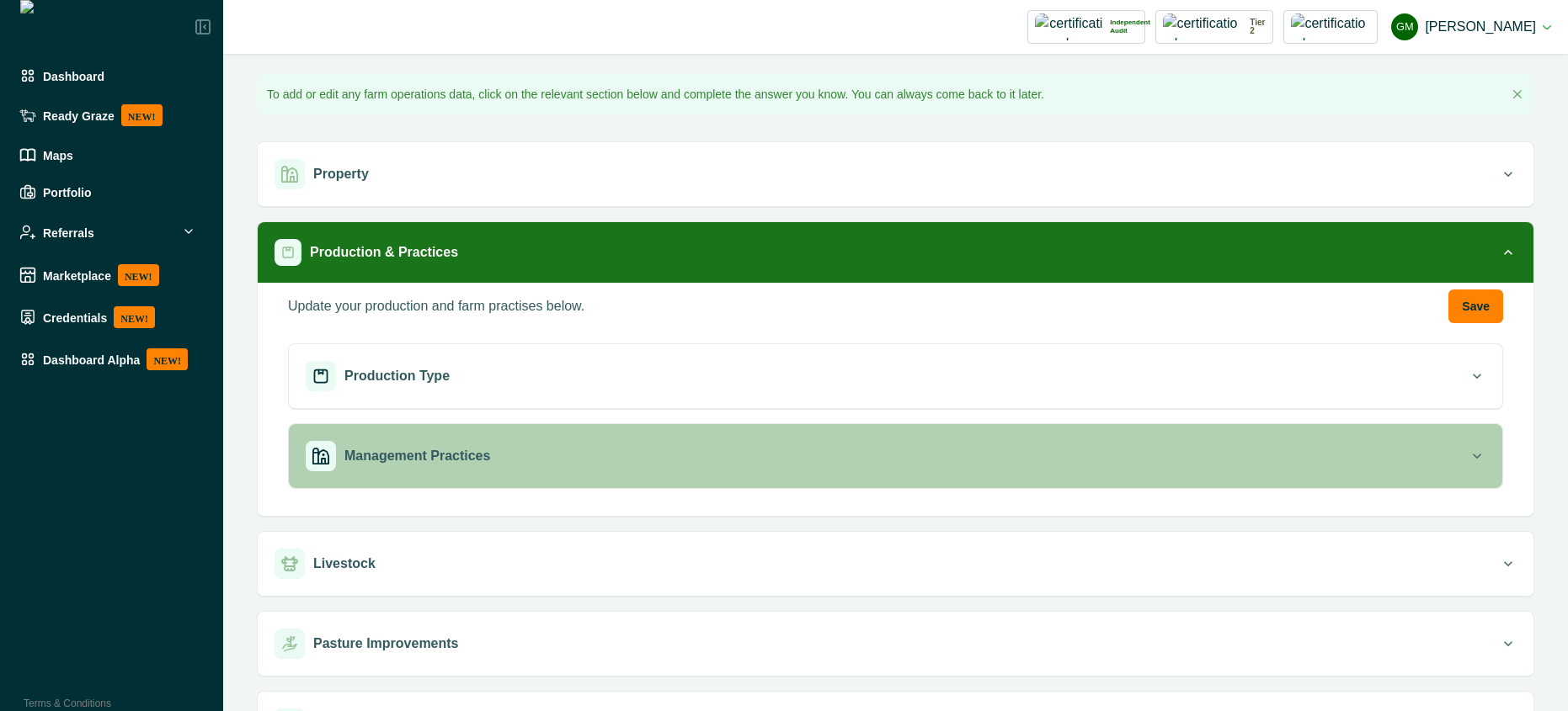
click at [712, 442] on div "Management Practices" at bounding box center [887, 456] width 1163 height 30
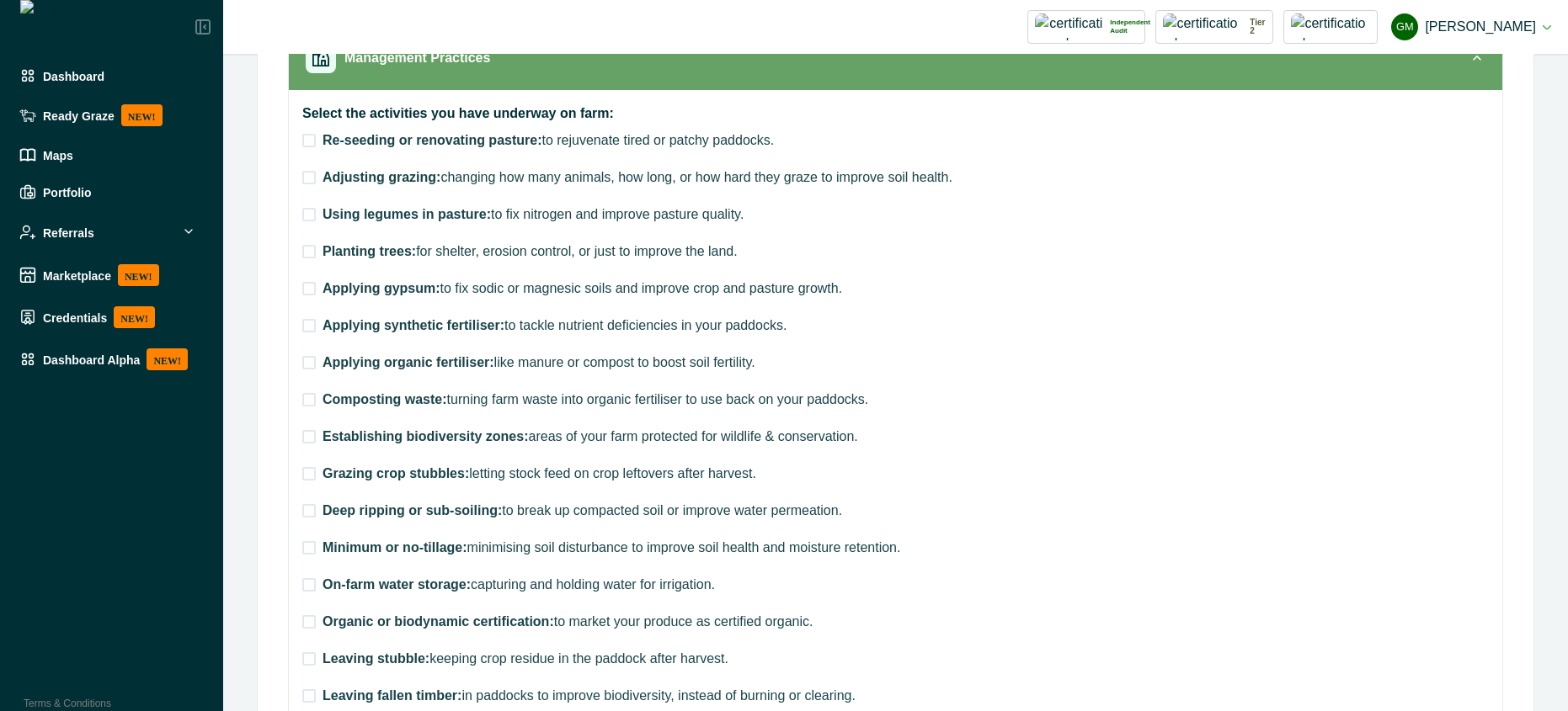
scroll to position [454, 0]
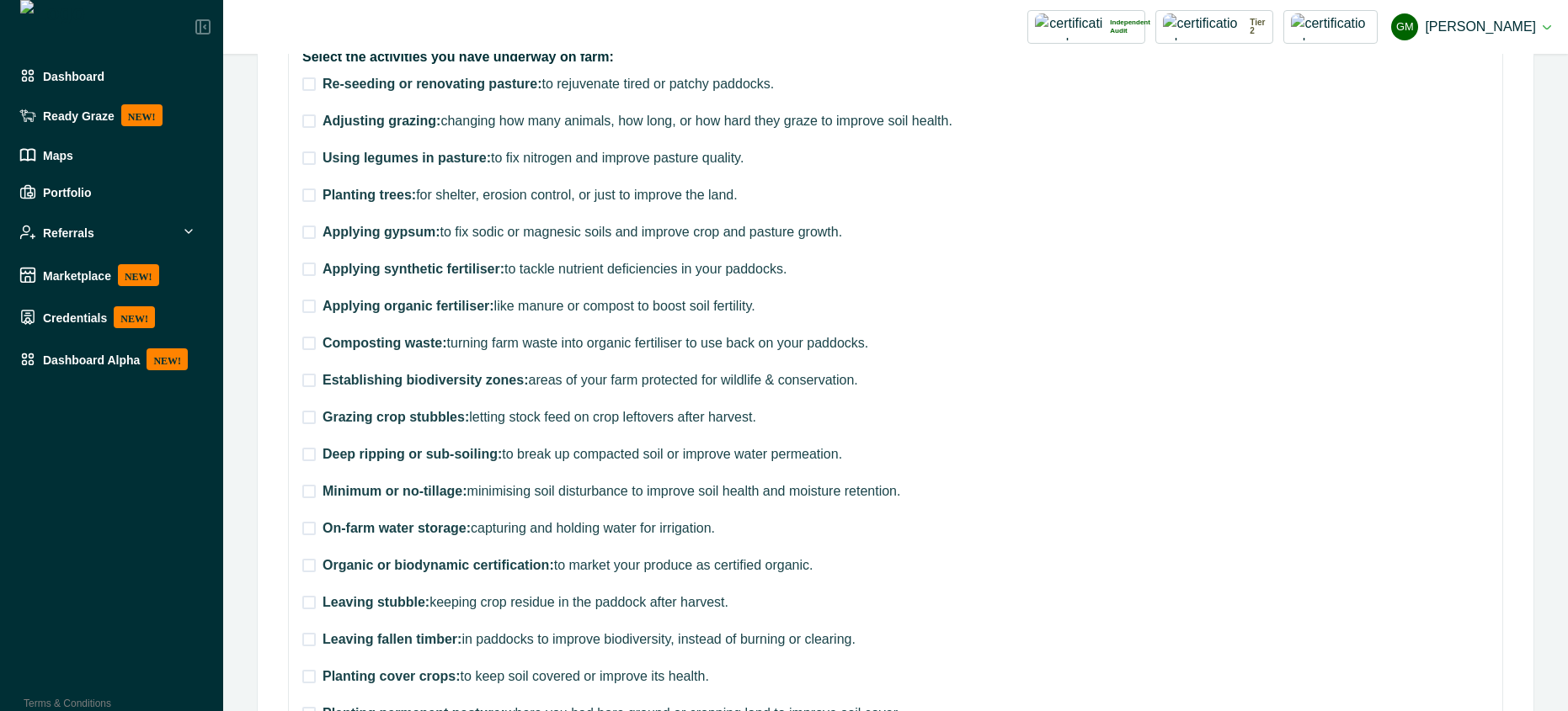
click at [310, 381] on span at bounding box center [308, 380] width 13 height 13
click at [307, 378] on icon at bounding box center [308, 380] width 10 height 8
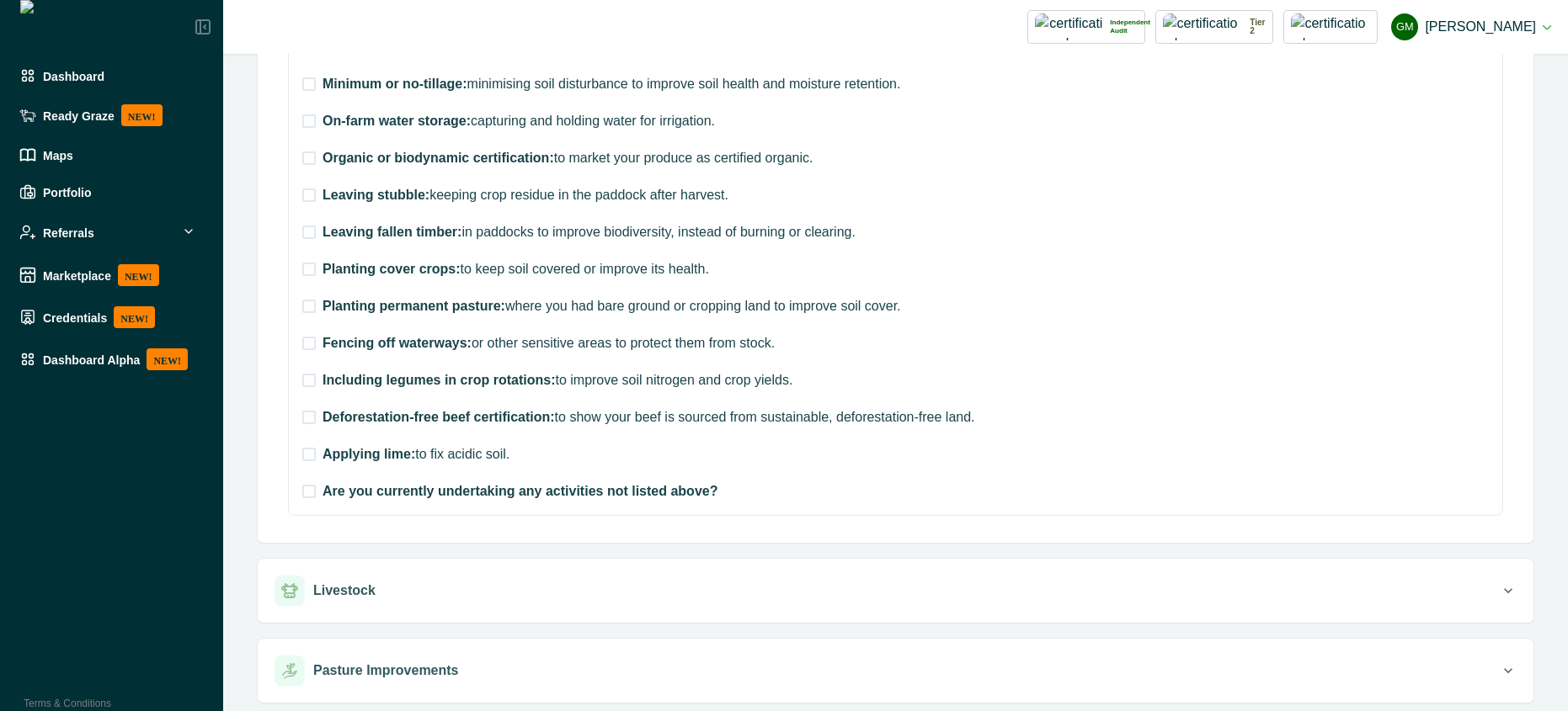
scroll to position [502, 0]
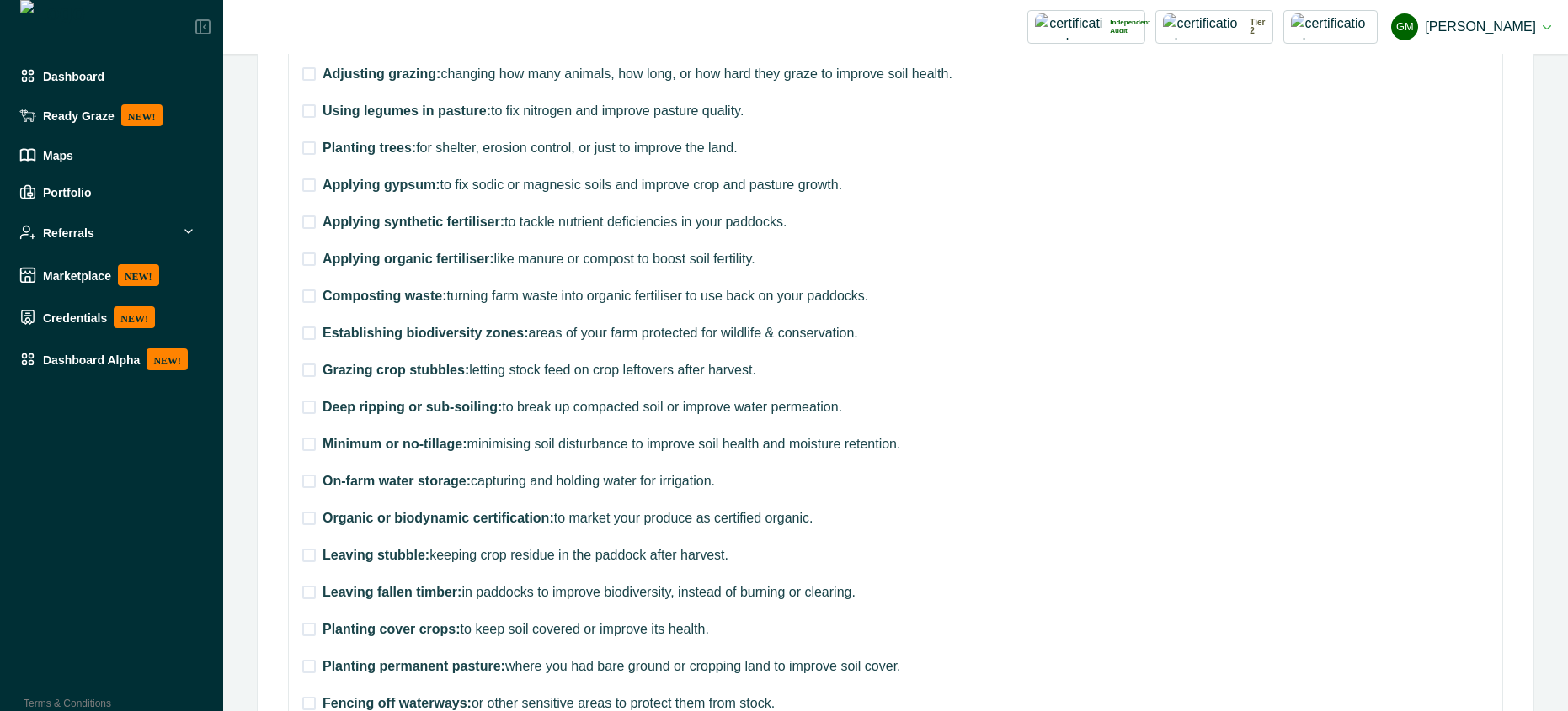
click at [310, 292] on span at bounding box center [308, 296] width 13 height 13
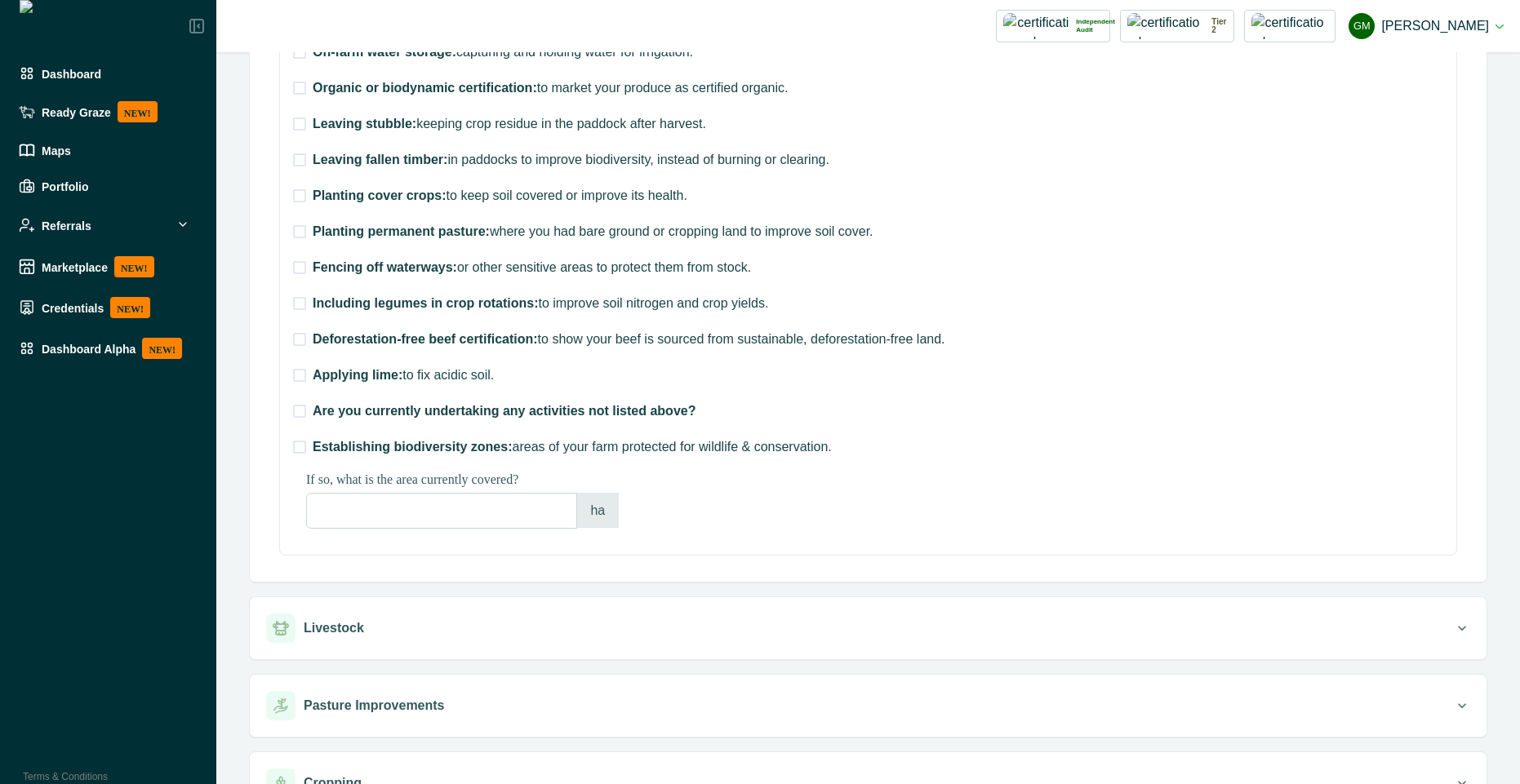
scroll to position [865, 0]
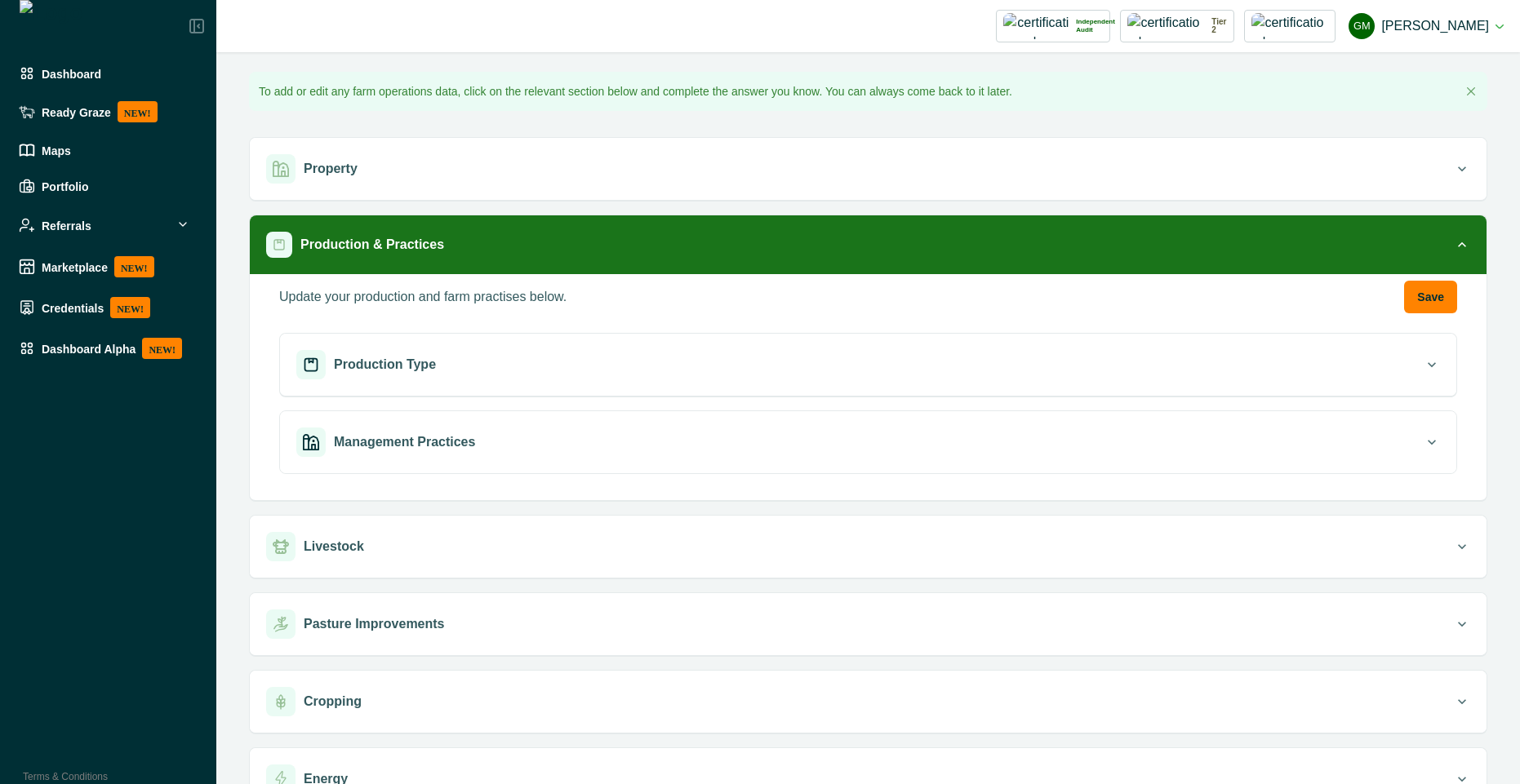
scroll to position [118, 0]
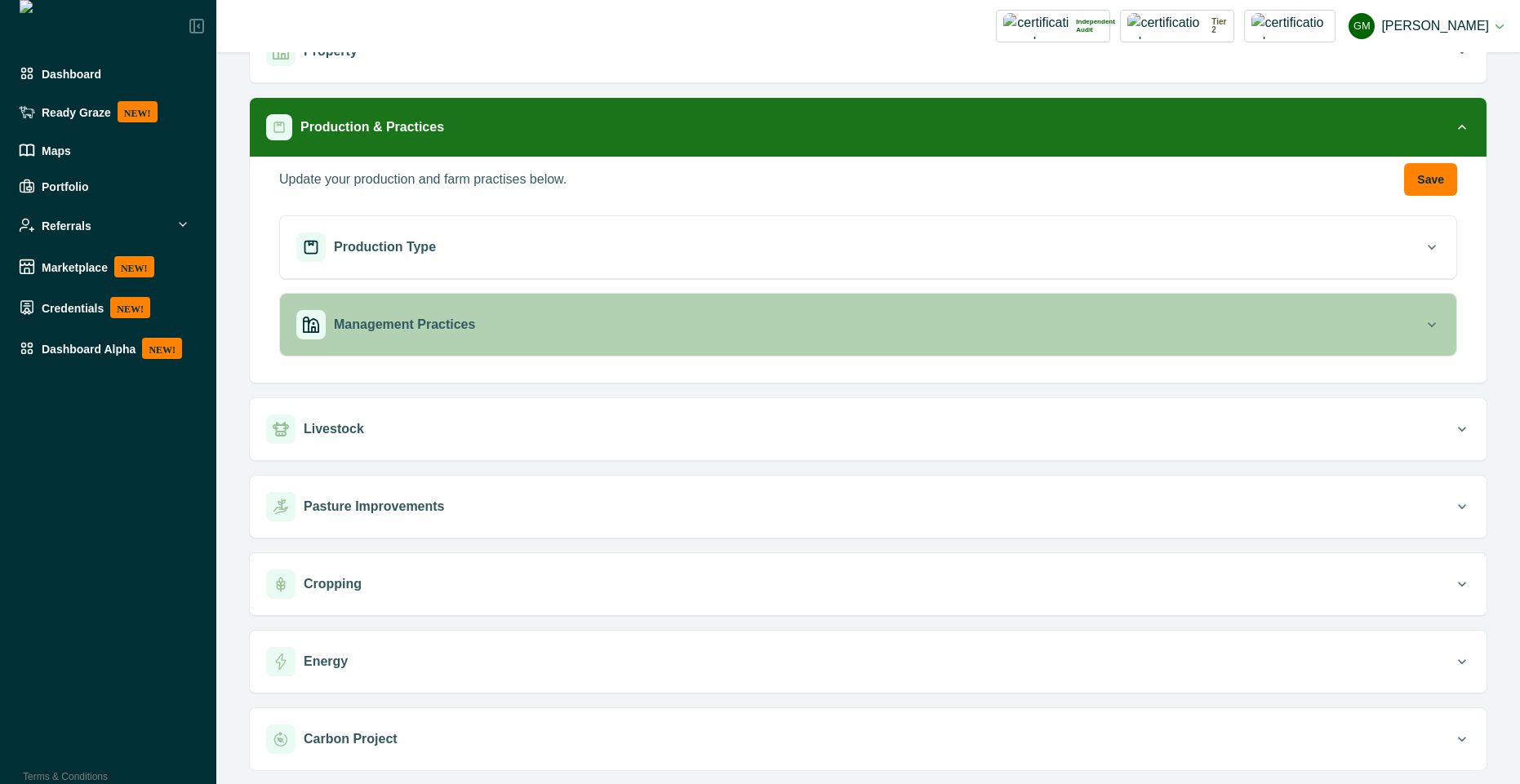
click at [854, 340] on button "Management Practices" at bounding box center [868, 324] width 1177 height 62
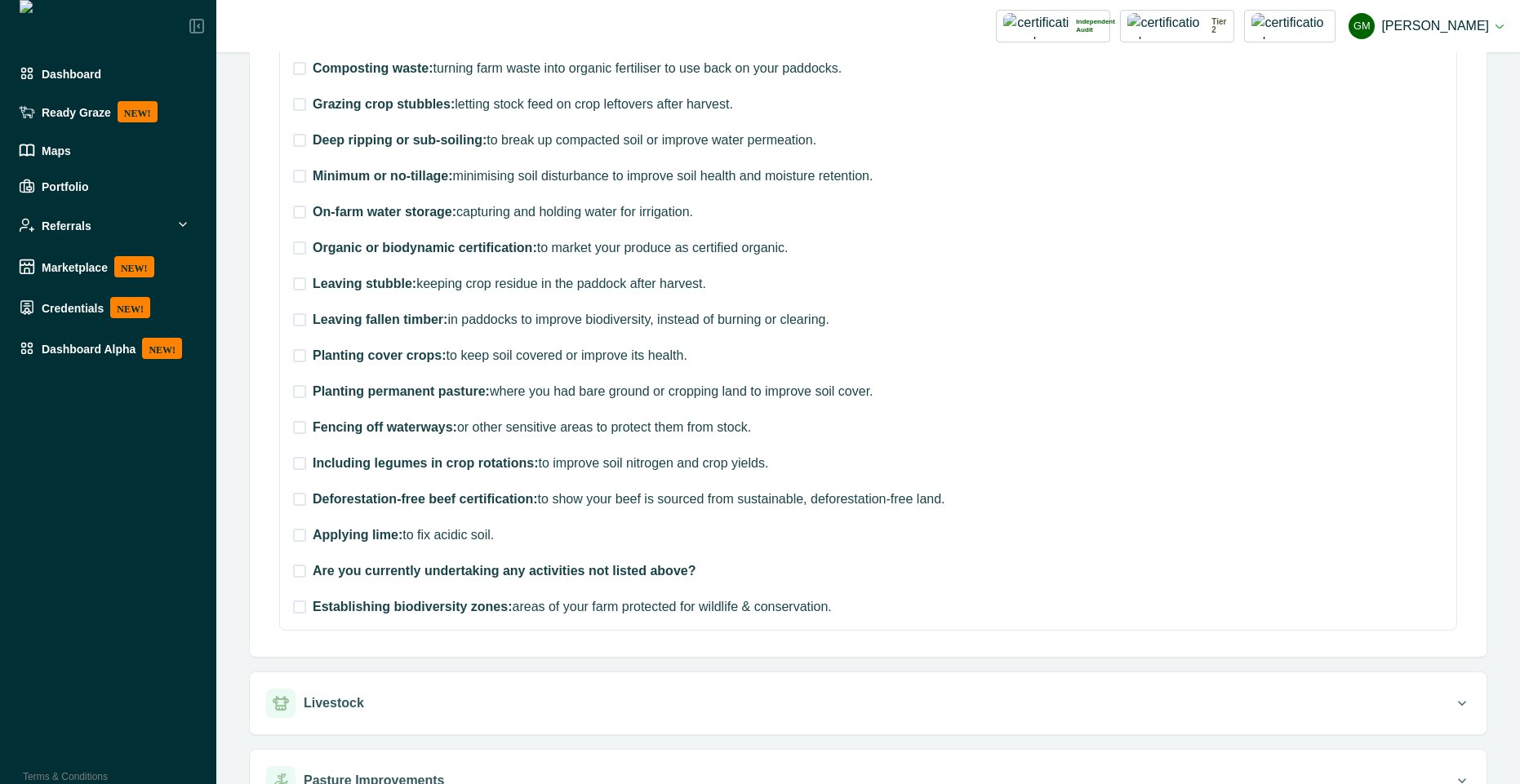
scroll to position [852, 0]
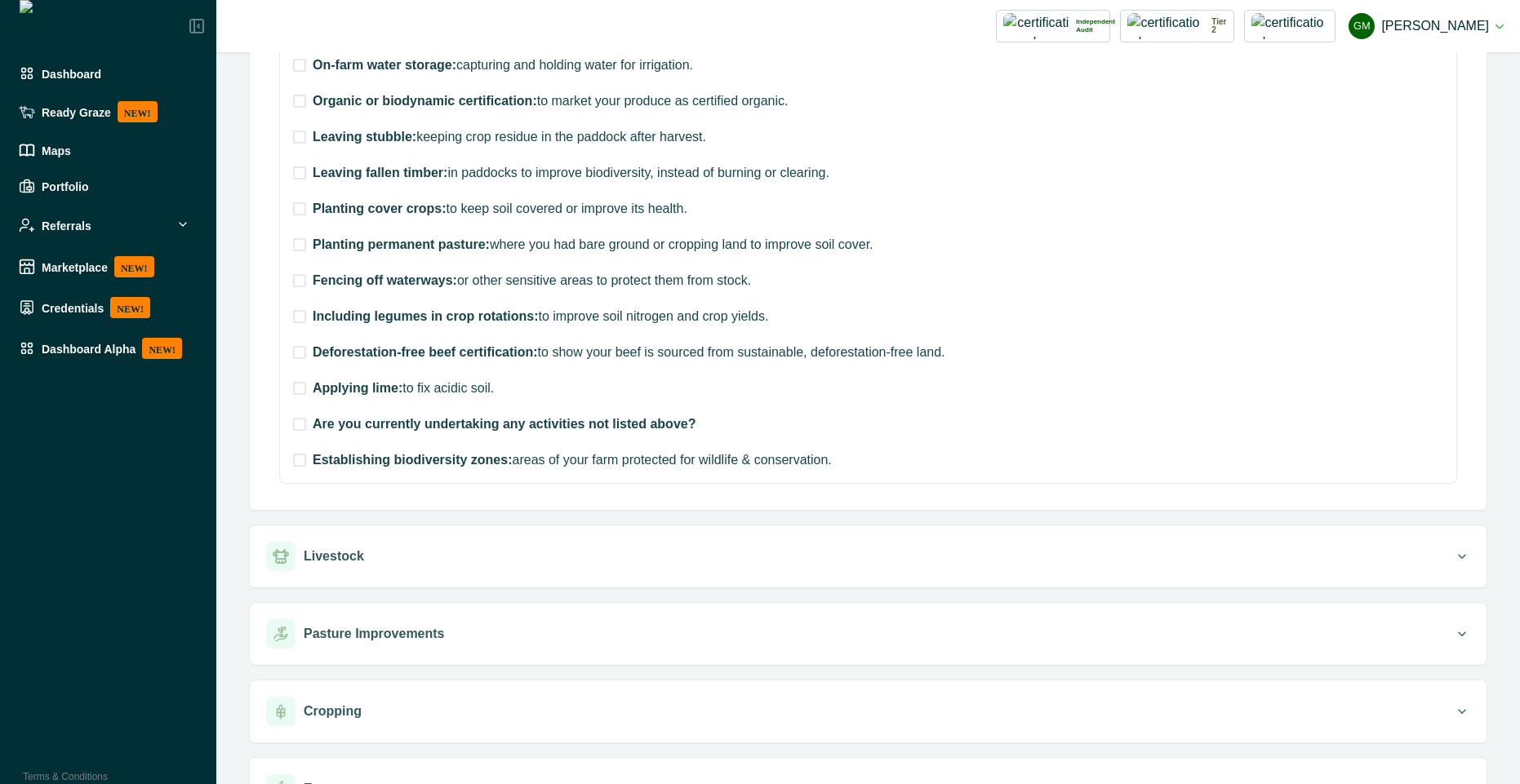
click at [302, 460] on span at bounding box center [299, 460] width 13 height 13
click at [294, 466] on span at bounding box center [299, 460] width 13 height 13
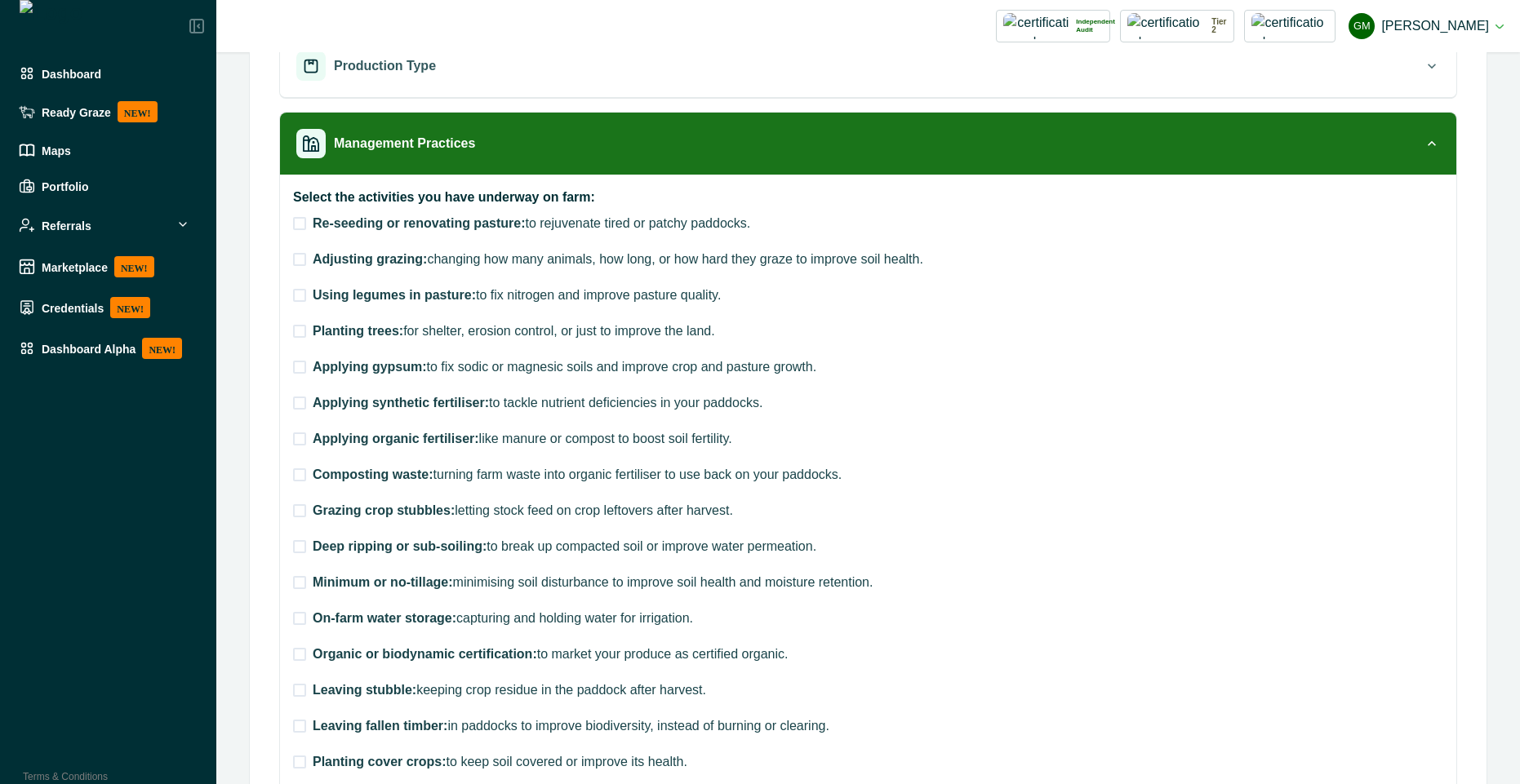
scroll to position [264, 0]
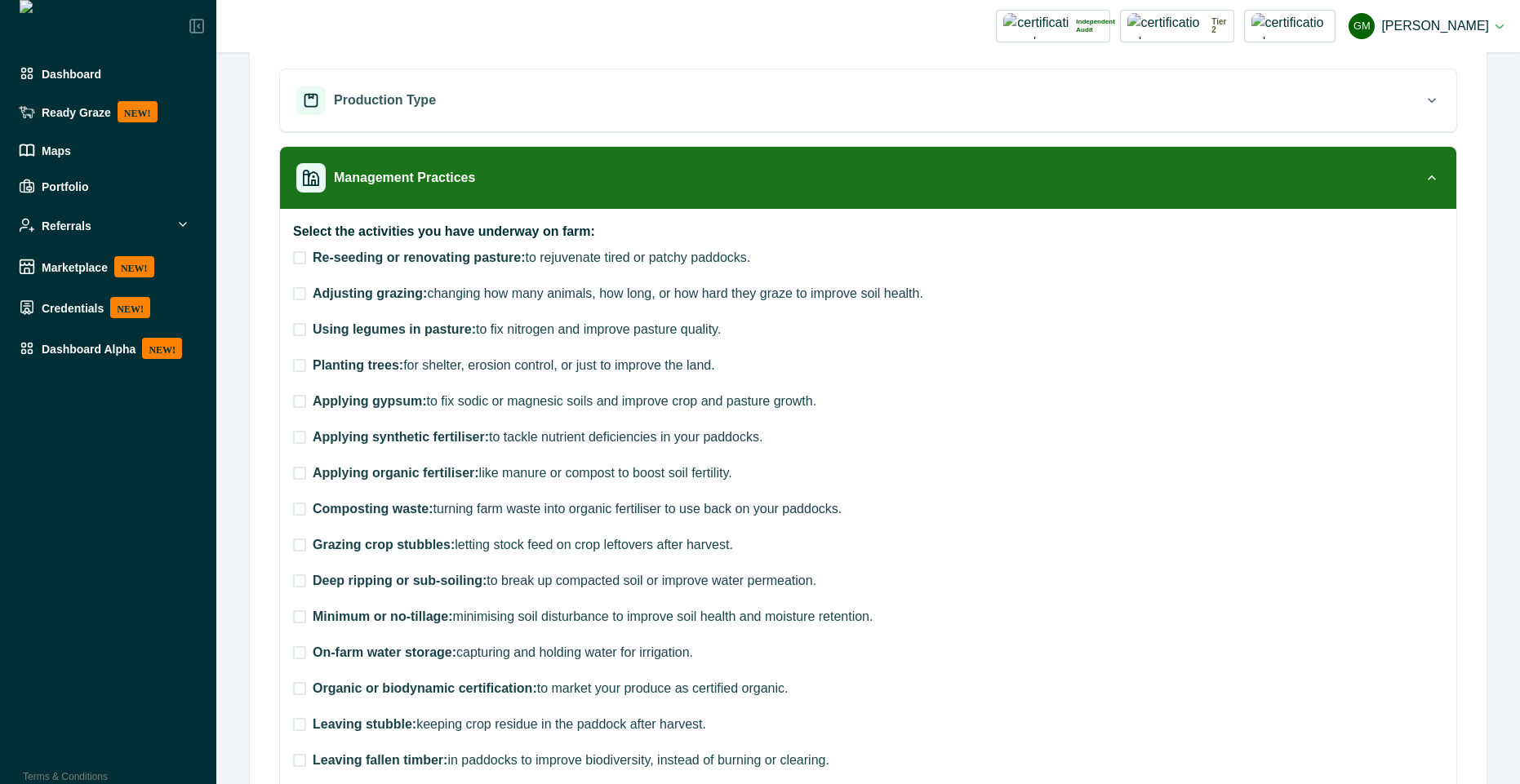
click at [299, 256] on span at bounding box center [299, 257] width 13 height 13
click at [299, 256] on icon at bounding box center [299, 257] width 9 height 8
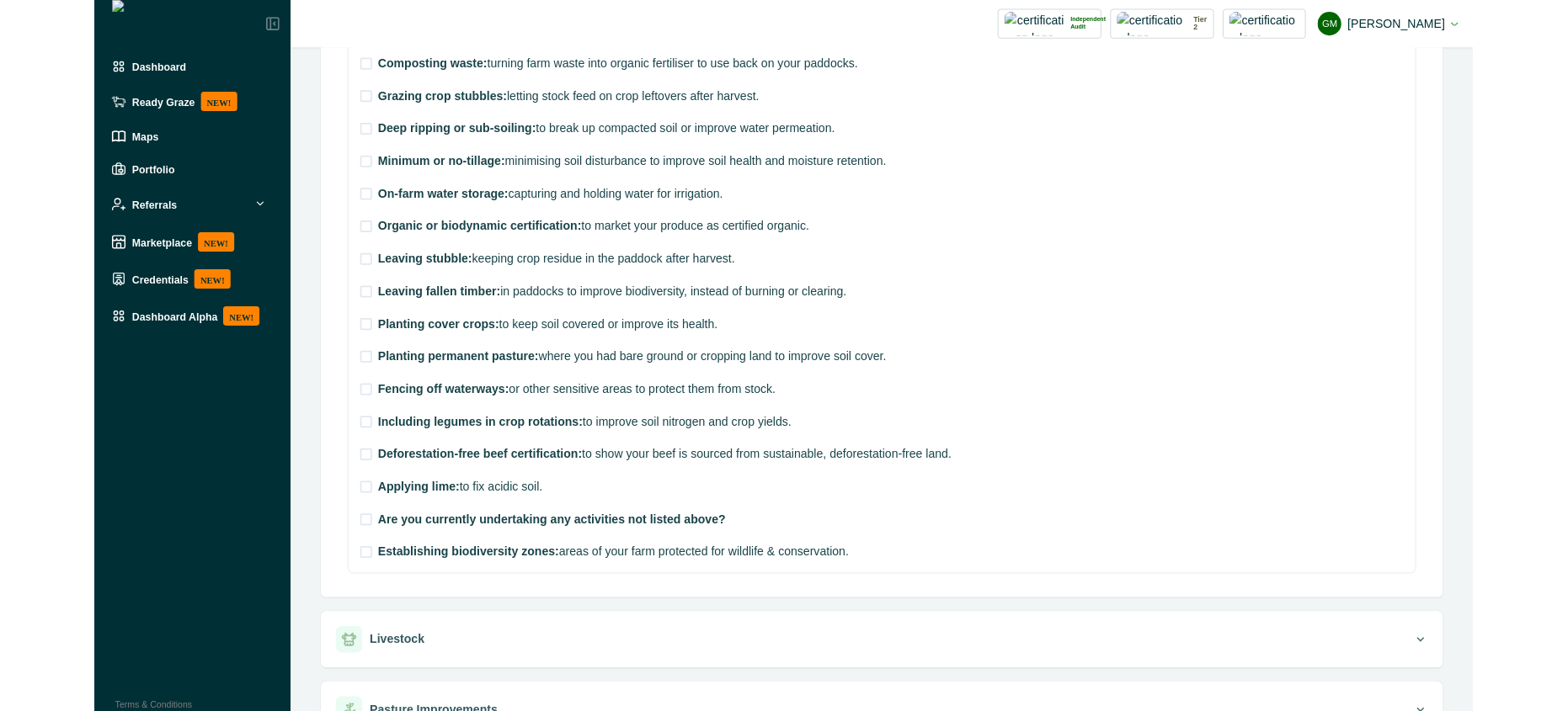
scroll to position [727, 0]
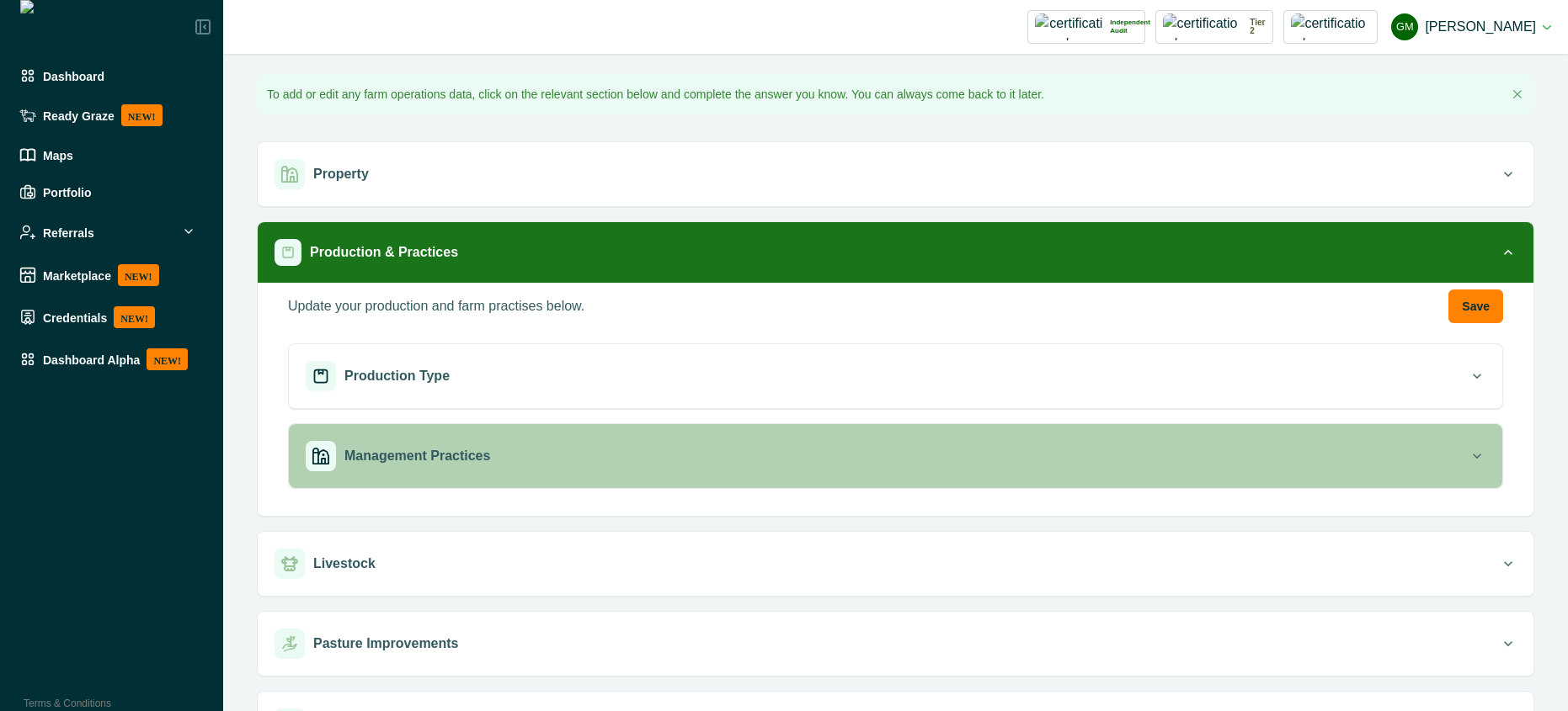
click at [541, 455] on div "Management Practices" at bounding box center [887, 456] width 1163 height 30
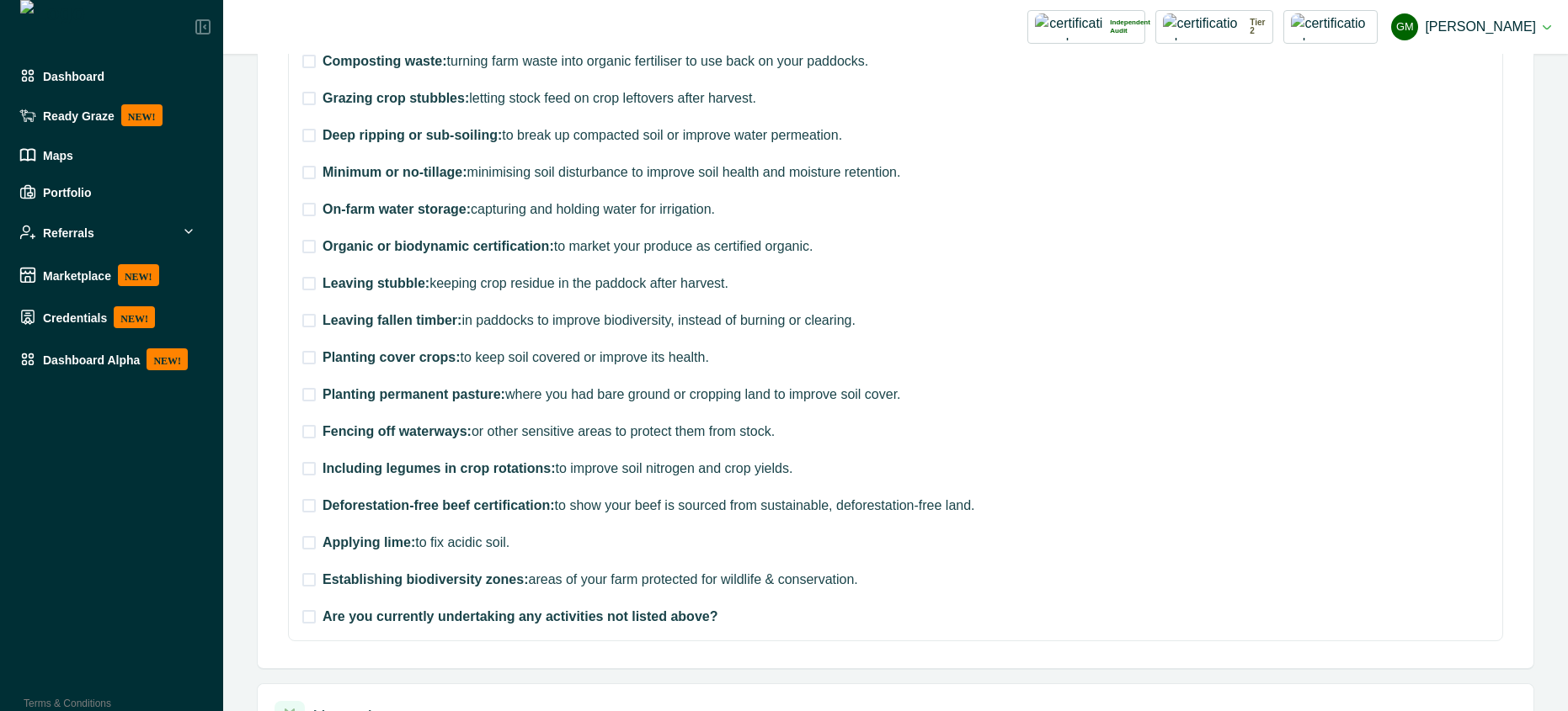
scroll to position [758, 0]
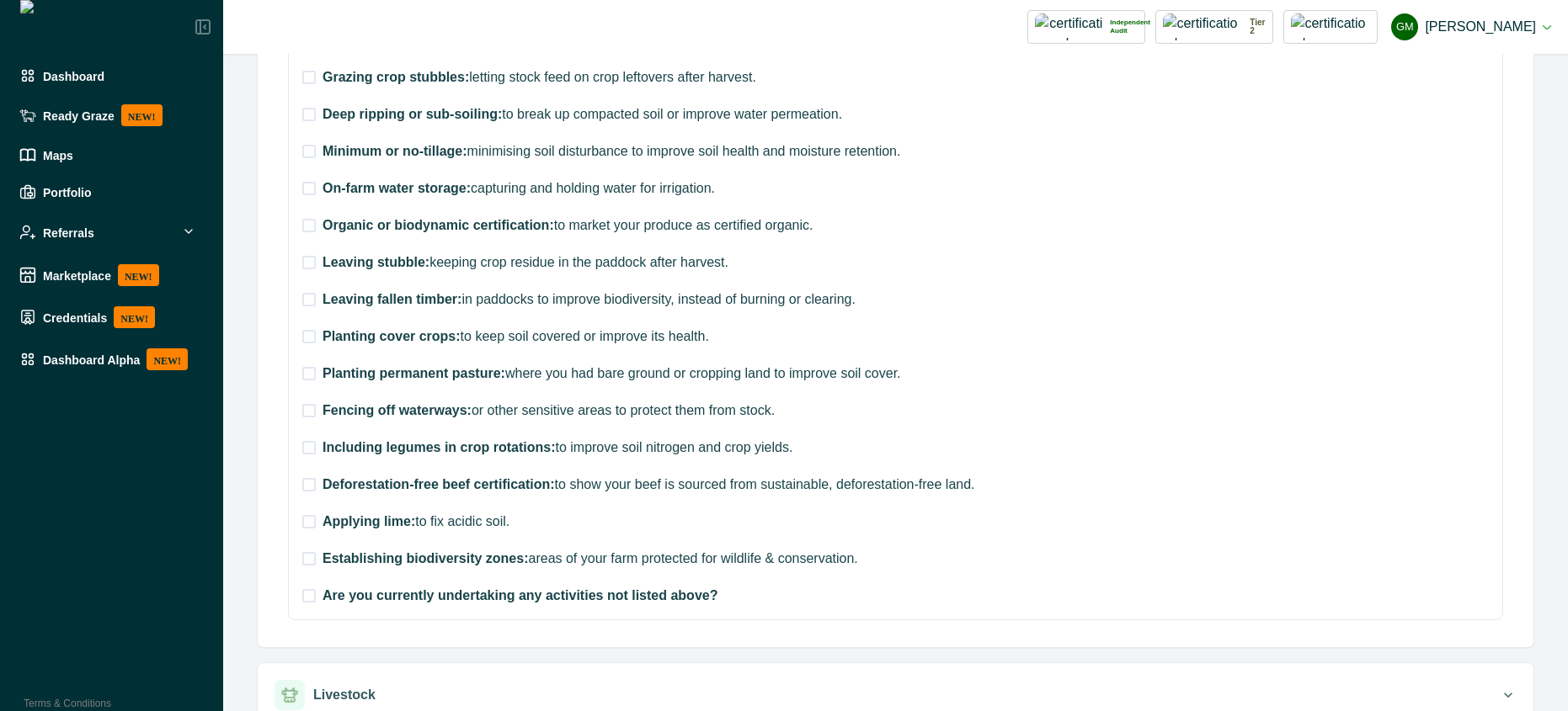
click at [312, 558] on span at bounding box center [308, 558] width 13 height 13
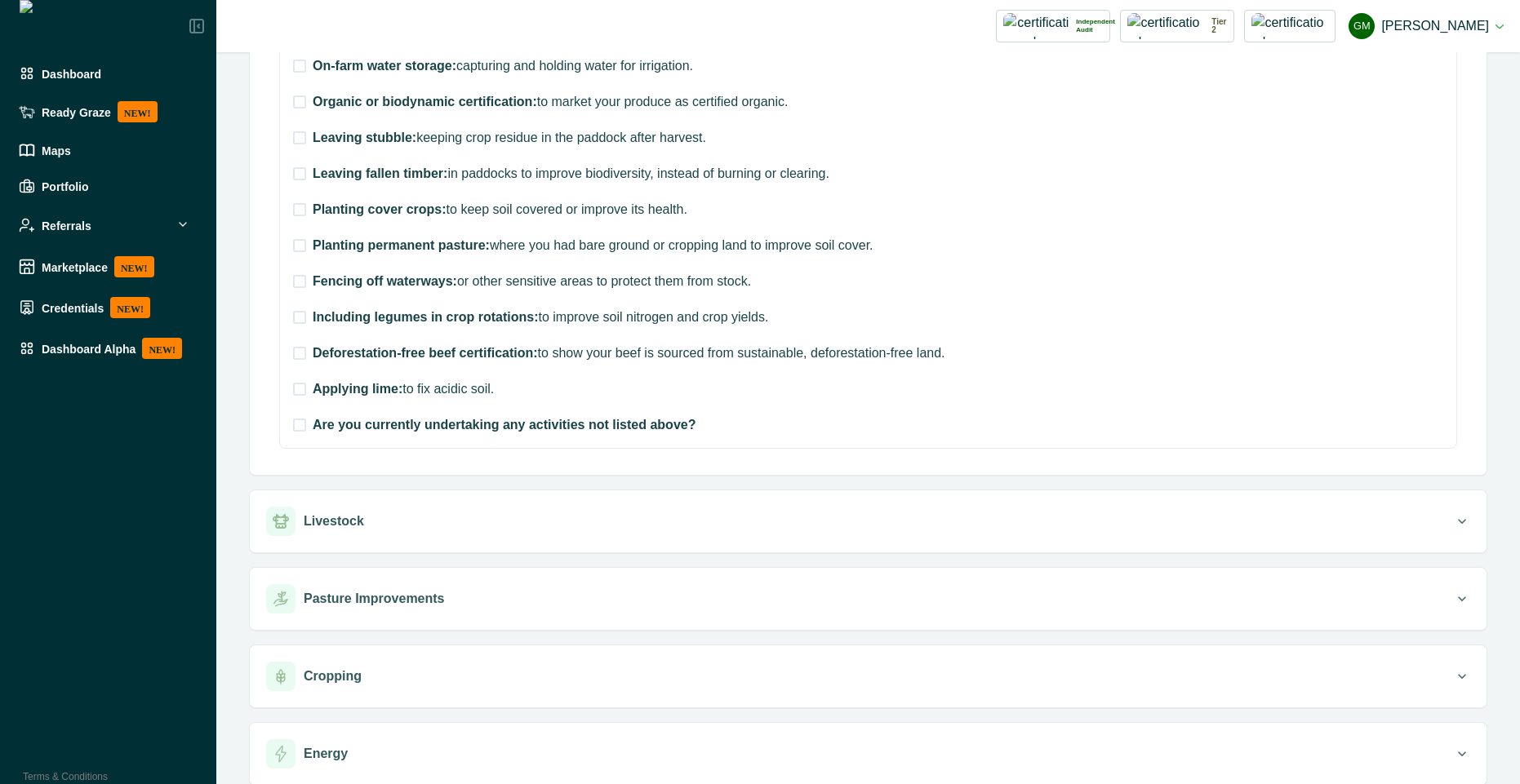
scroll to position [1054, 0]
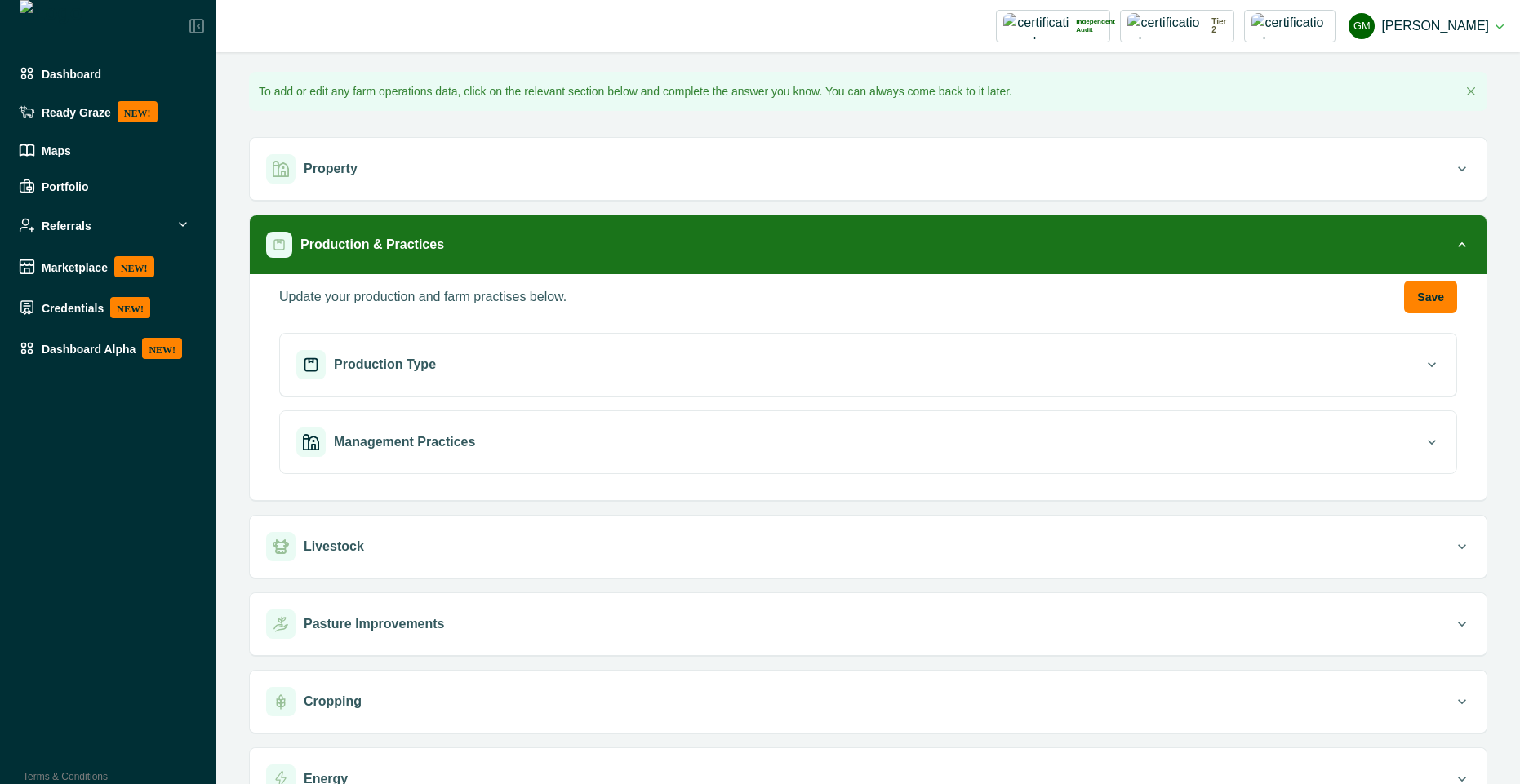
drag, startPoint x: 119, startPoint y: 783, endPoint x: 133, endPoint y: 534, distance: 249.4
click at [133, 534] on div "Dashboard Ready Graze NEW! Maps Portfolio Referrals Marketplace NEW! Credential…" at bounding box center [108, 392] width 216 height 784
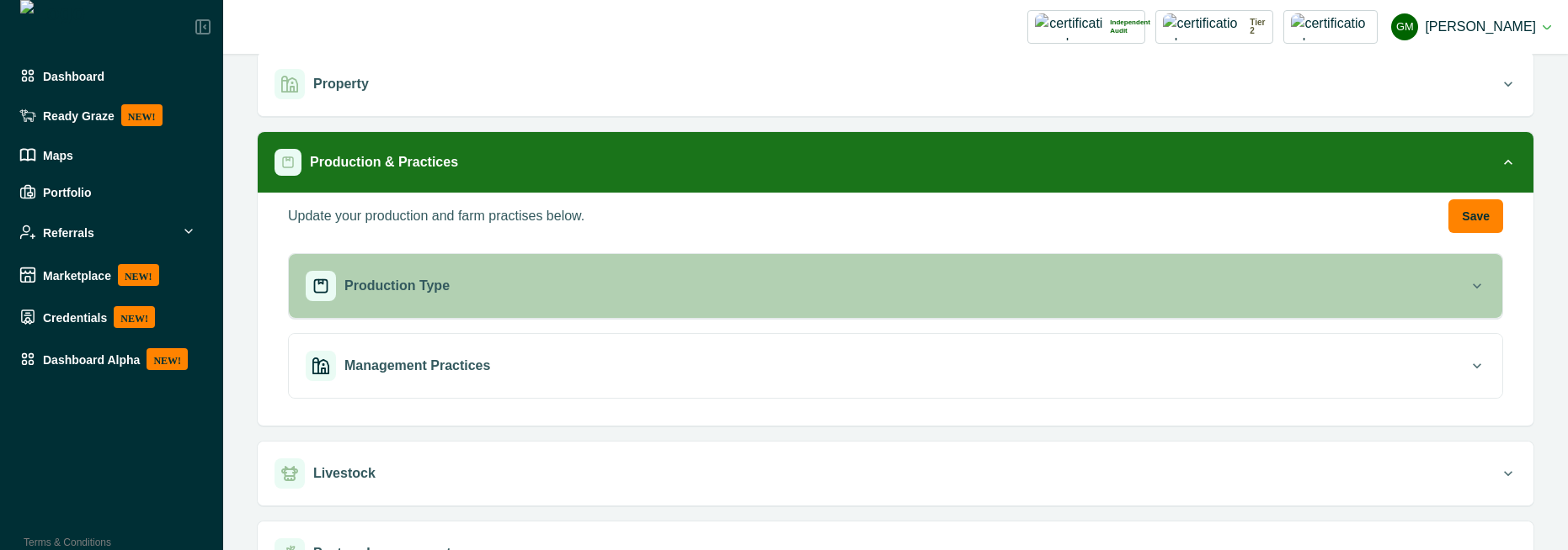
scroll to position [152, 0]
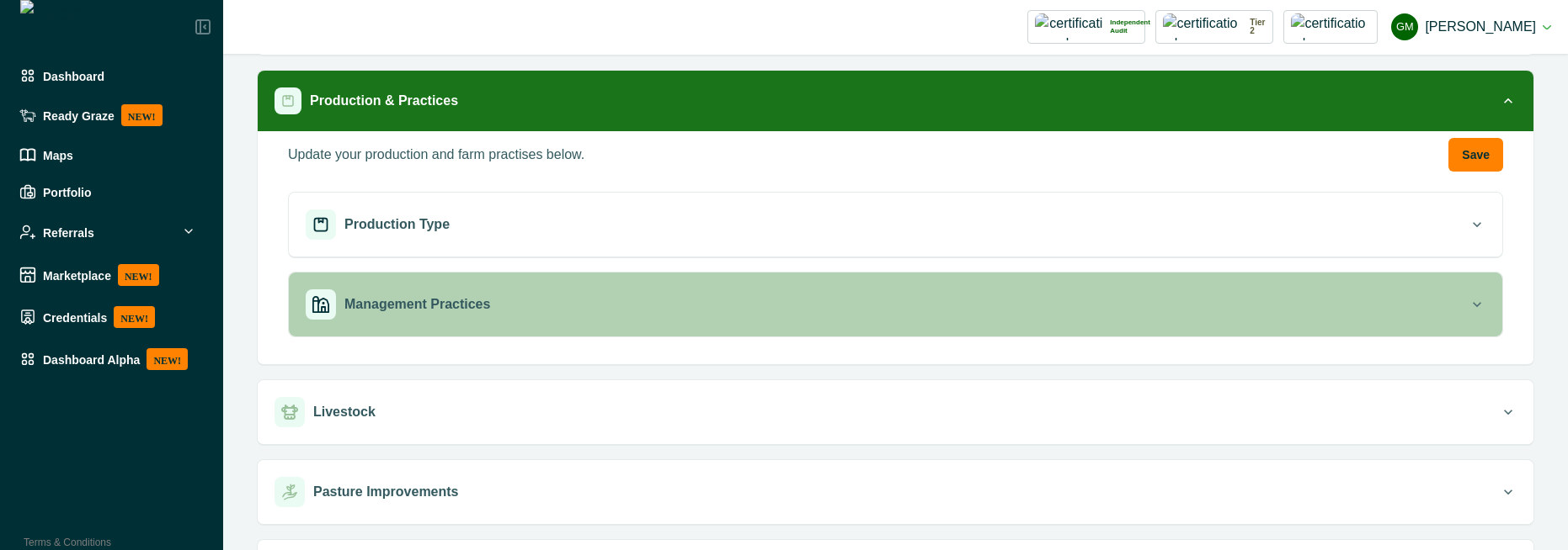
click at [494, 311] on div "Management Practices" at bounding box center [887, 304] width 1163 height 30
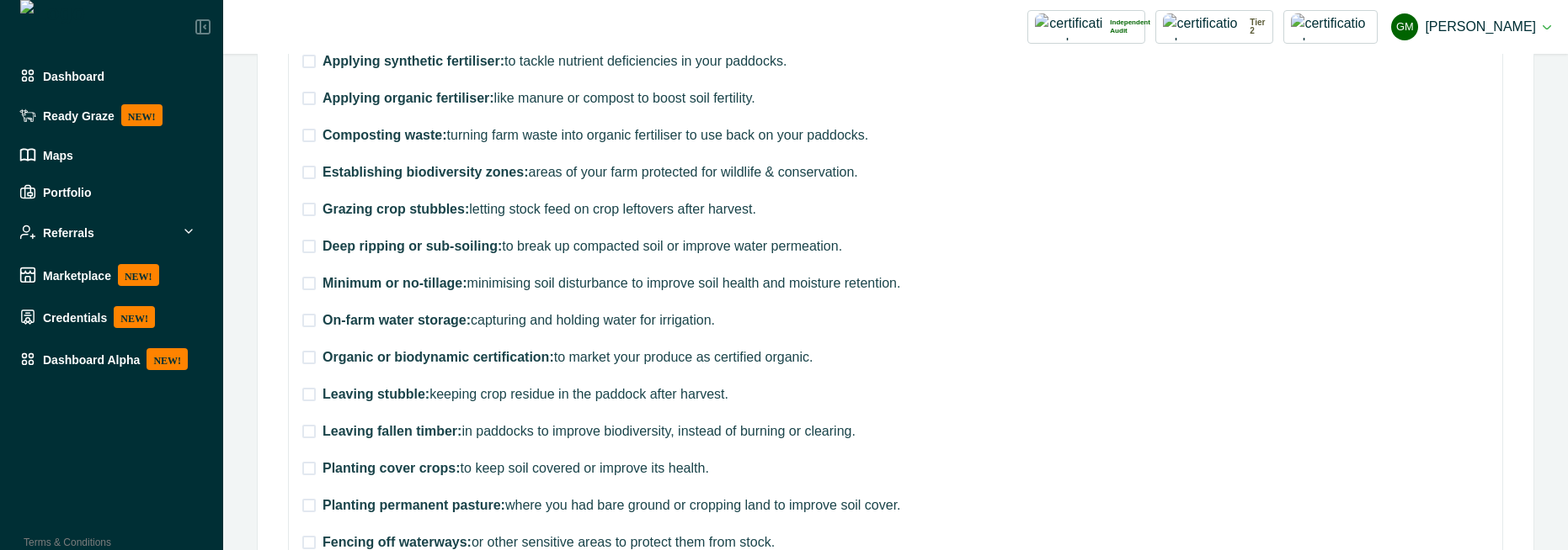
scroll to position [208, 0]
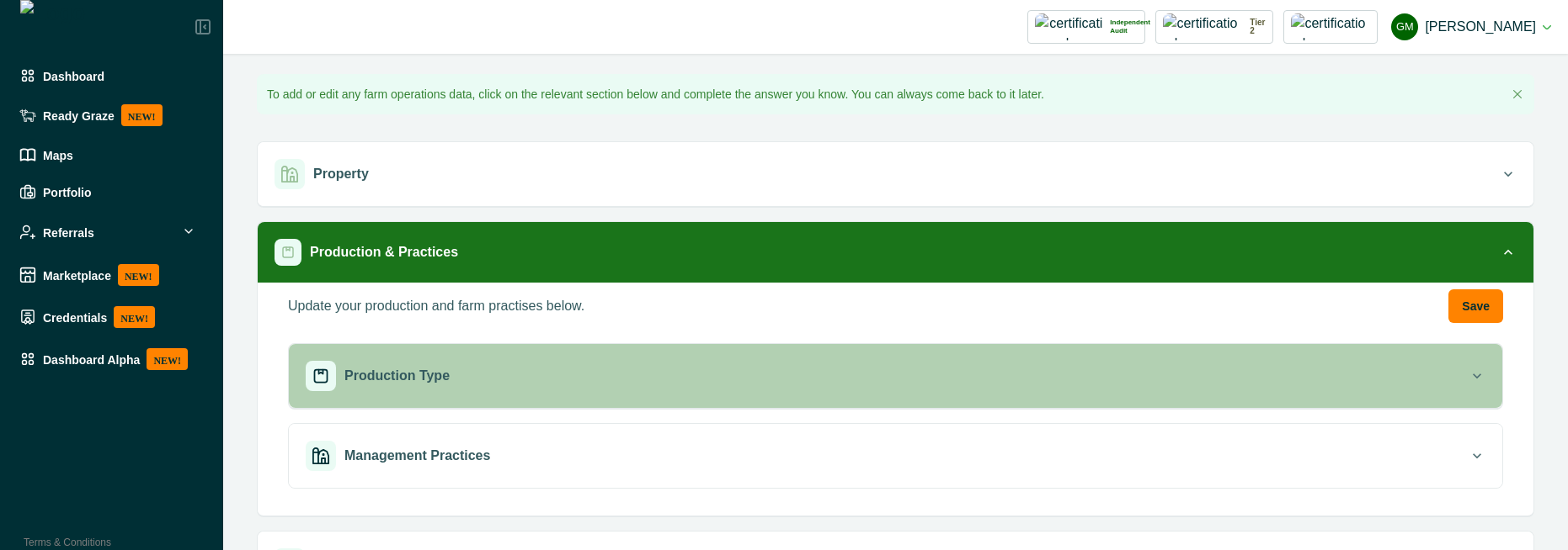
click at [492, 383] on div "Production Type" at bounding box center [887, 376] width 1163 height 30
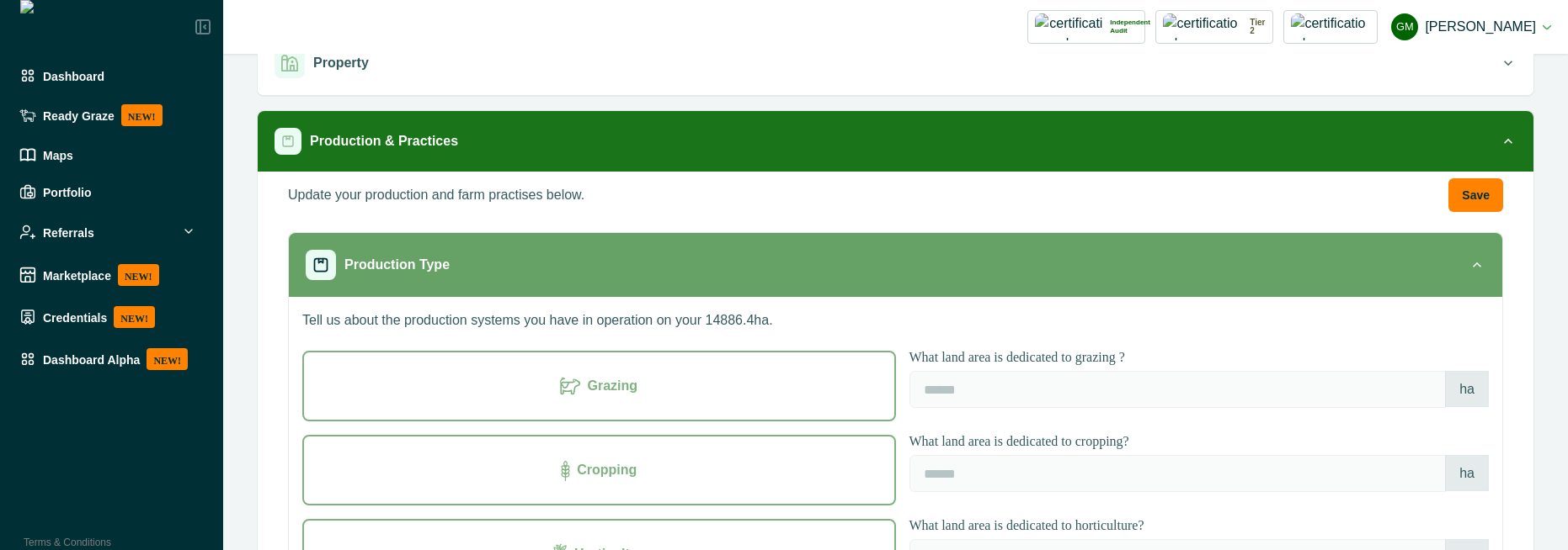
scroll to position [152, 0]
